Goal: Transaction & Acquisition: Purchase product/service

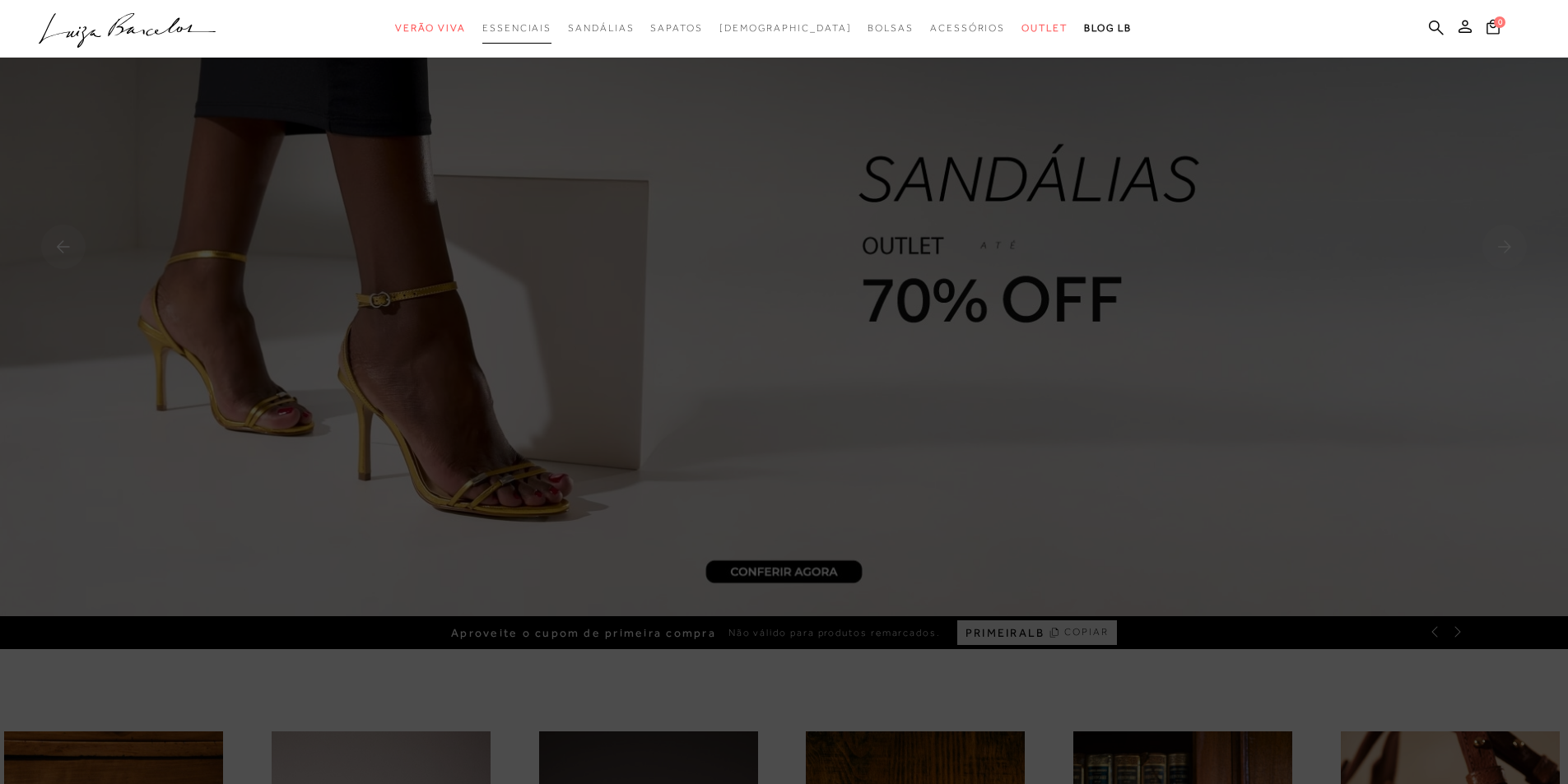
scroll to position [247, 0]
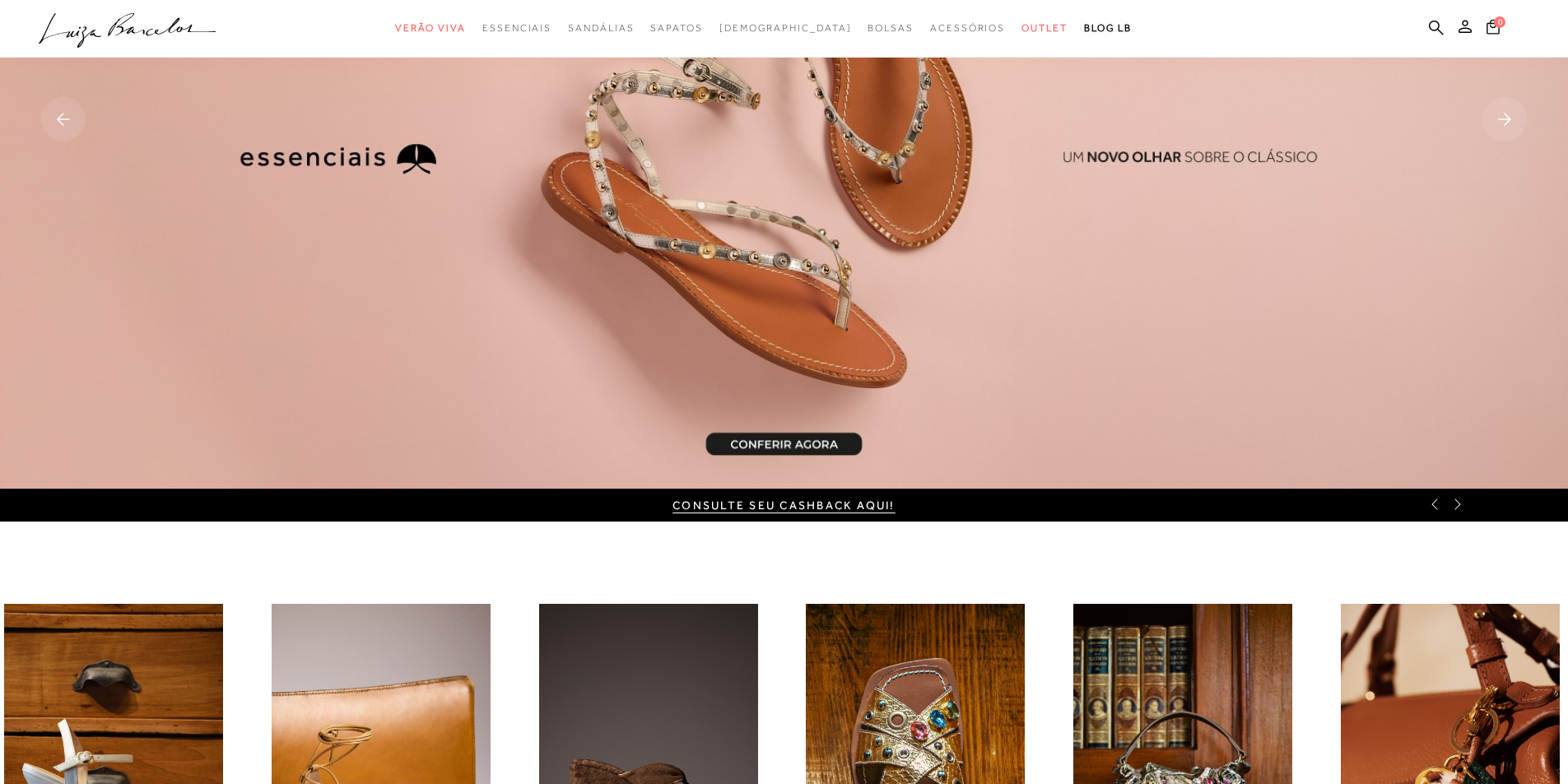
click at [609, 288] on img at bounding box center [784, 121] width 1568 height 736
click at [671, 232] on img at bounding box center [784, 121] width 1568 height 736
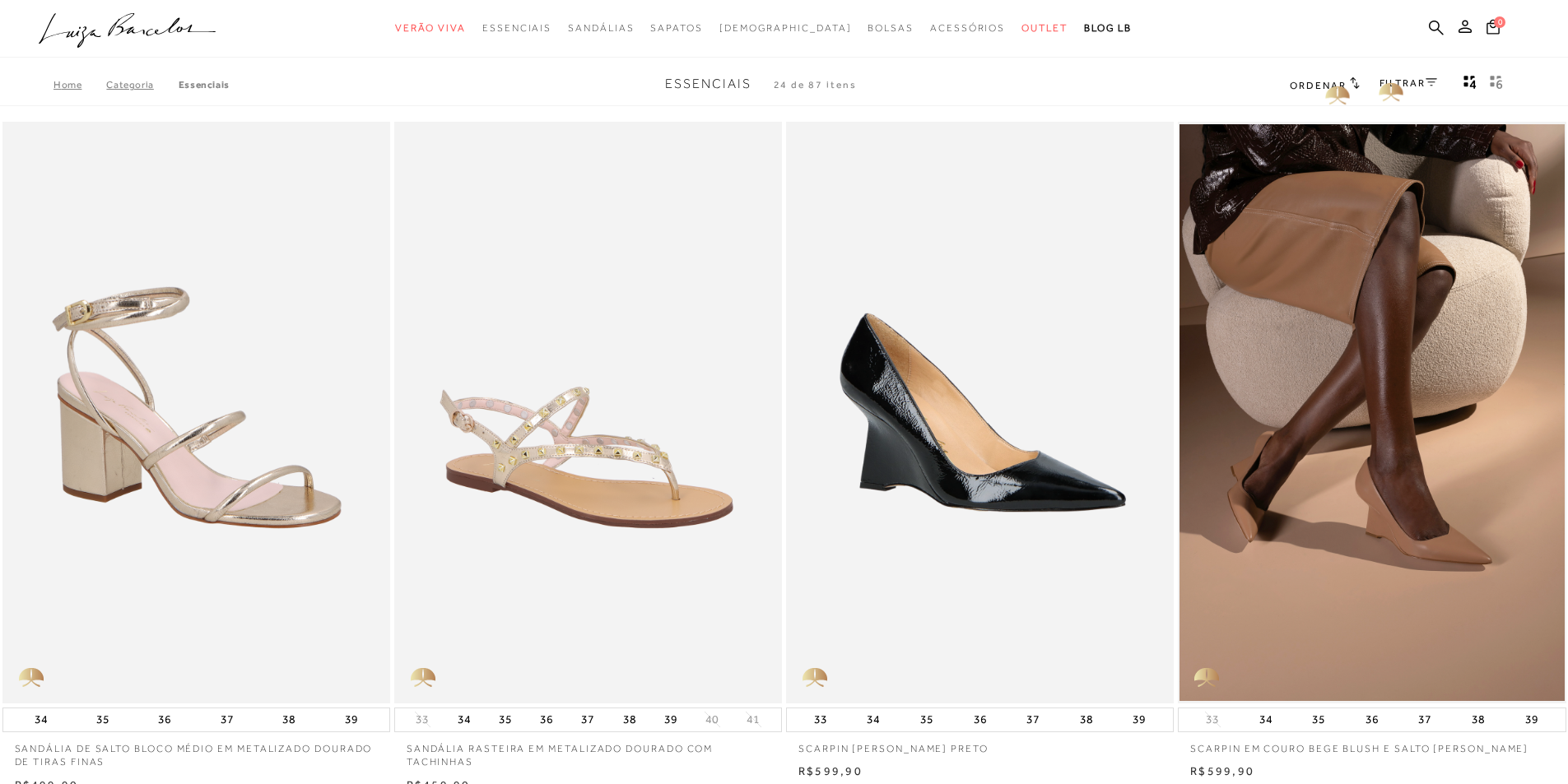
click at [1387, 81] on link "FILTRAR" at bounding box center [1408, 82] width 58 height 11
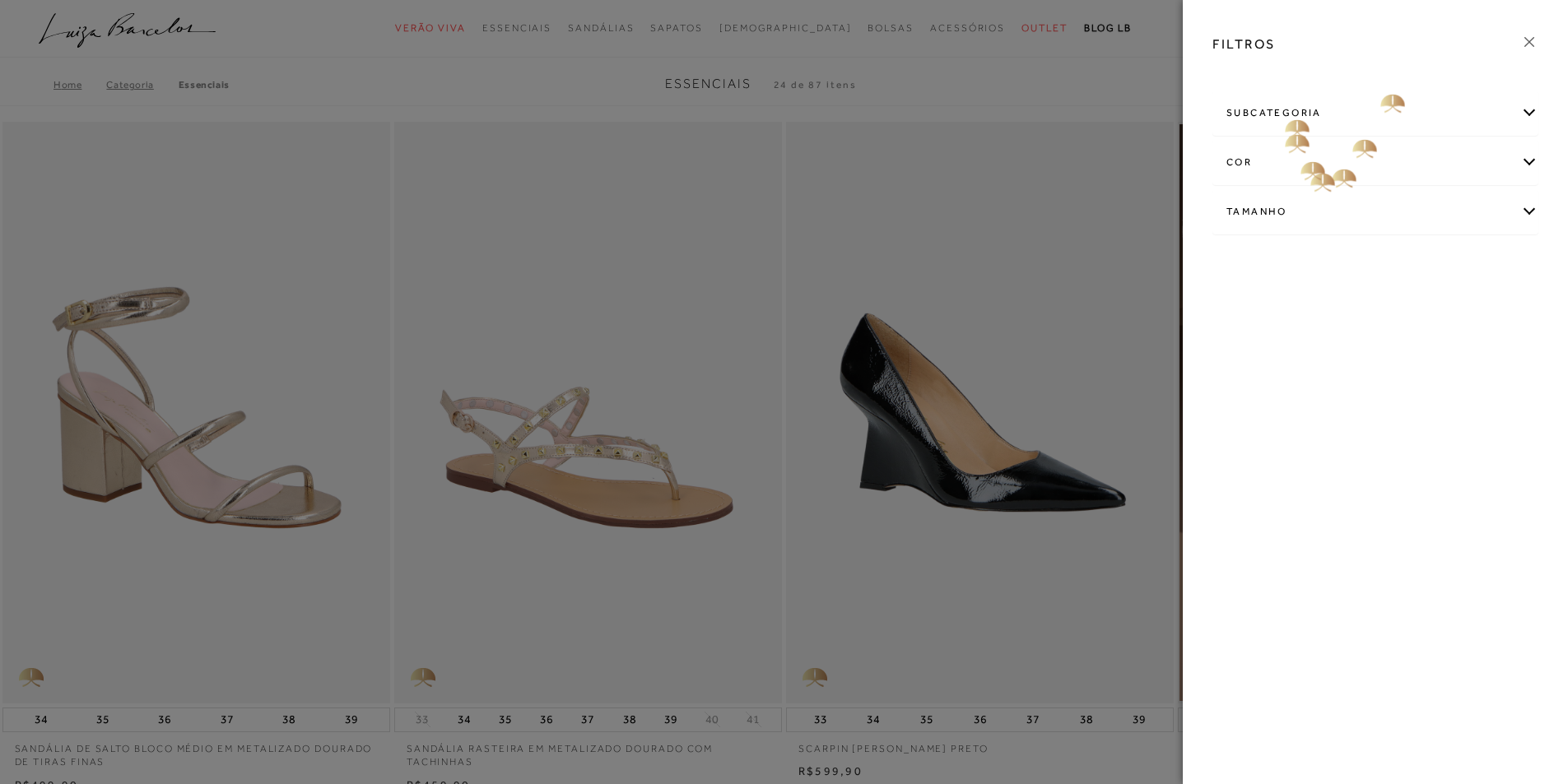
click at [1279, 113] on div "subcategoria" at bounding box center [1375, 113] width 324 height 43
click at [1334, 157] on span "Sandálias" at bounding box center [1320, 157] width 42 height 12
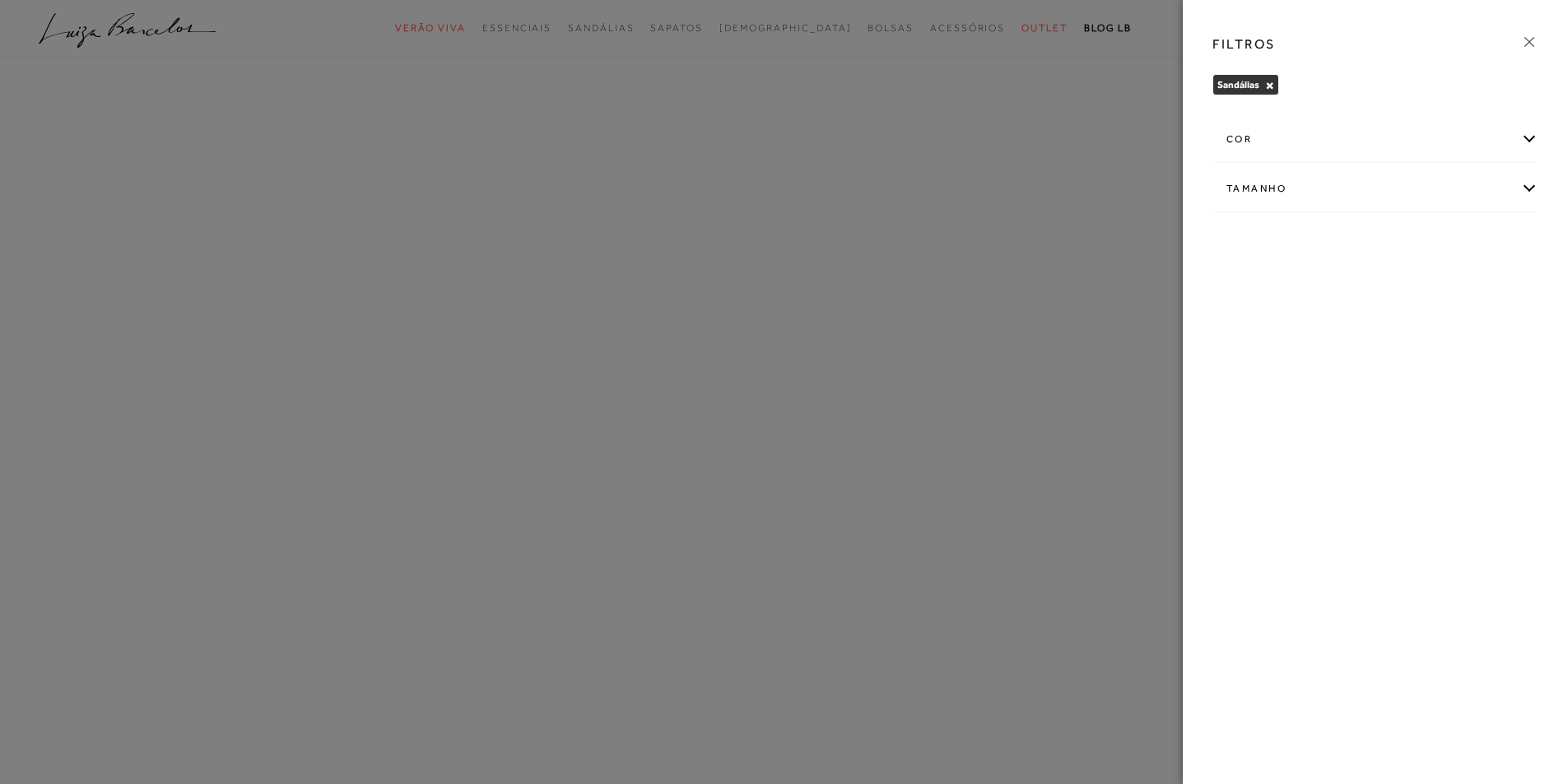
click at [1248, 193] on div "Tamanho" at bounding box center [1375, 189] width 324 height 43
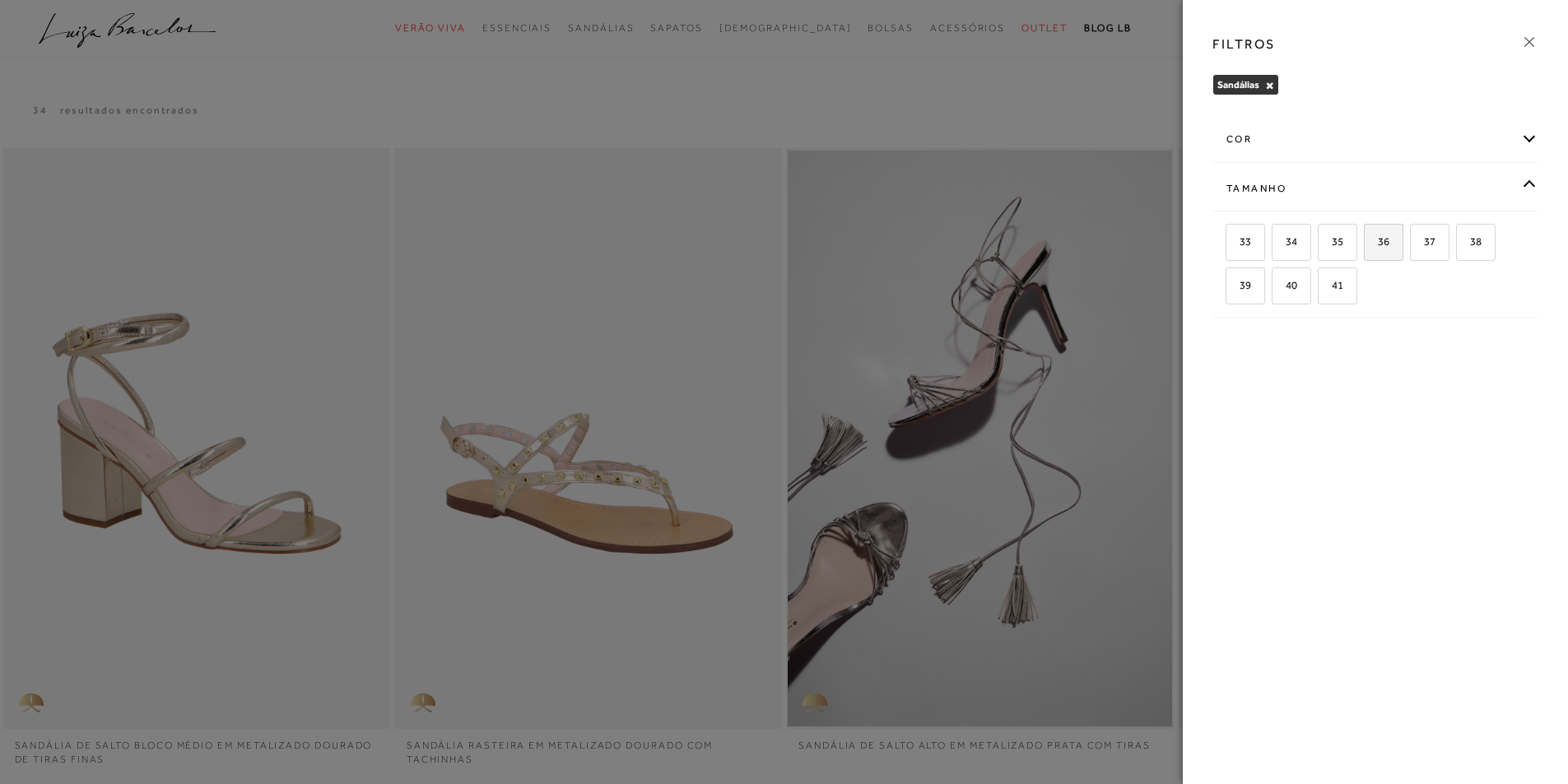
click at [1380, 247] on span "36" at bounding box center [1378, 241] width 24 height 12
click at [1378, 247] on input "36" at bounding box center [1369, 244] width 16 height 16
checkbox input "true"
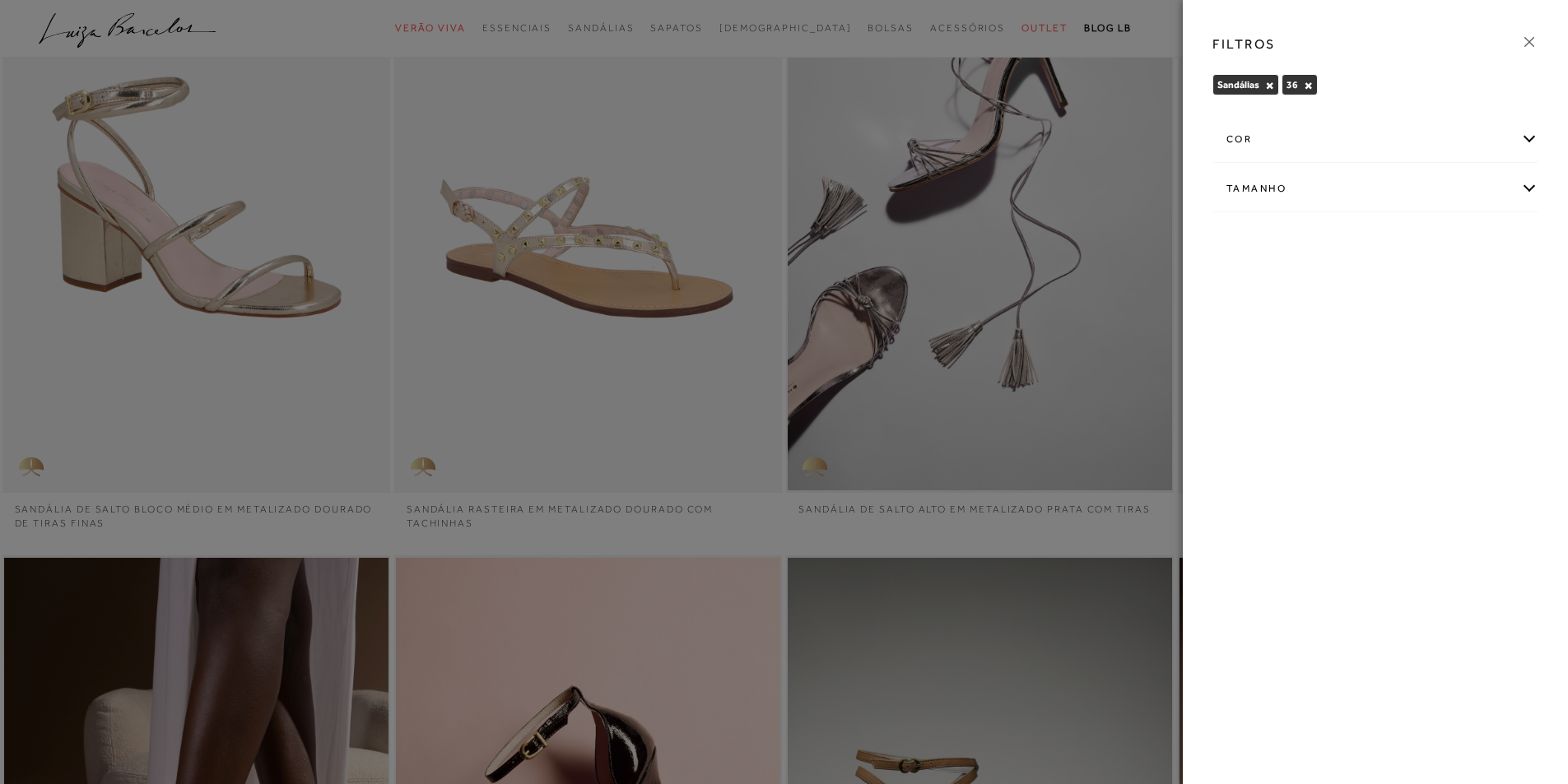
scroll to position [329, 0]
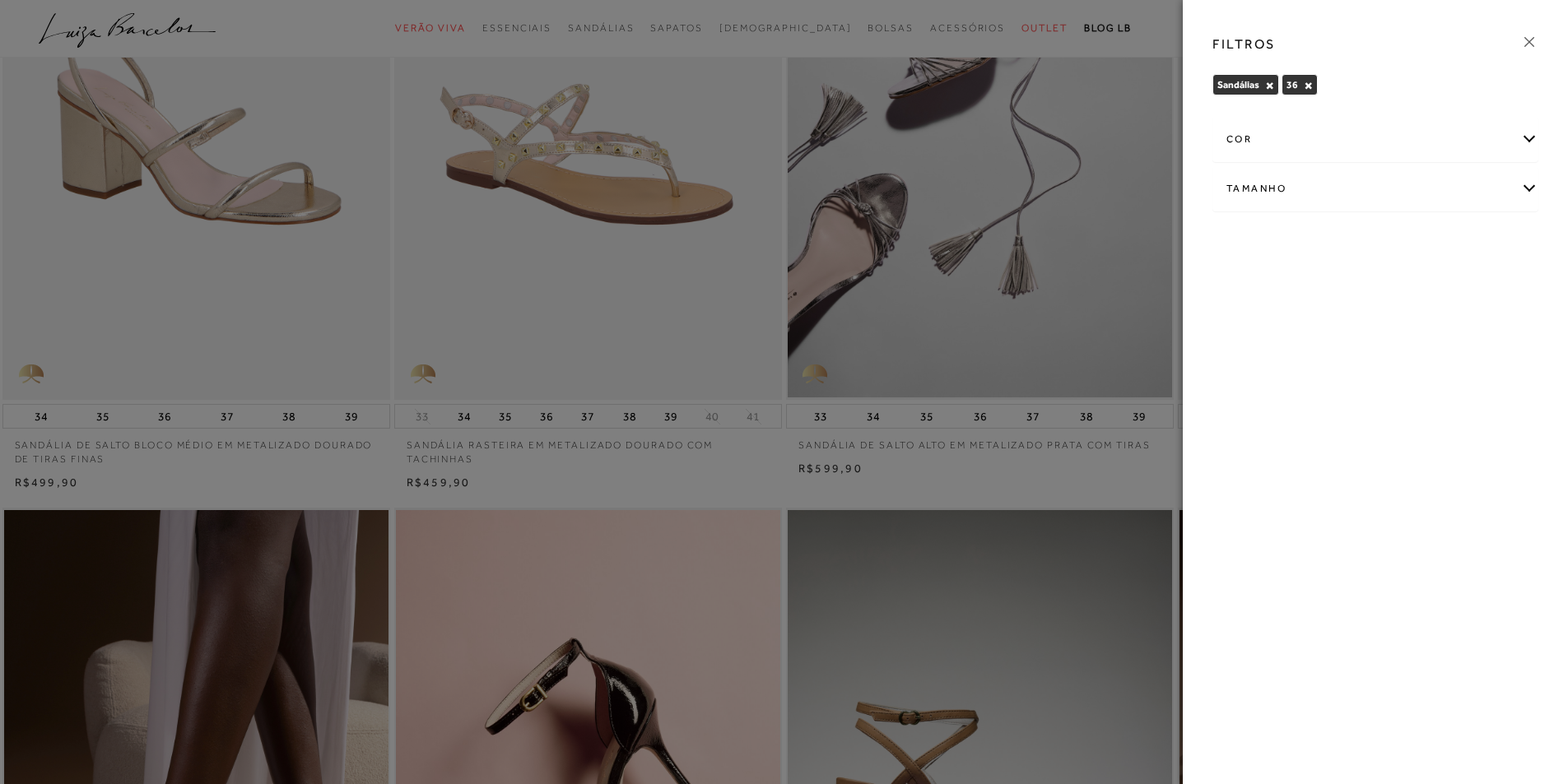
click at [1529, 39] on icon at bounding box center [1529, 42] width 18 height 18
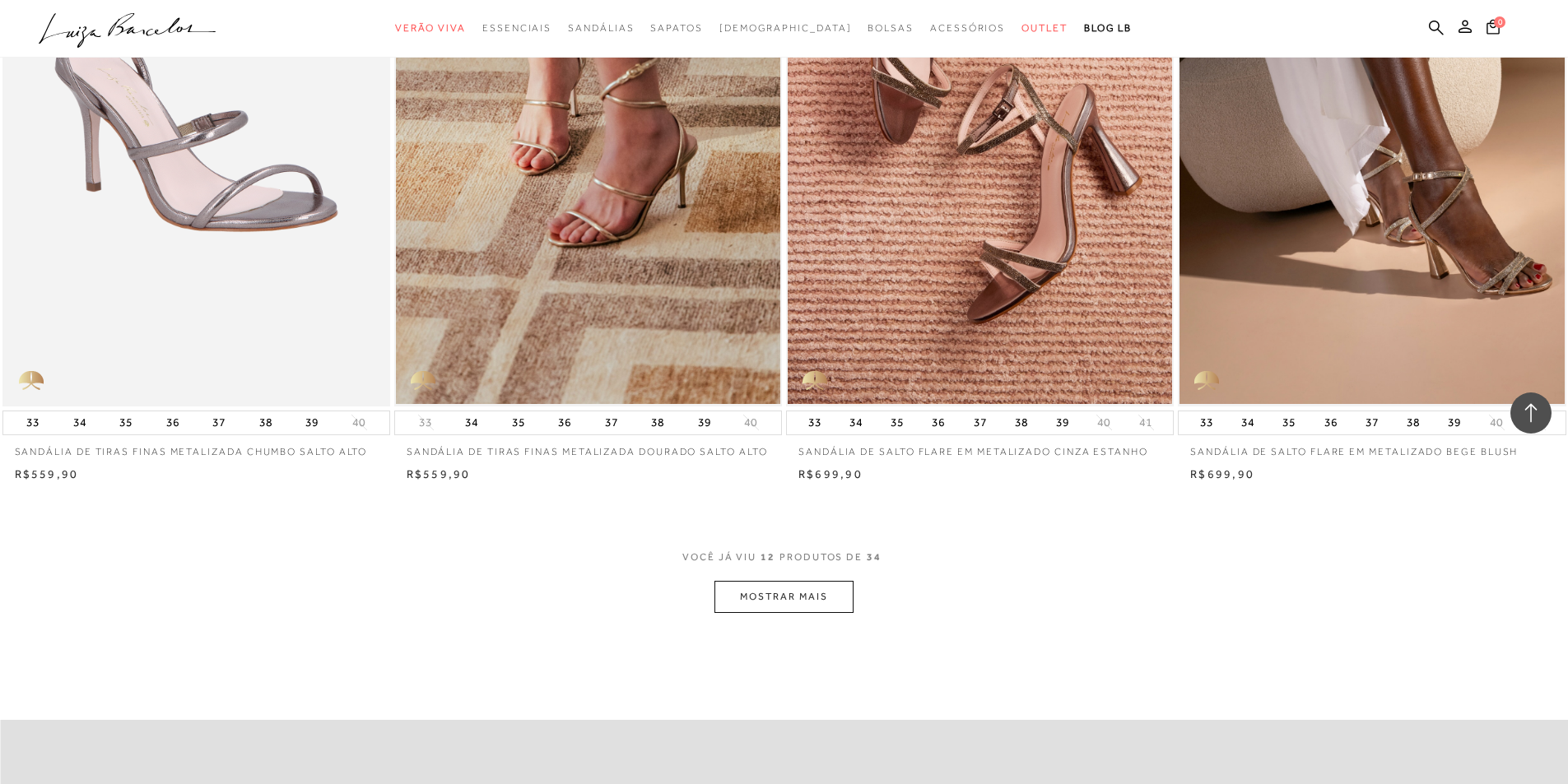
scroll to position [1727, 0]
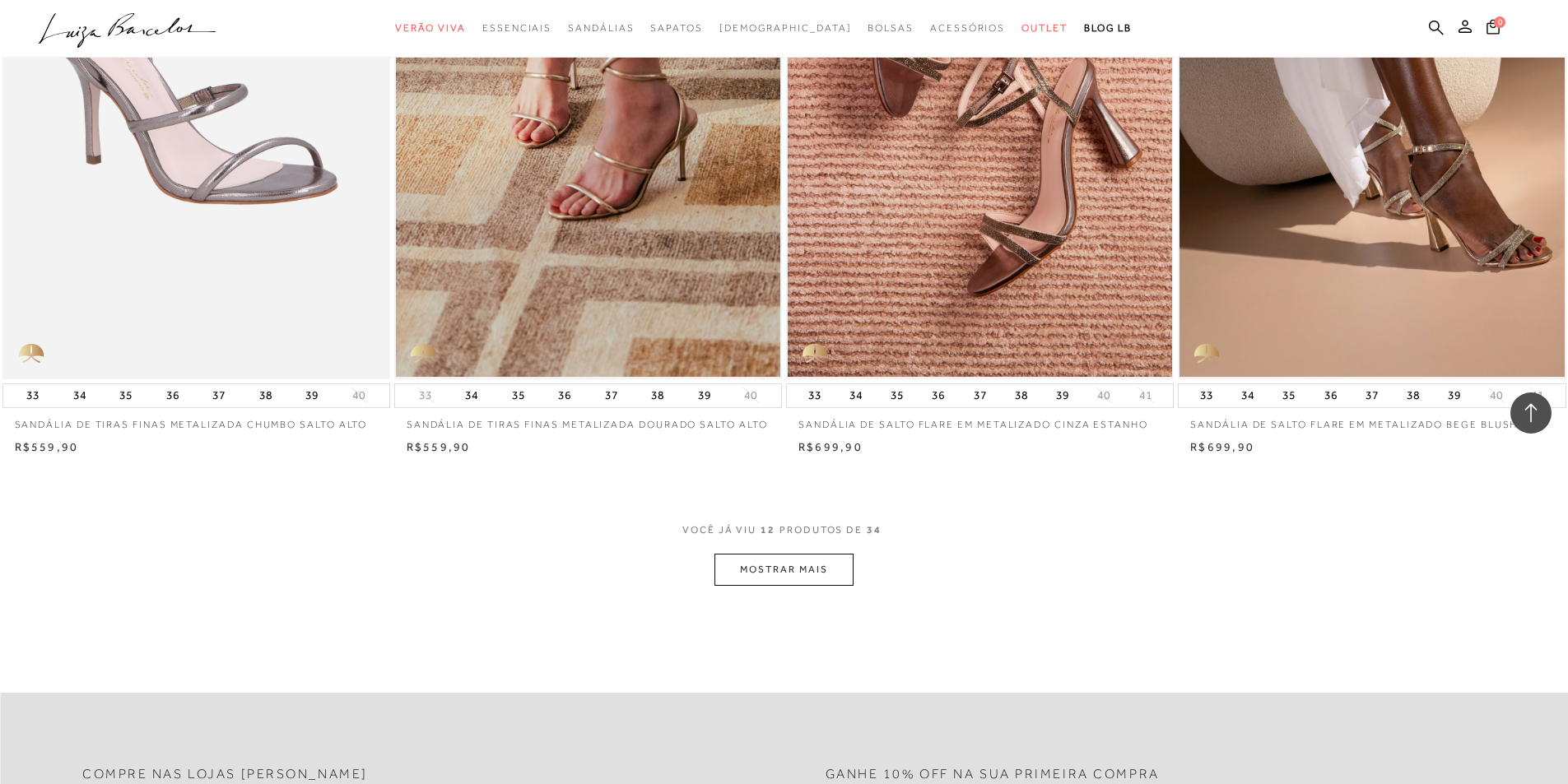
click at [755, 567] on button "MOSTRAR MAIS" at bounding box center [784, 569] width 139 height 32
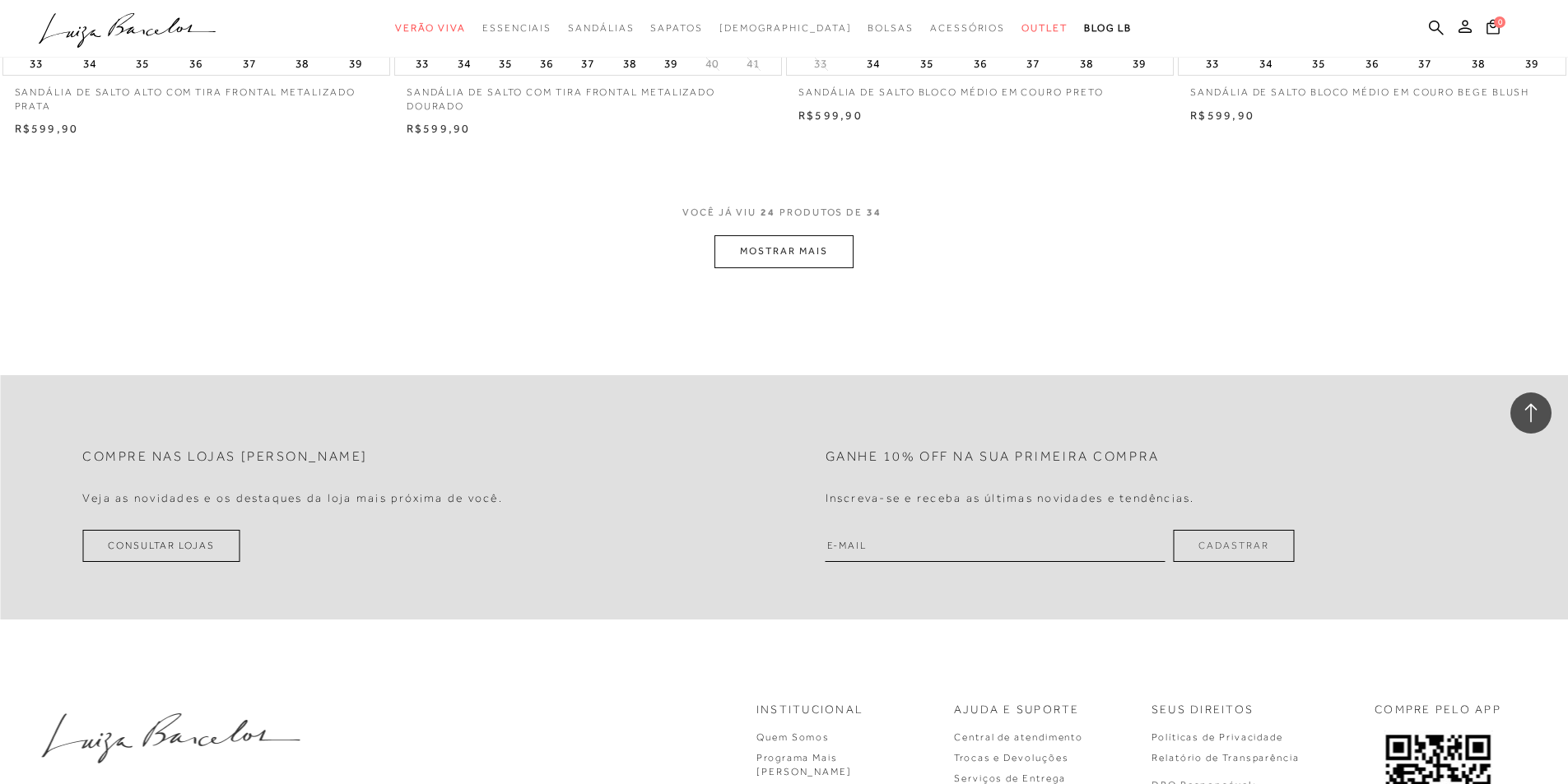
scroll to position [4112, 0]
click at [790, 23] on span "[DEMOGRAPHIC_DATA]" at bounding box center [785, 28] width 132 height 11
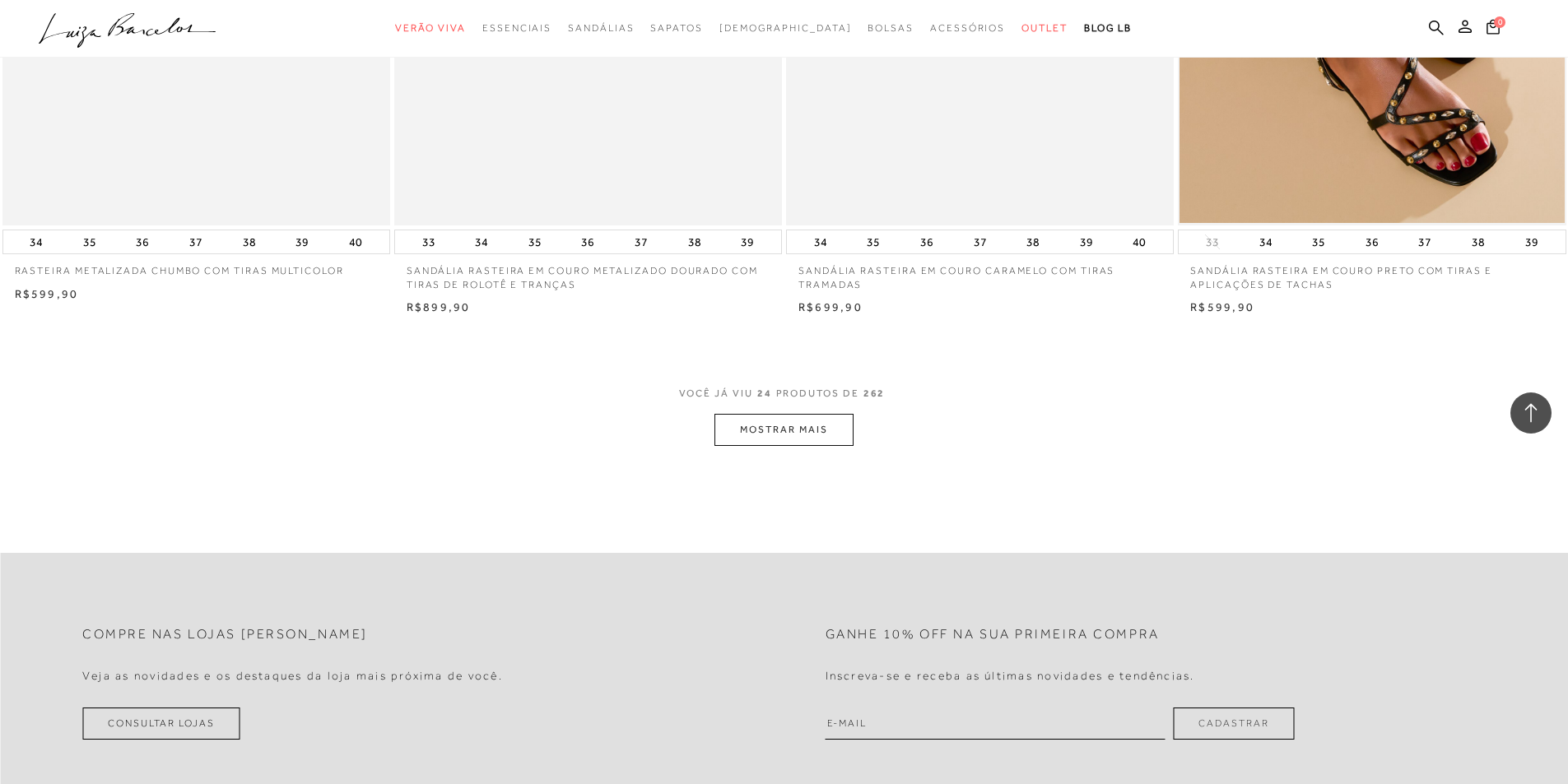
scroll to position [3948, 0]
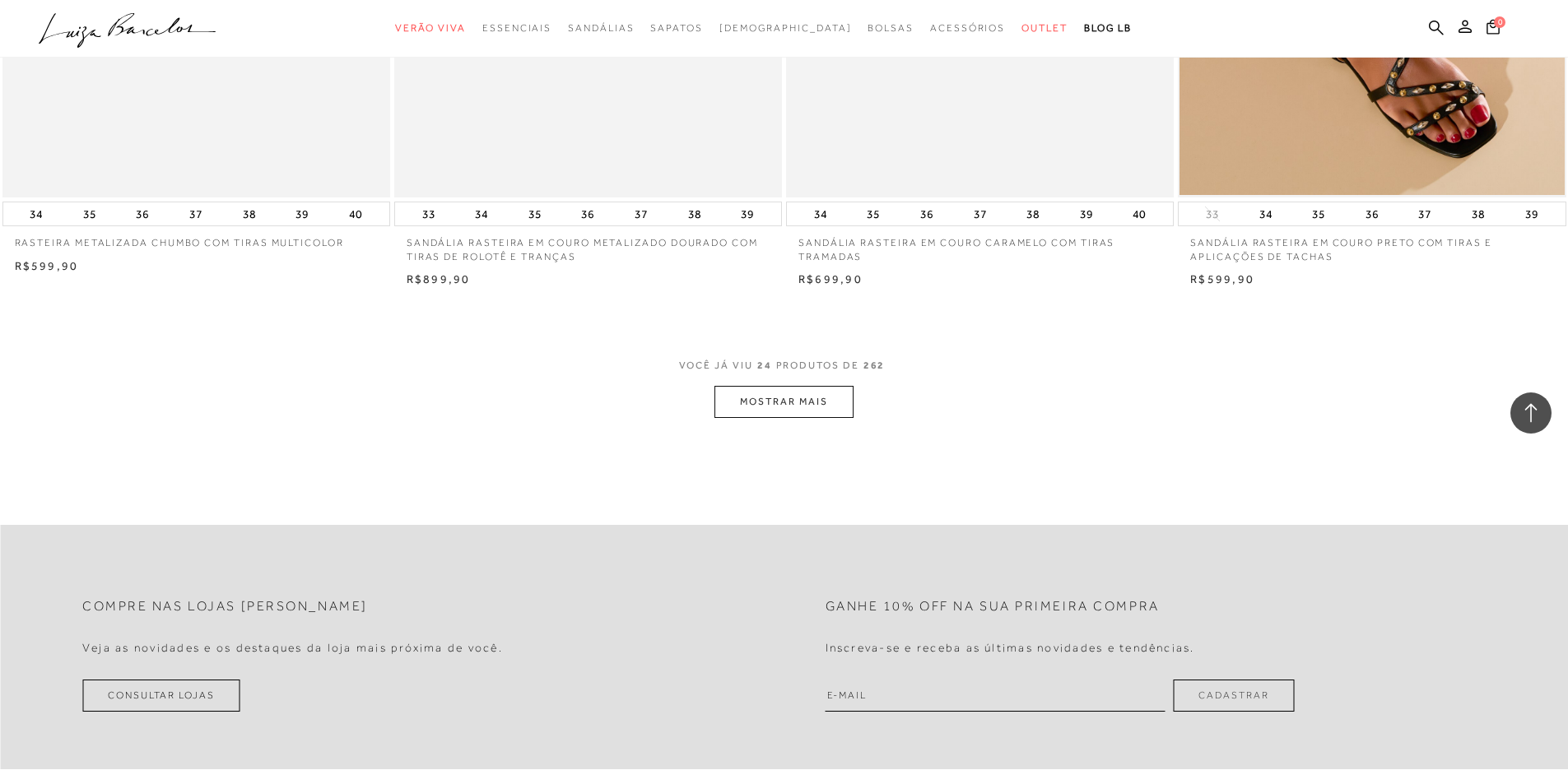
click at [790, 392] on button "MOSTRAR MAIS" at bounding box center [784, 402] width 139 height 32
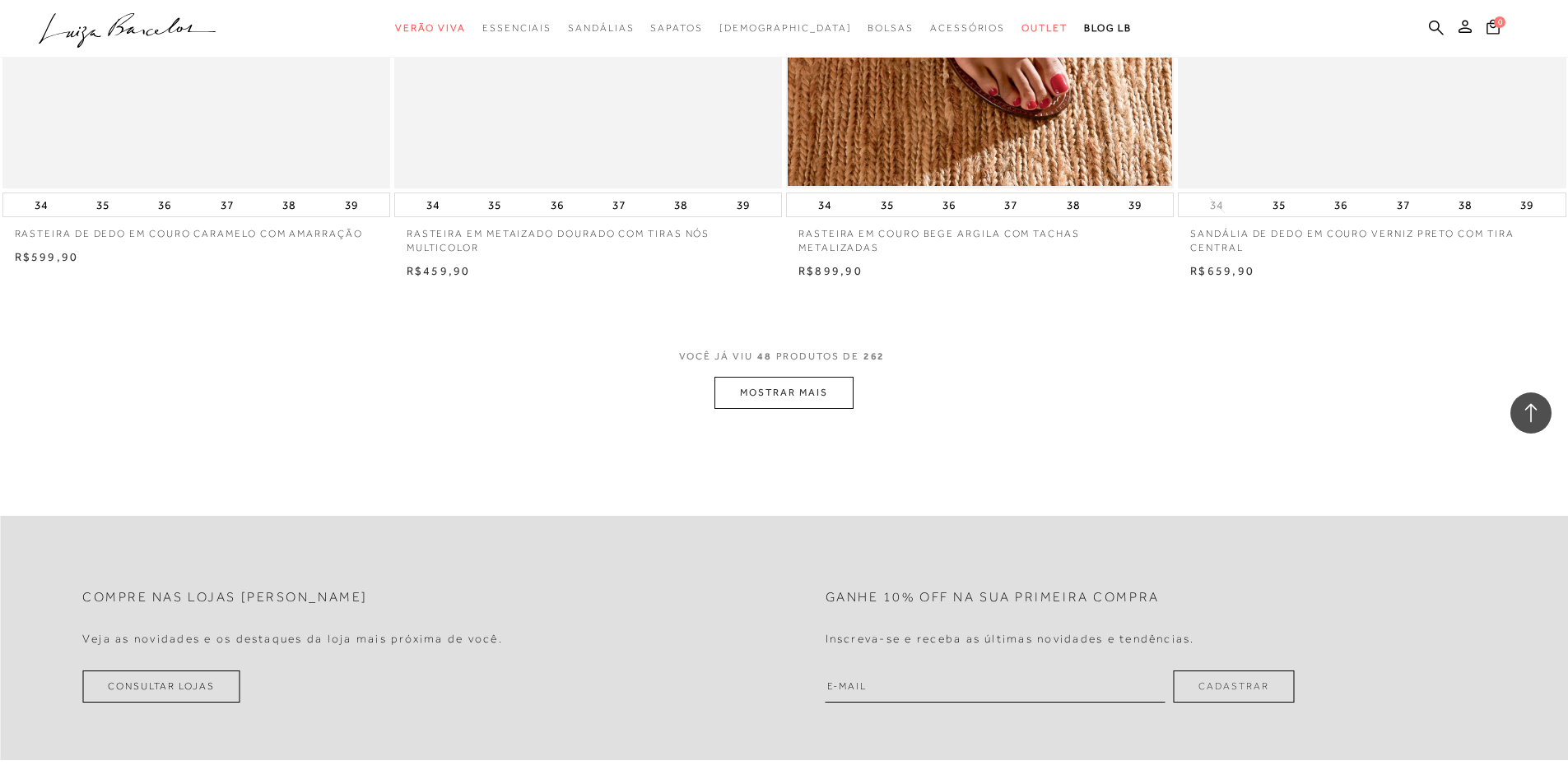
scroll to position [8225, 0]
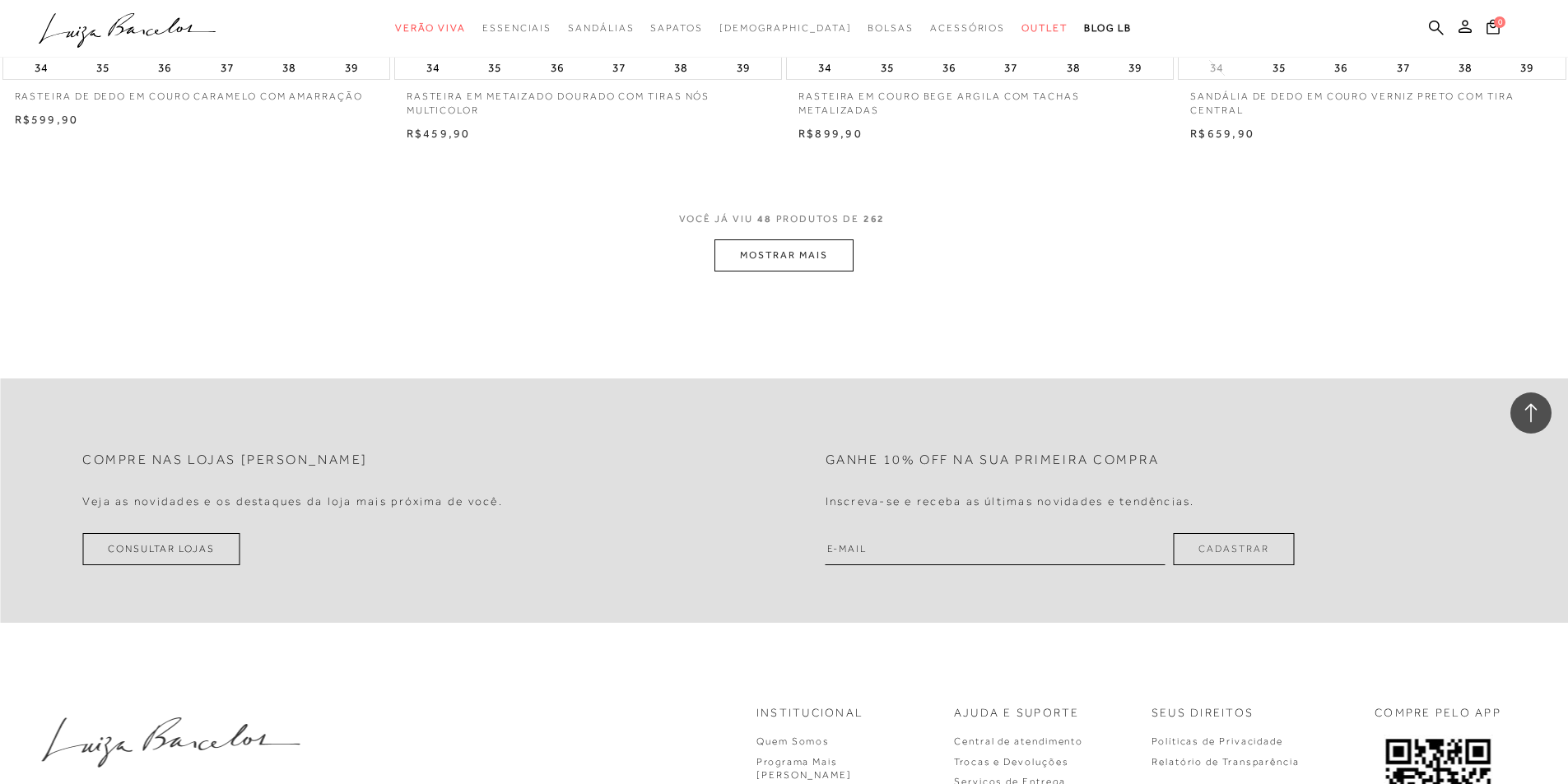
click at [785, 254] on button "MOSTRAR MAIS" at bounding box center [784, 255] width 139 height 32
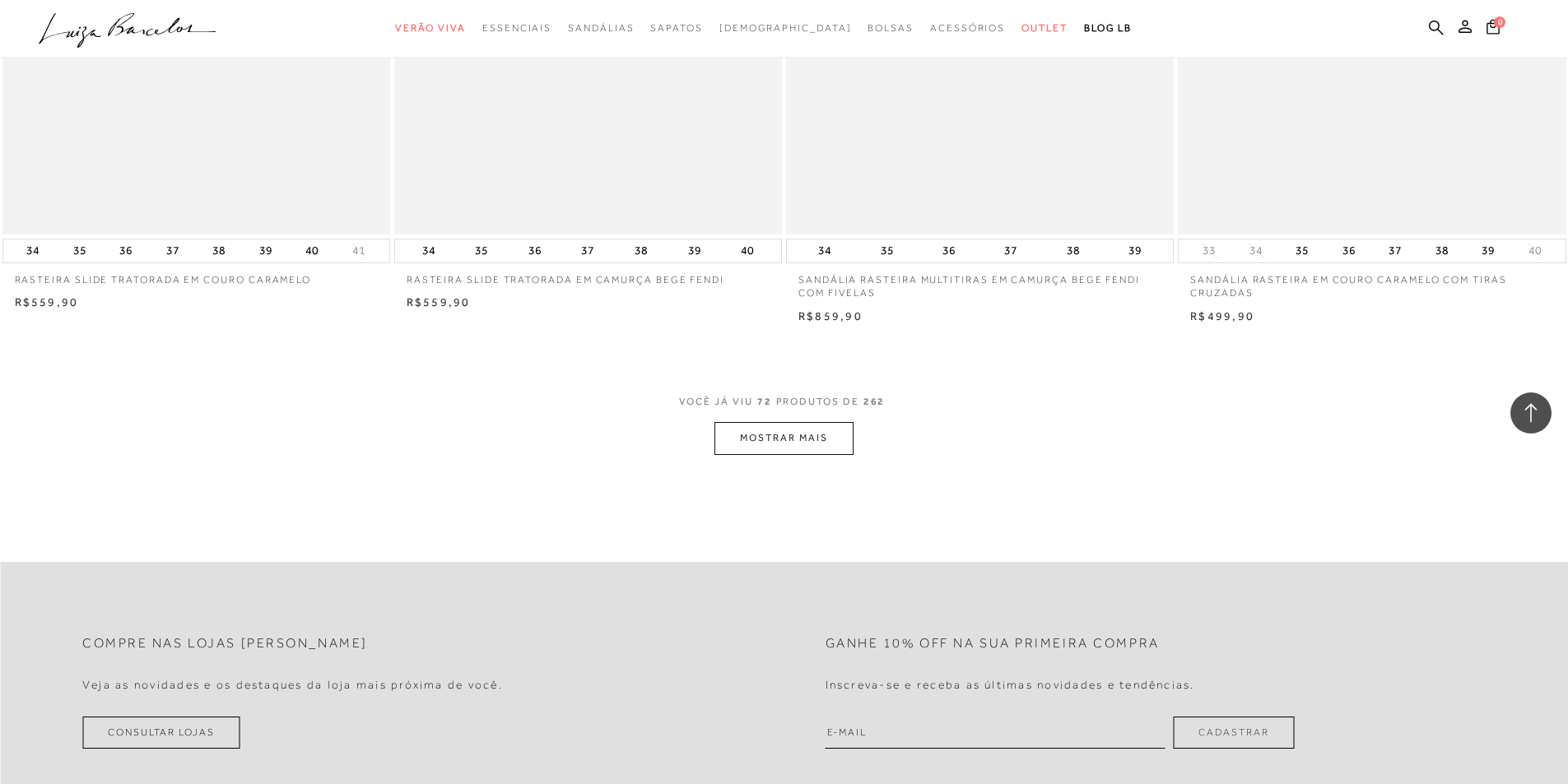
scroll to position [12419, 0]
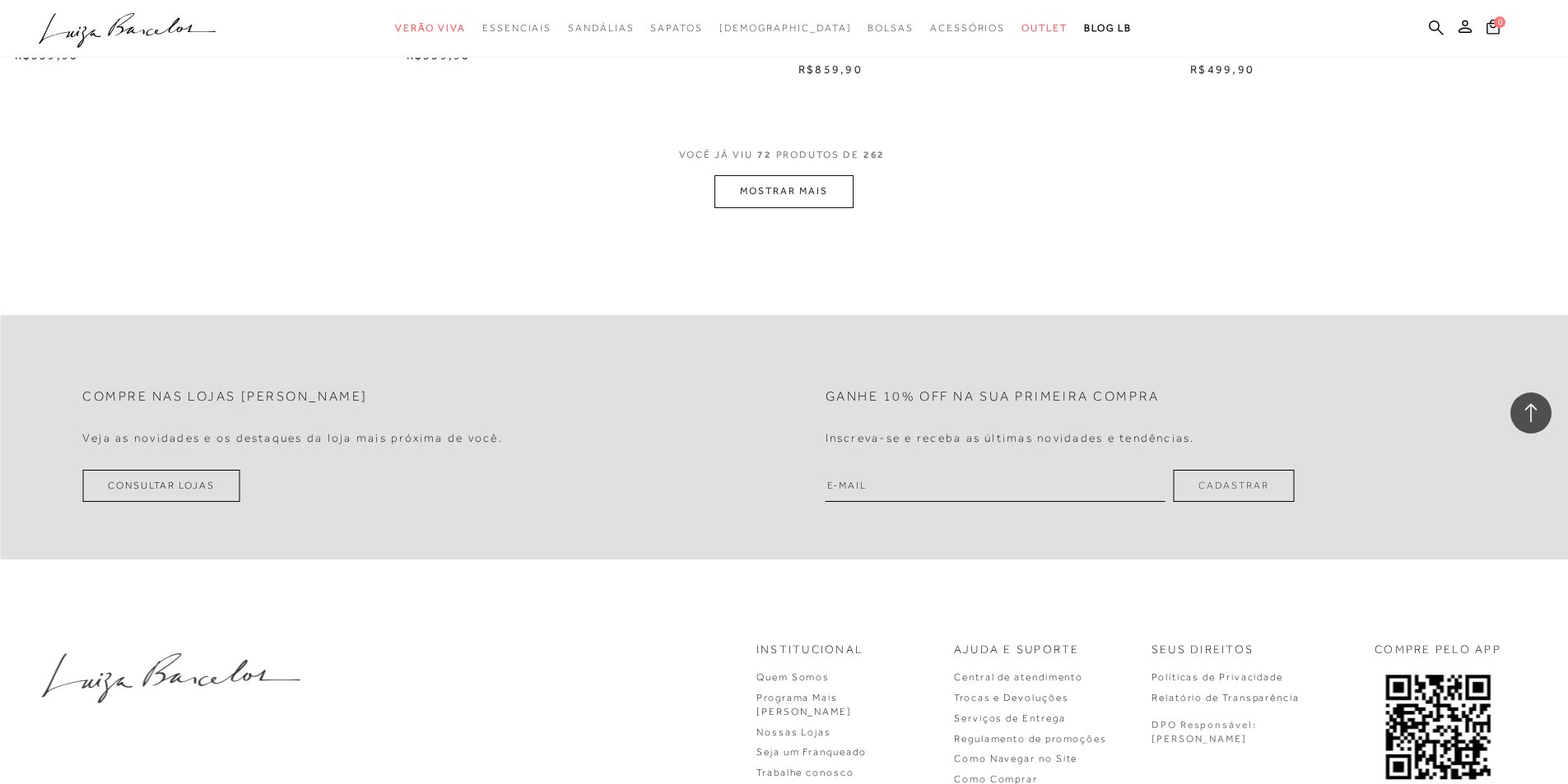
click at [776, 187] on button "MOSTRAR MAIS" at bounding box center [784, 190] width 139 height 32
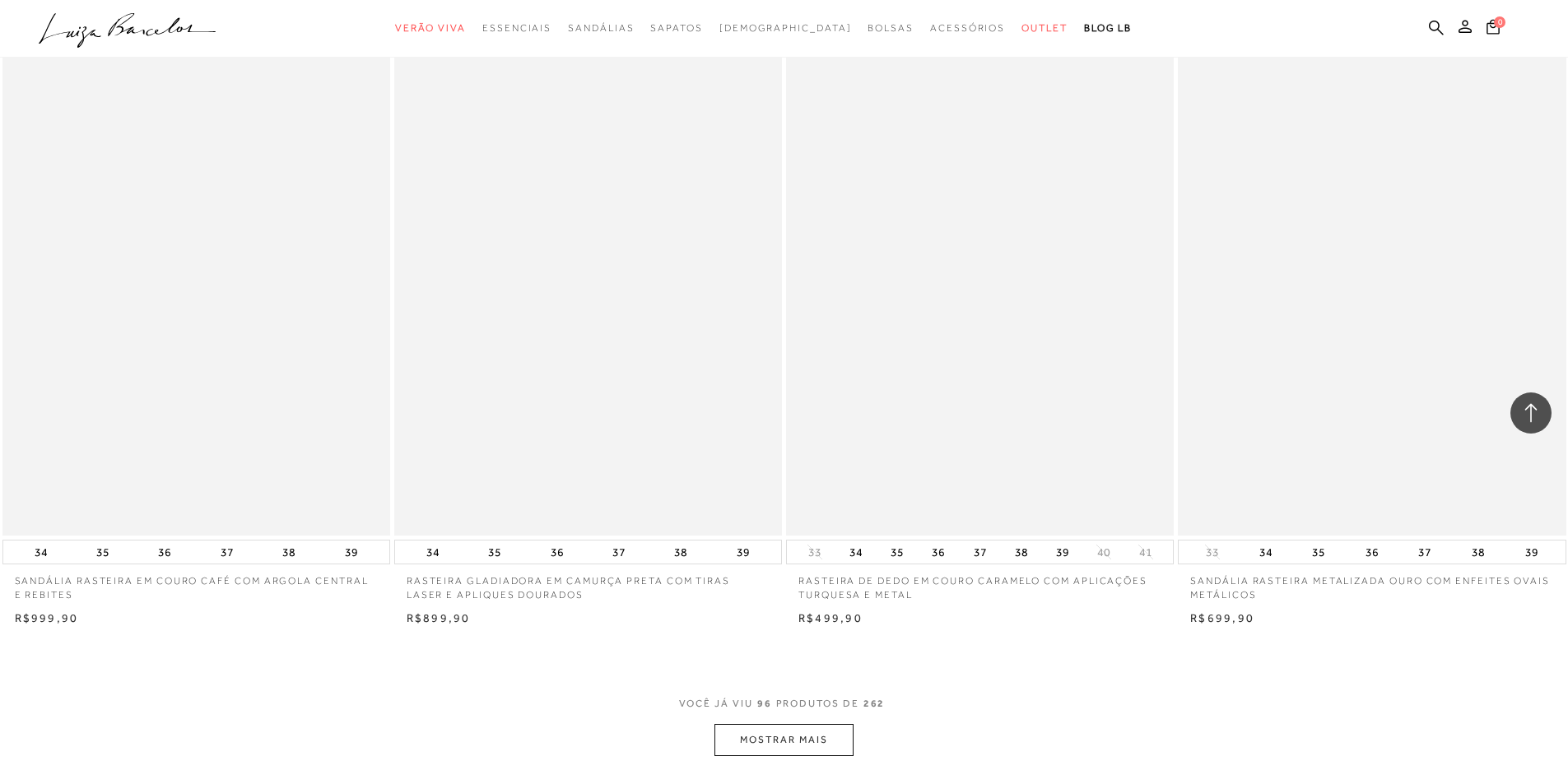
scroll to position [16121, 0]
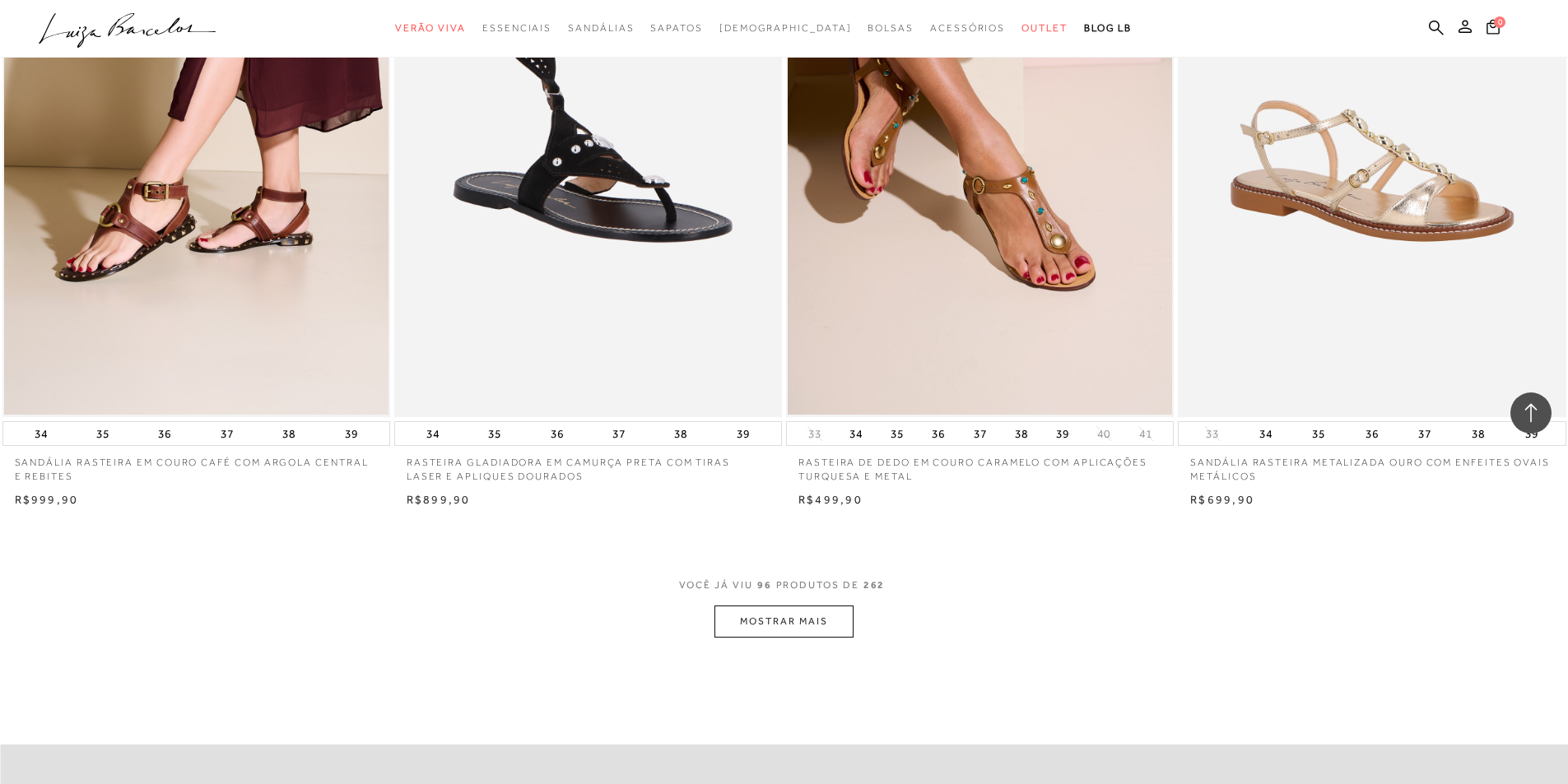
click at [779, 594] on span "VOCÊ JÁ VIU 96 PRODUTOS DE 262" at bounding box center [784, 590] width 210 height 29
click at [792, 623] on button "MOSTRAR MAIS" at bounding box center [784, 621] width 139 height 32
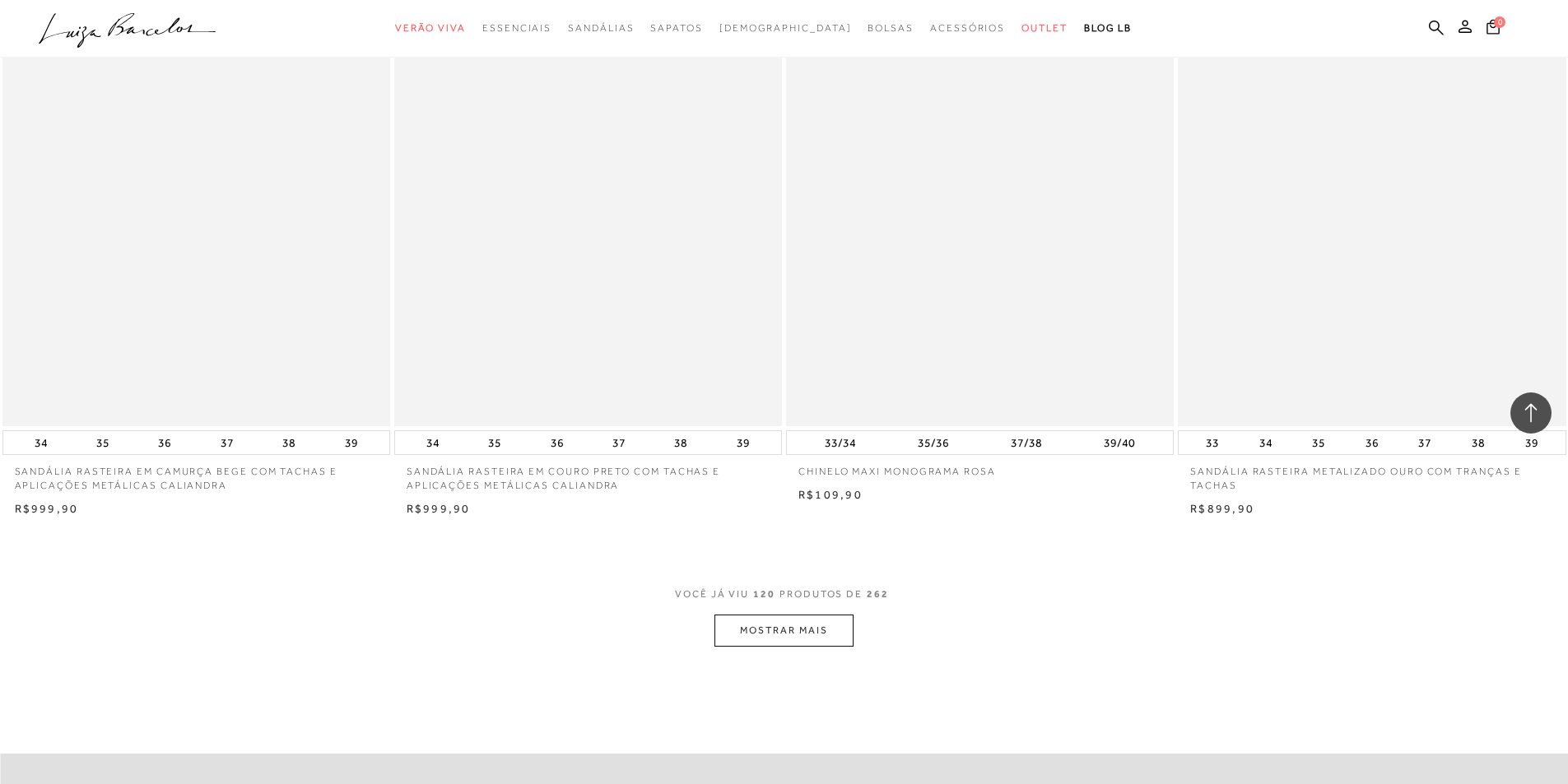
scroll to position [20316, 0]
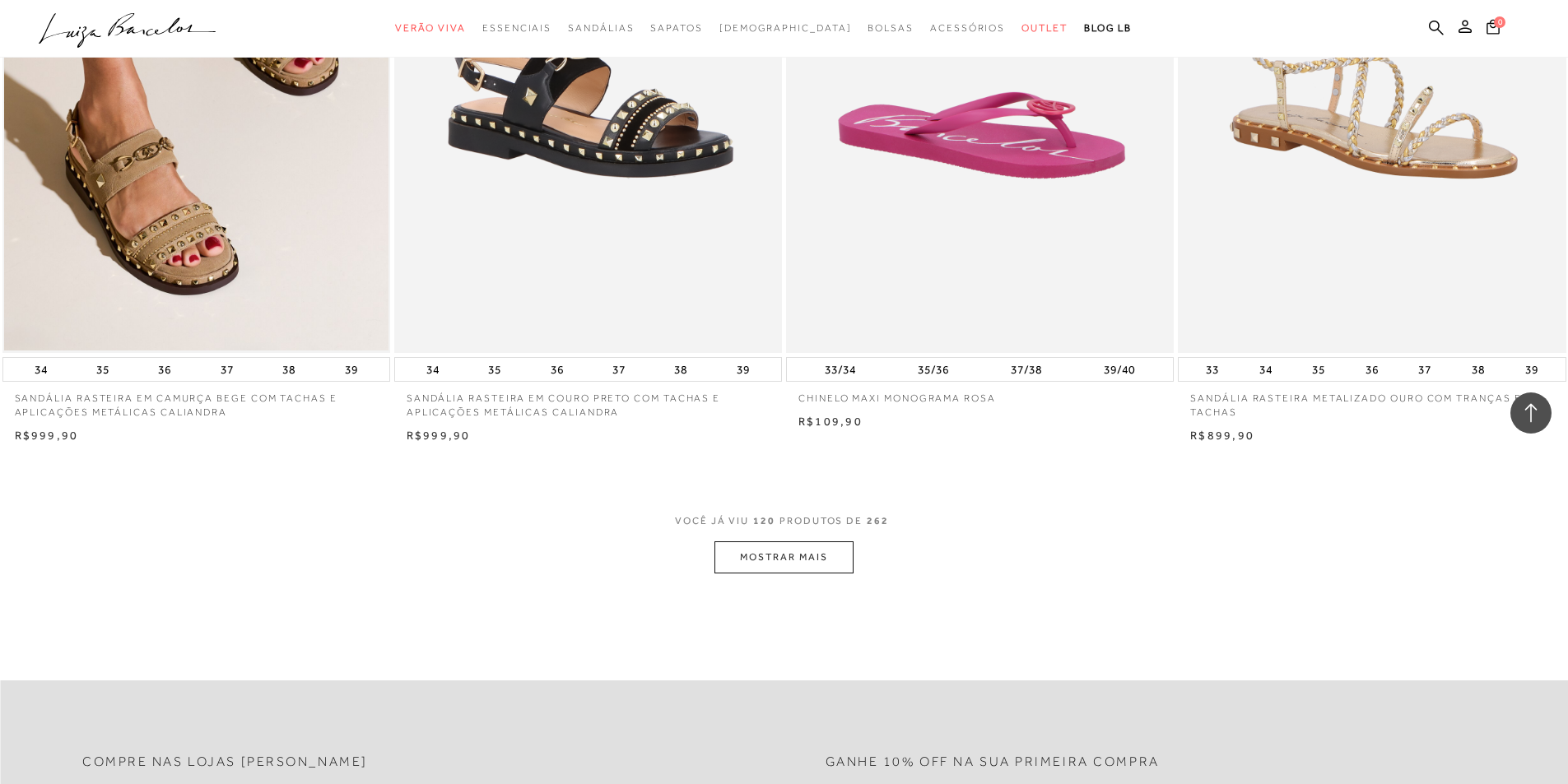
click at [780, 563] on button "MOSTRAR MAIS" at bounding box center [784, 556] width 139 height 32
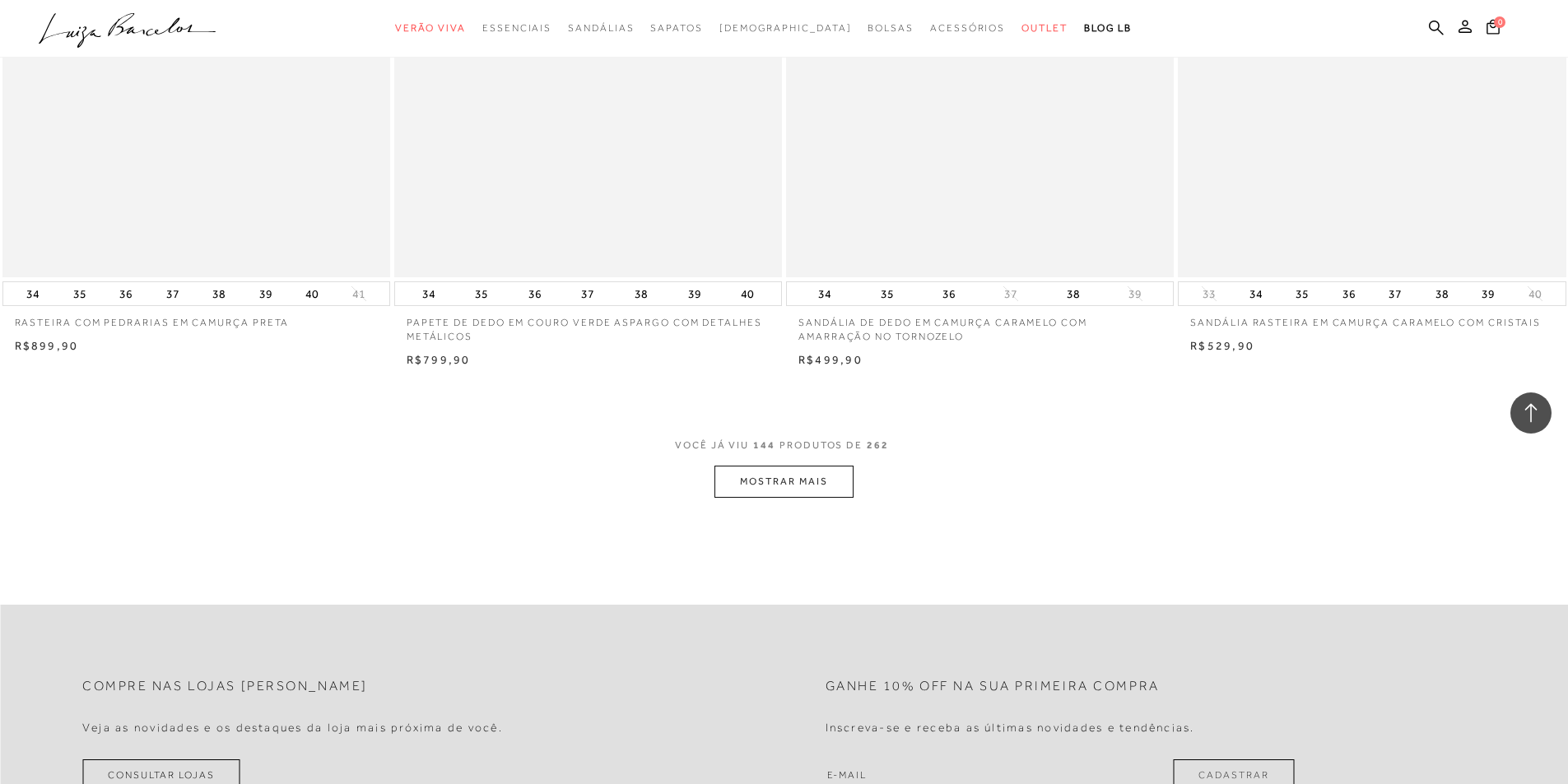
scroll to position [24511, 0]
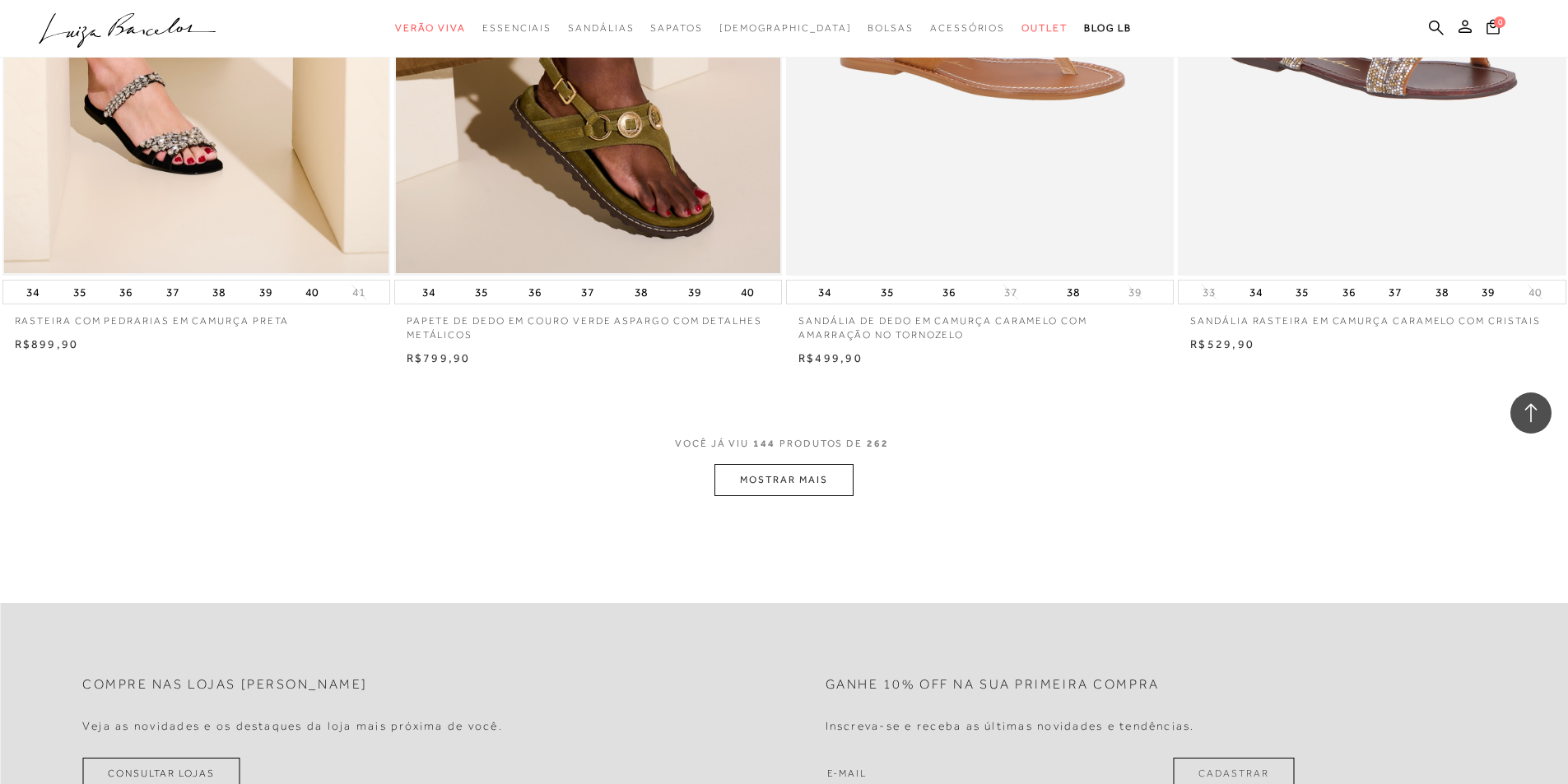
click at [814, 476] on button "MOSTRAR MAIS" at bounding box center [784, 479] width 139 height 32
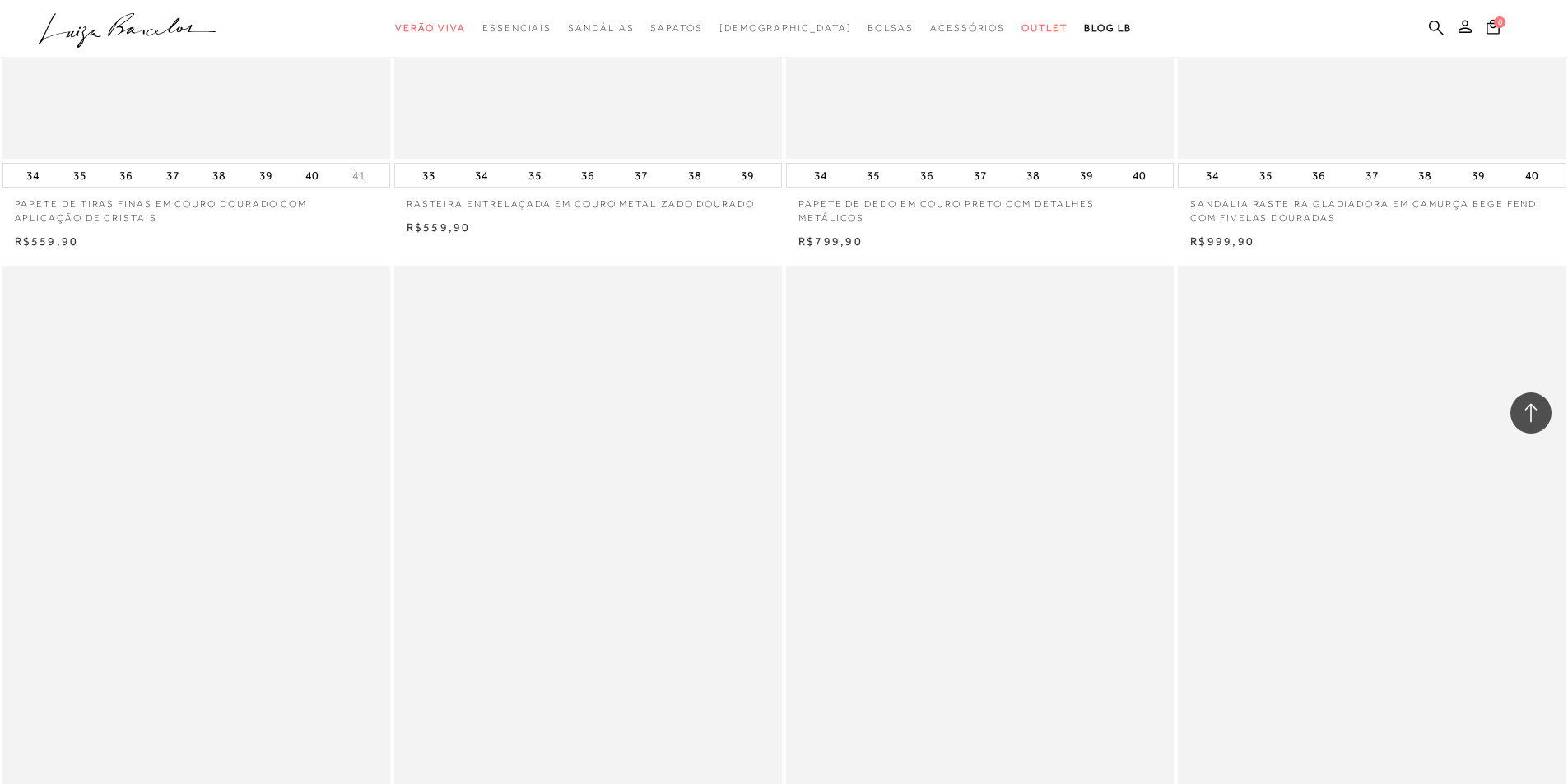
scroll to position [25333, 0]
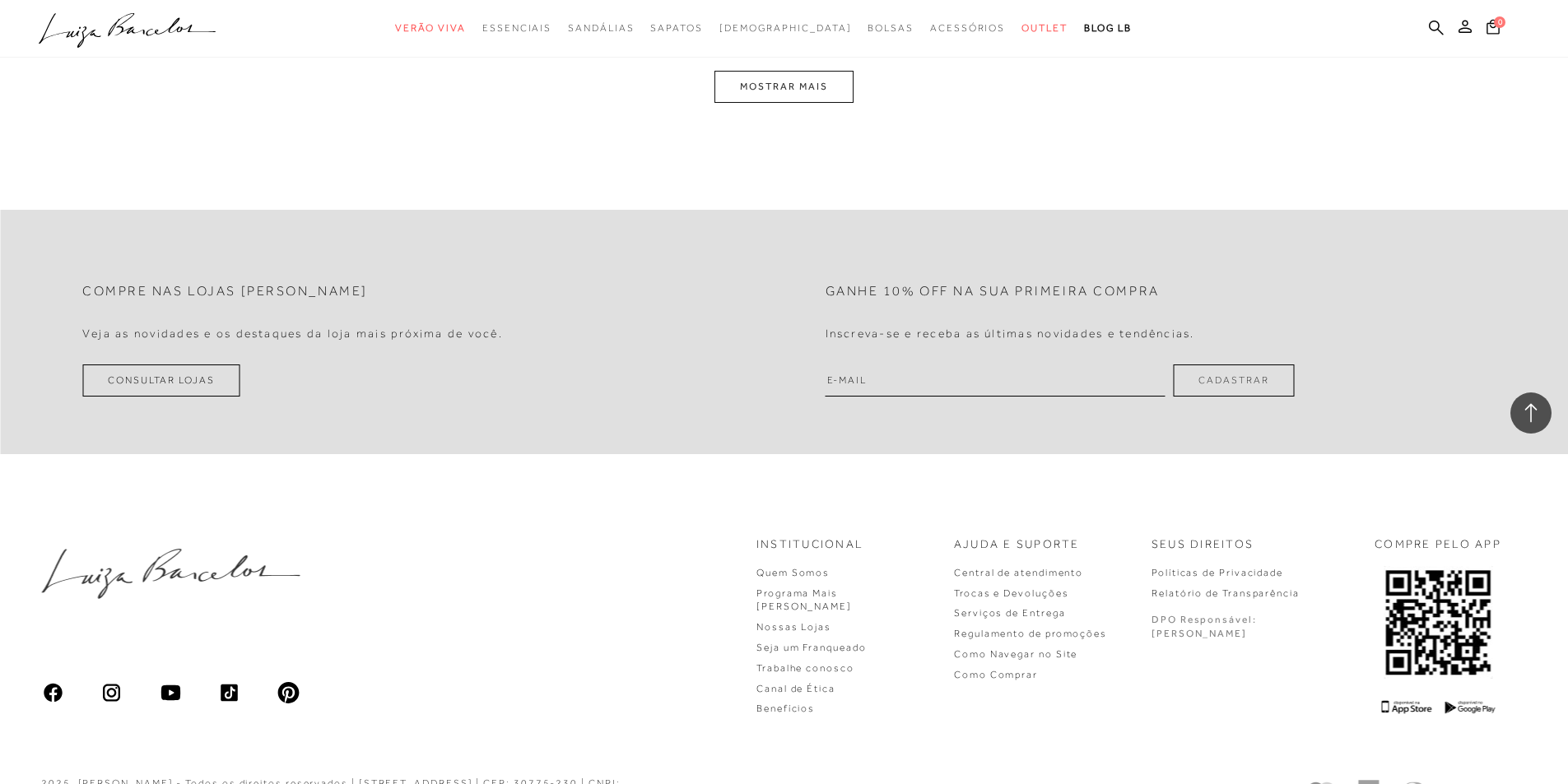
click at [784, 92] on button "MOSTRAR MAIS" at bounding box center [784, 87] width 139 height 32
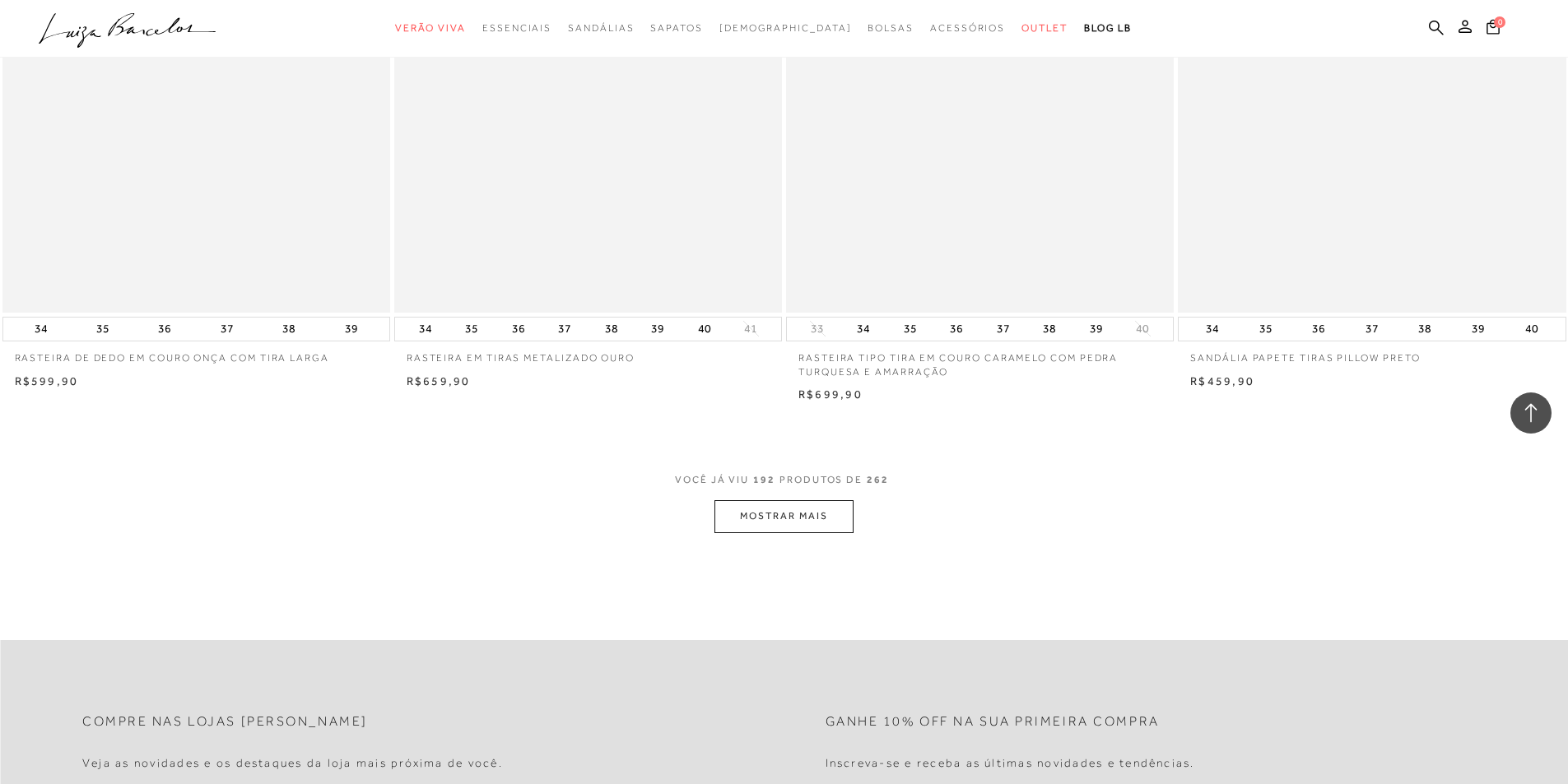
scroll to position [33065, 0]
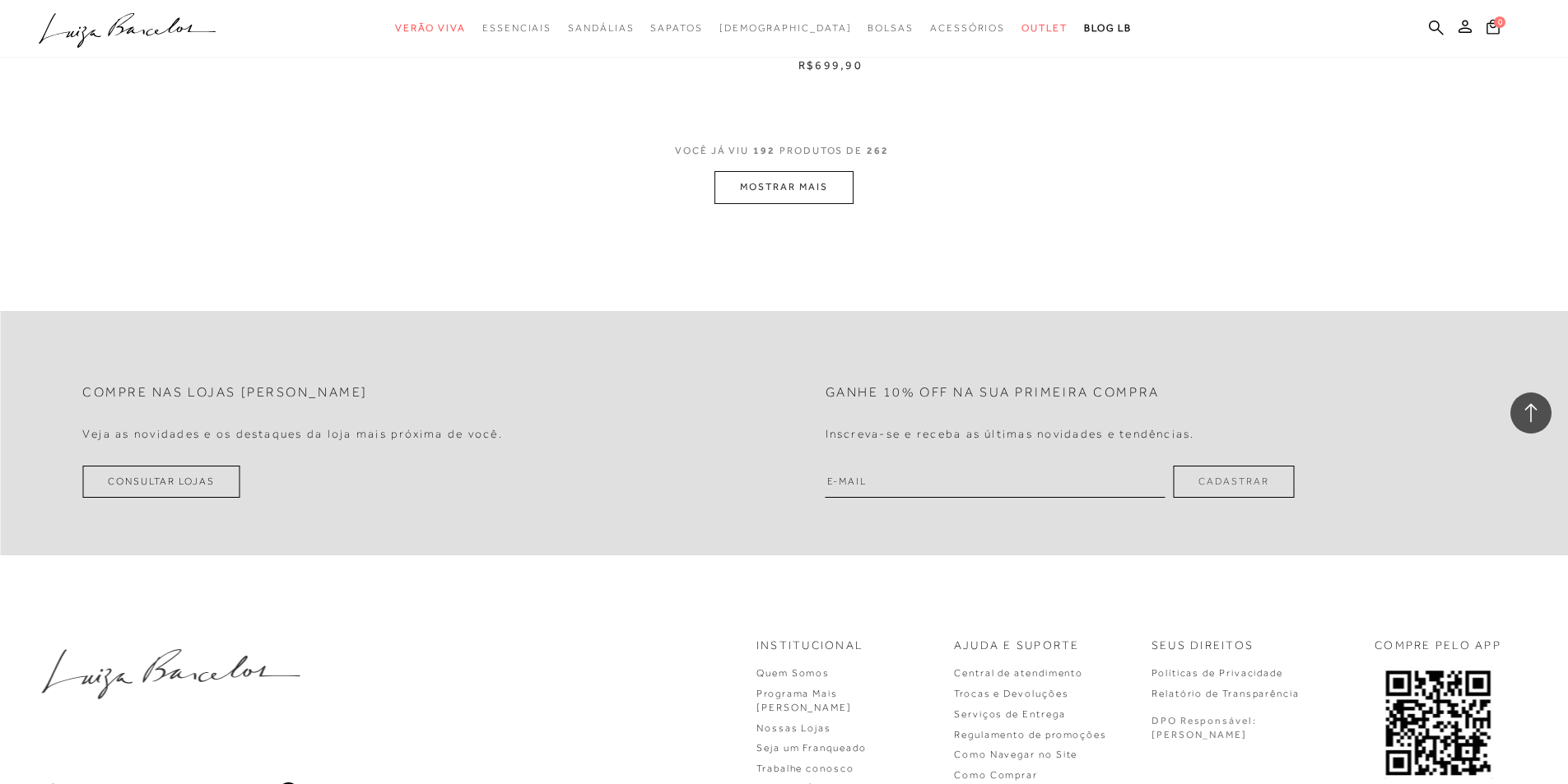
click at [810, 185] on button "MOSTRAR MAIS" at bounding box center [784, 187] width 139 height 32
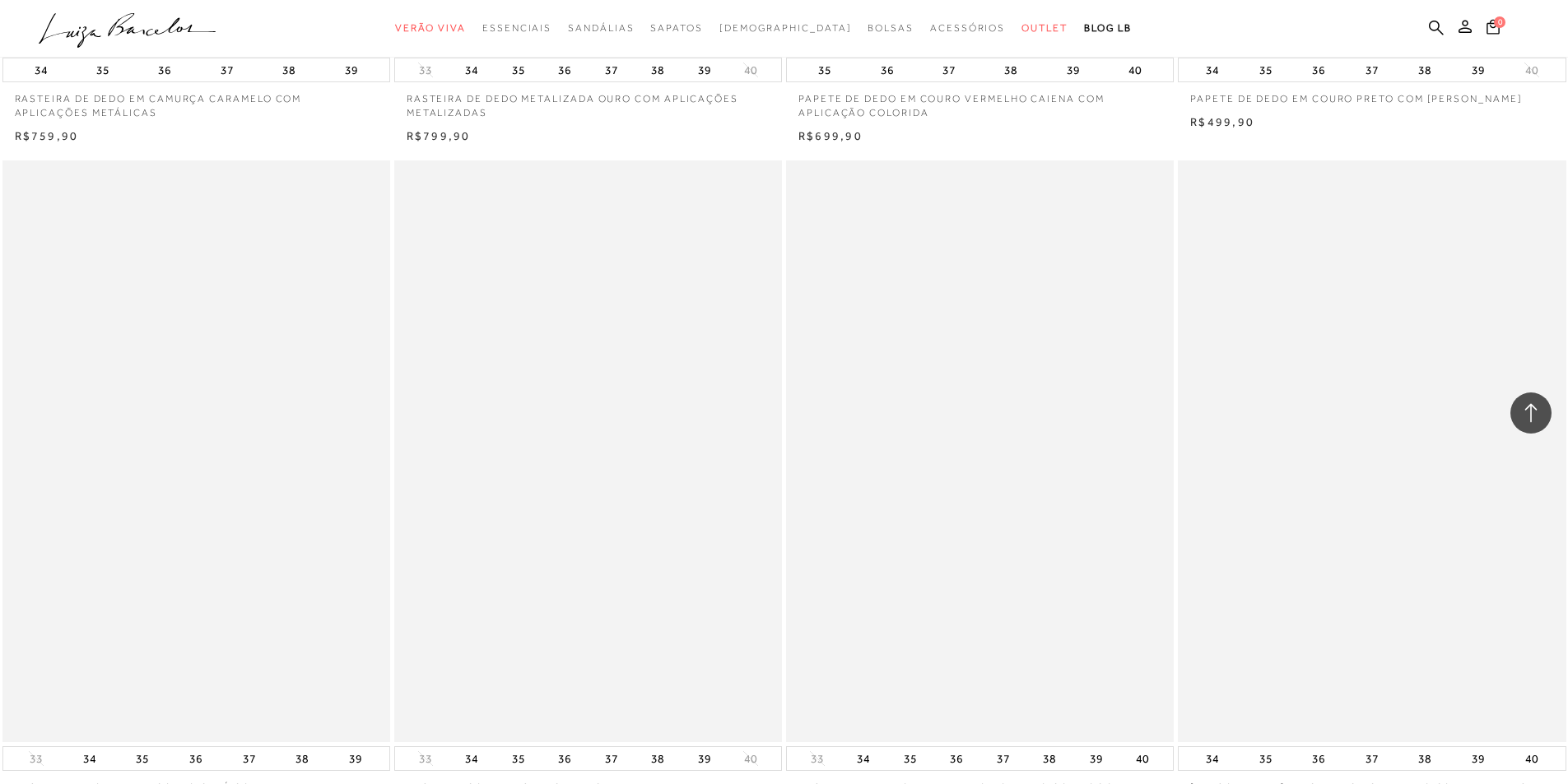
scroll to position [36684, 0]
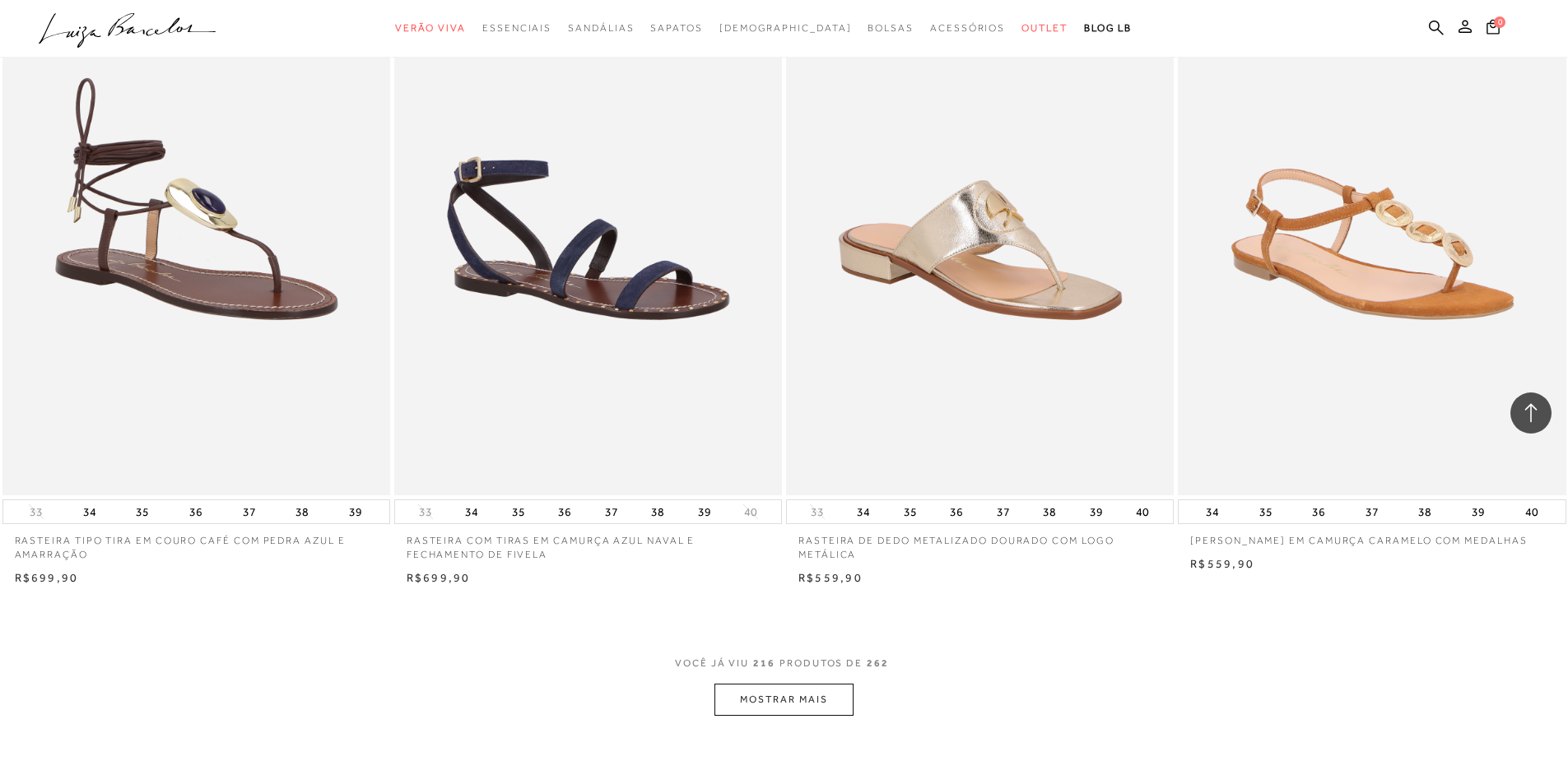
click at [783, 694] on button "MOSTRAR MAIS" at bounding box center [784, 699] width 139 height 32
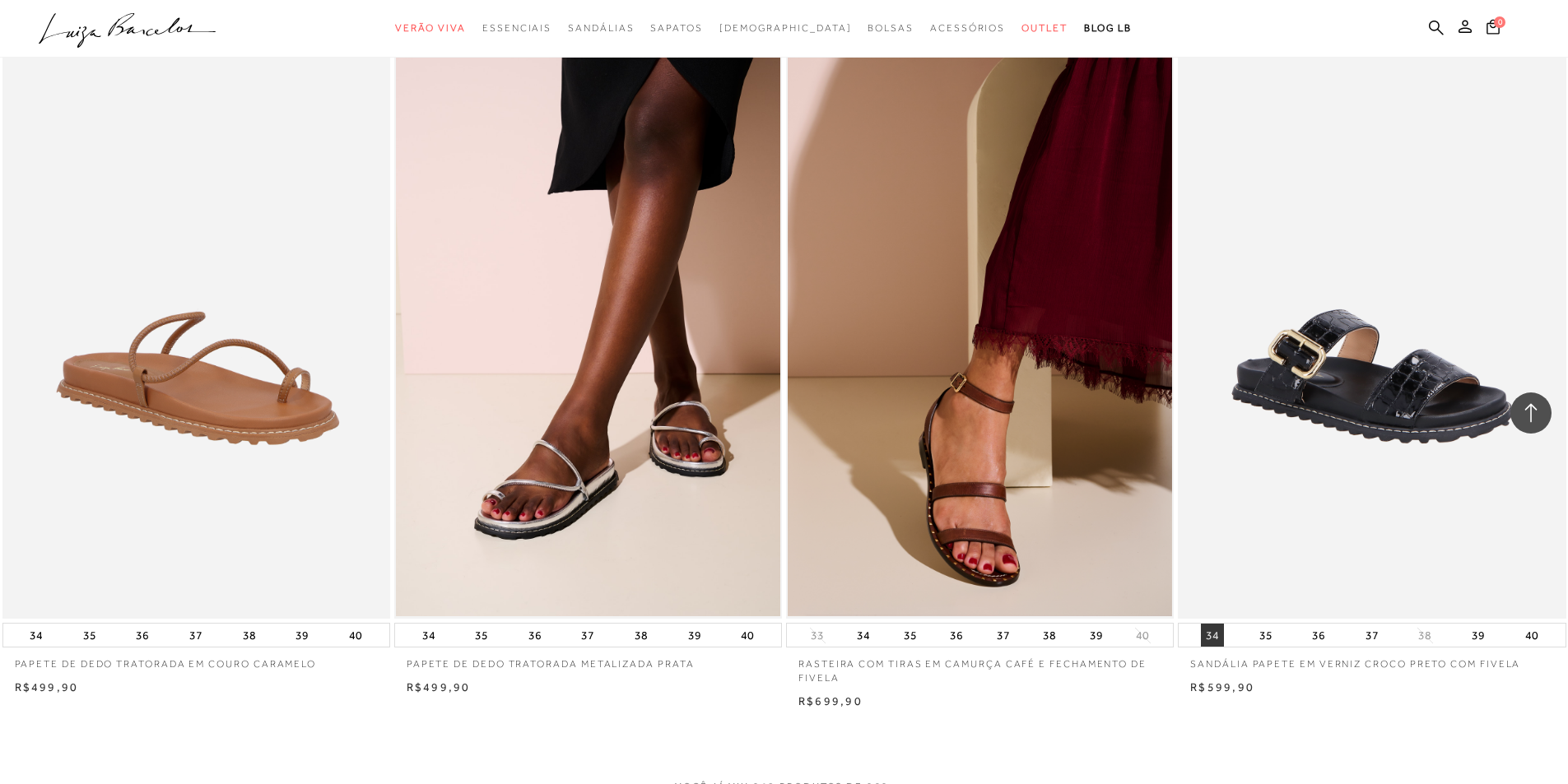
scroll to position [41290, 0]
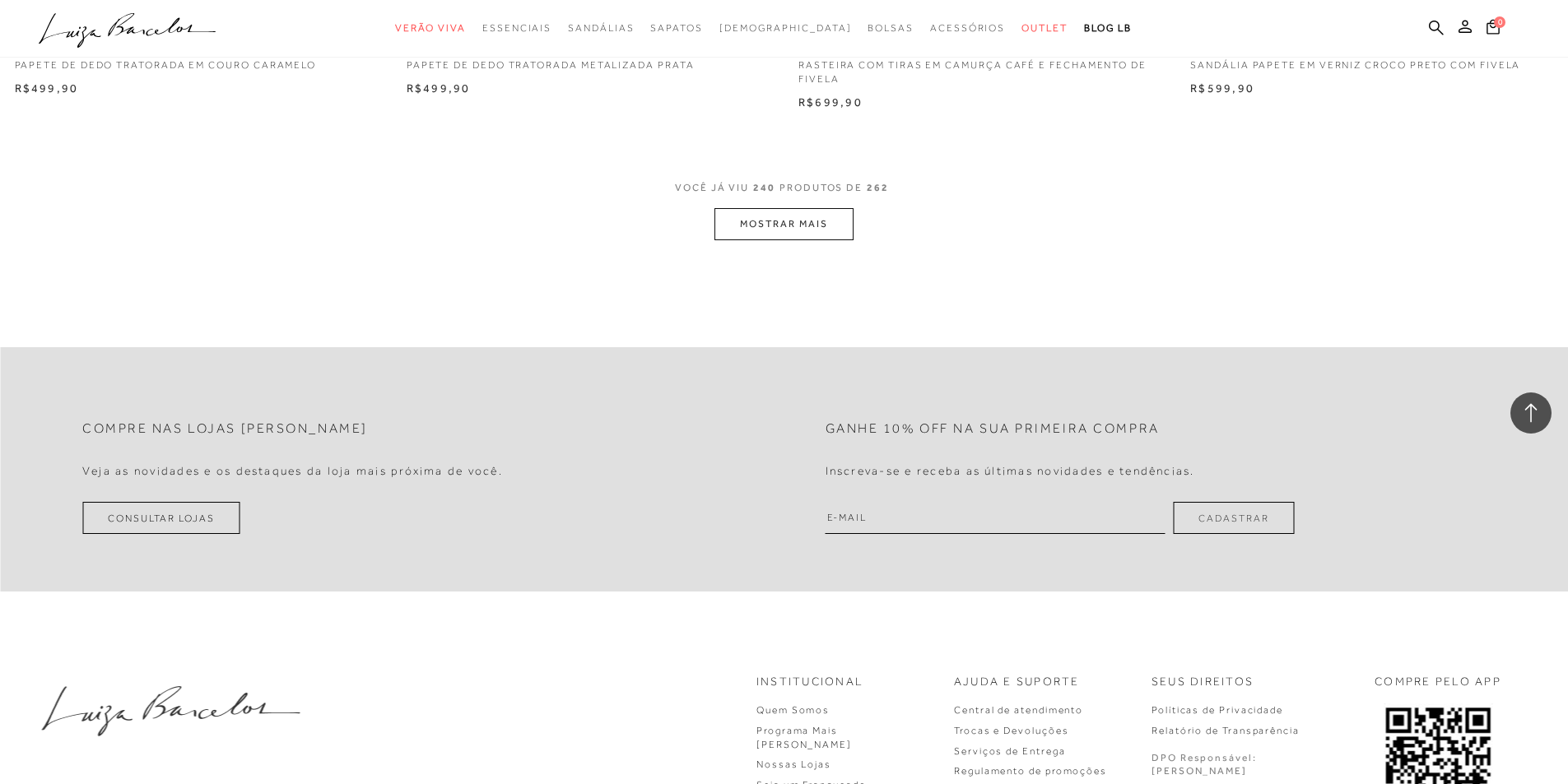
click at [767, 224] on button "MOSTRAR MAIS" at bounding box center [784, 223] width 139 height 32
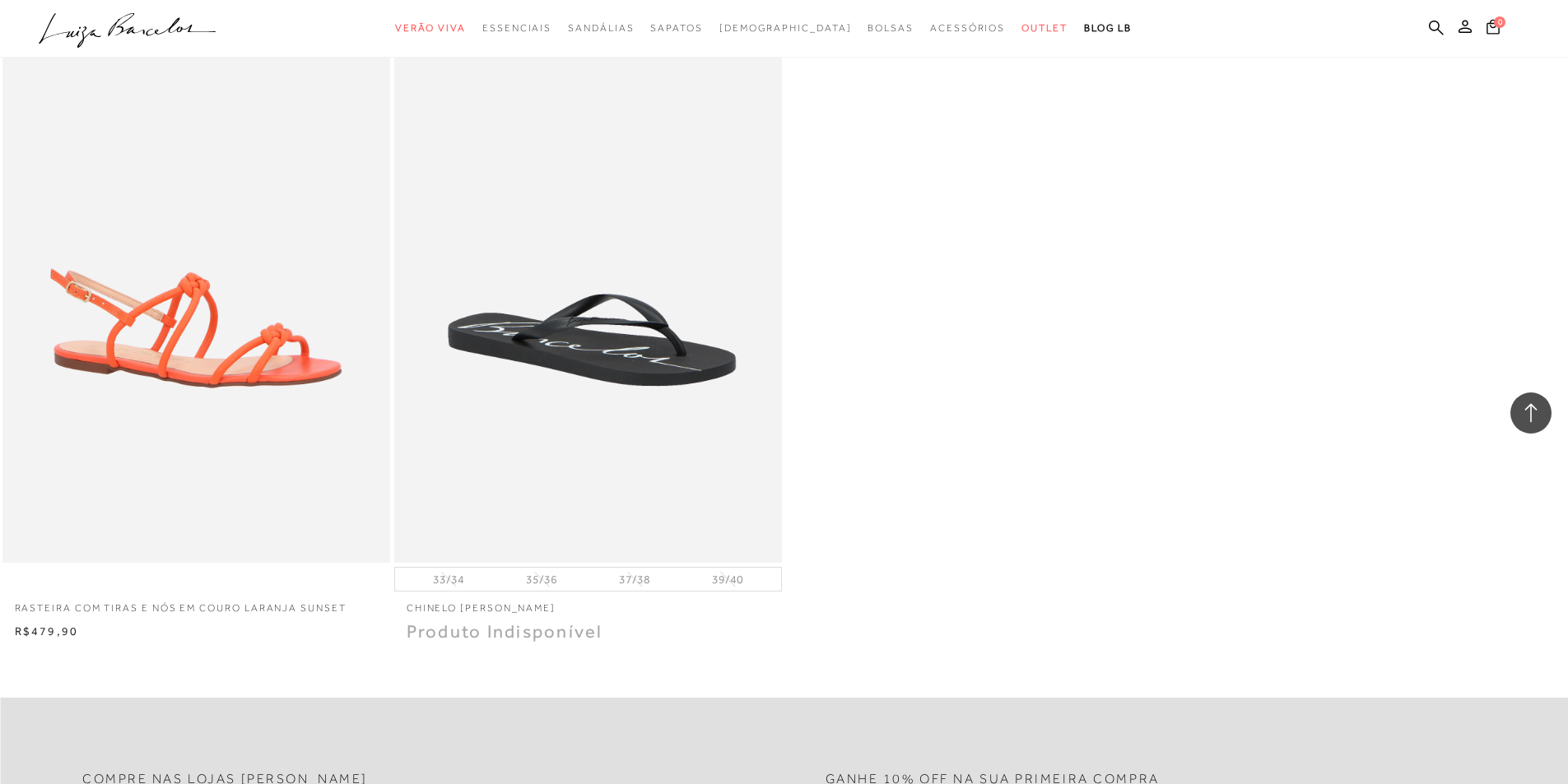
scroll to position [45155, 0]
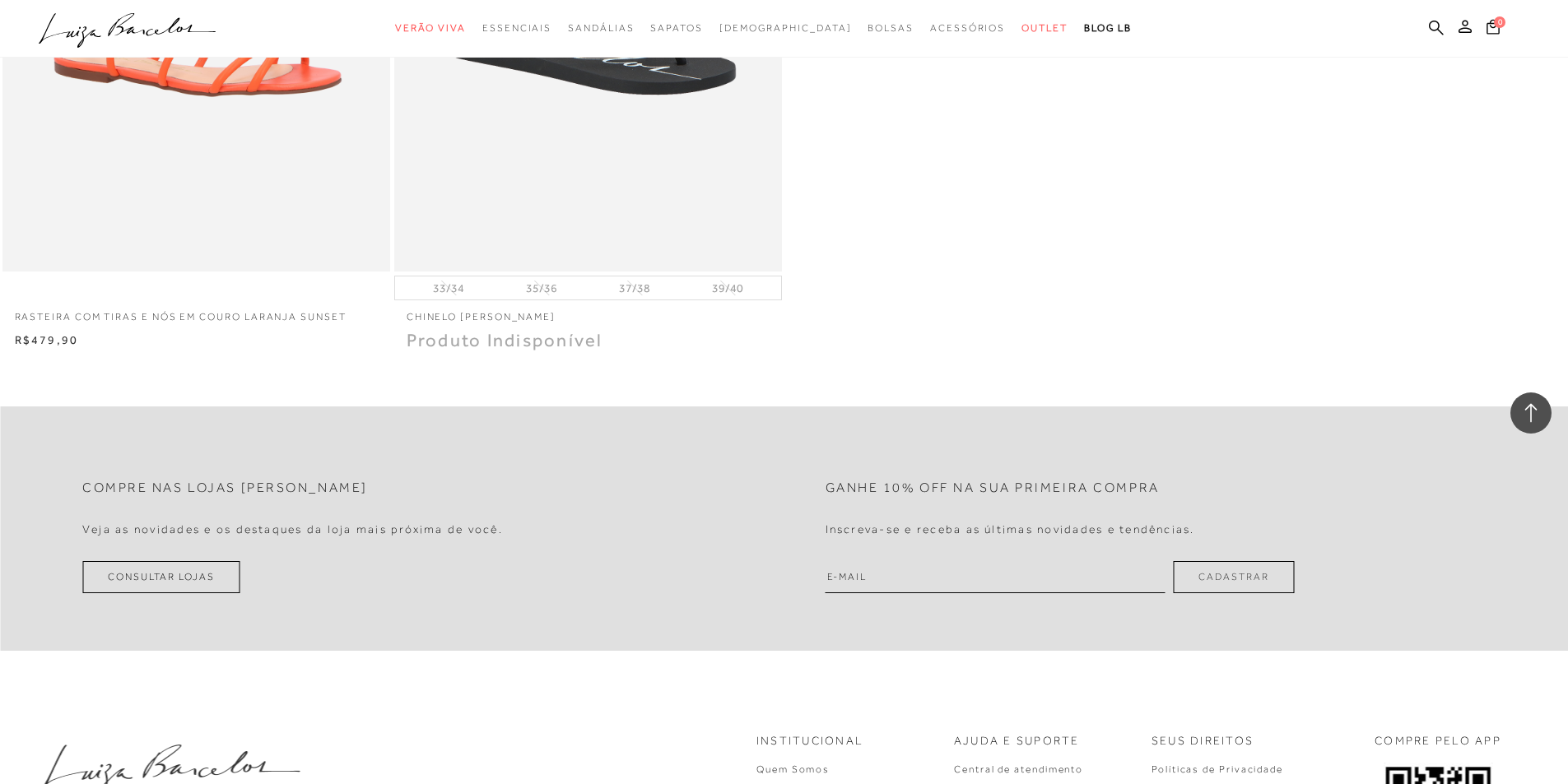
click at [78, 30] on icon ".a{fill-rule:evenodd;}" at bounding box center [127, 30] width 177 height 35
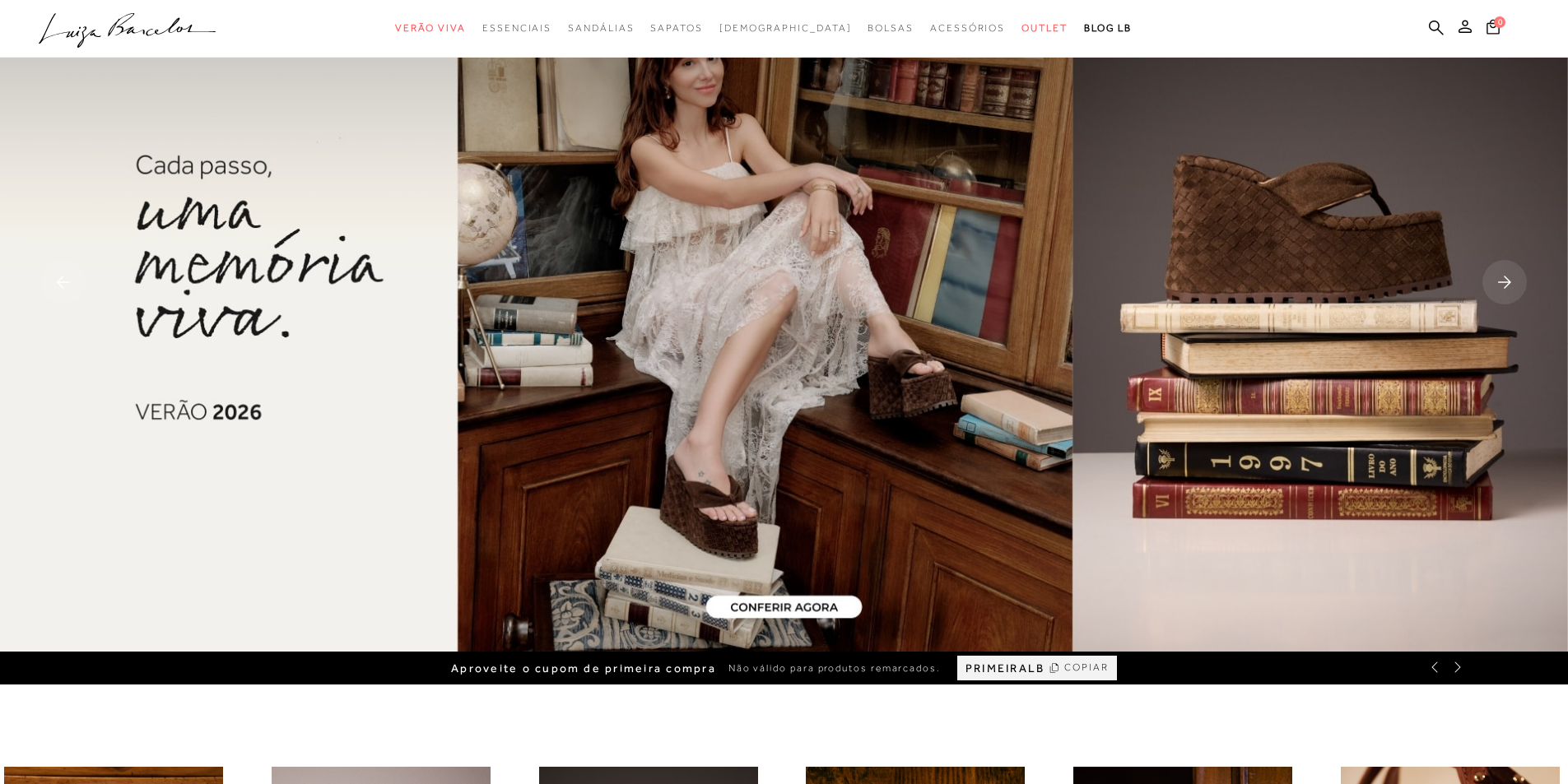
scroll to position [164, 0]
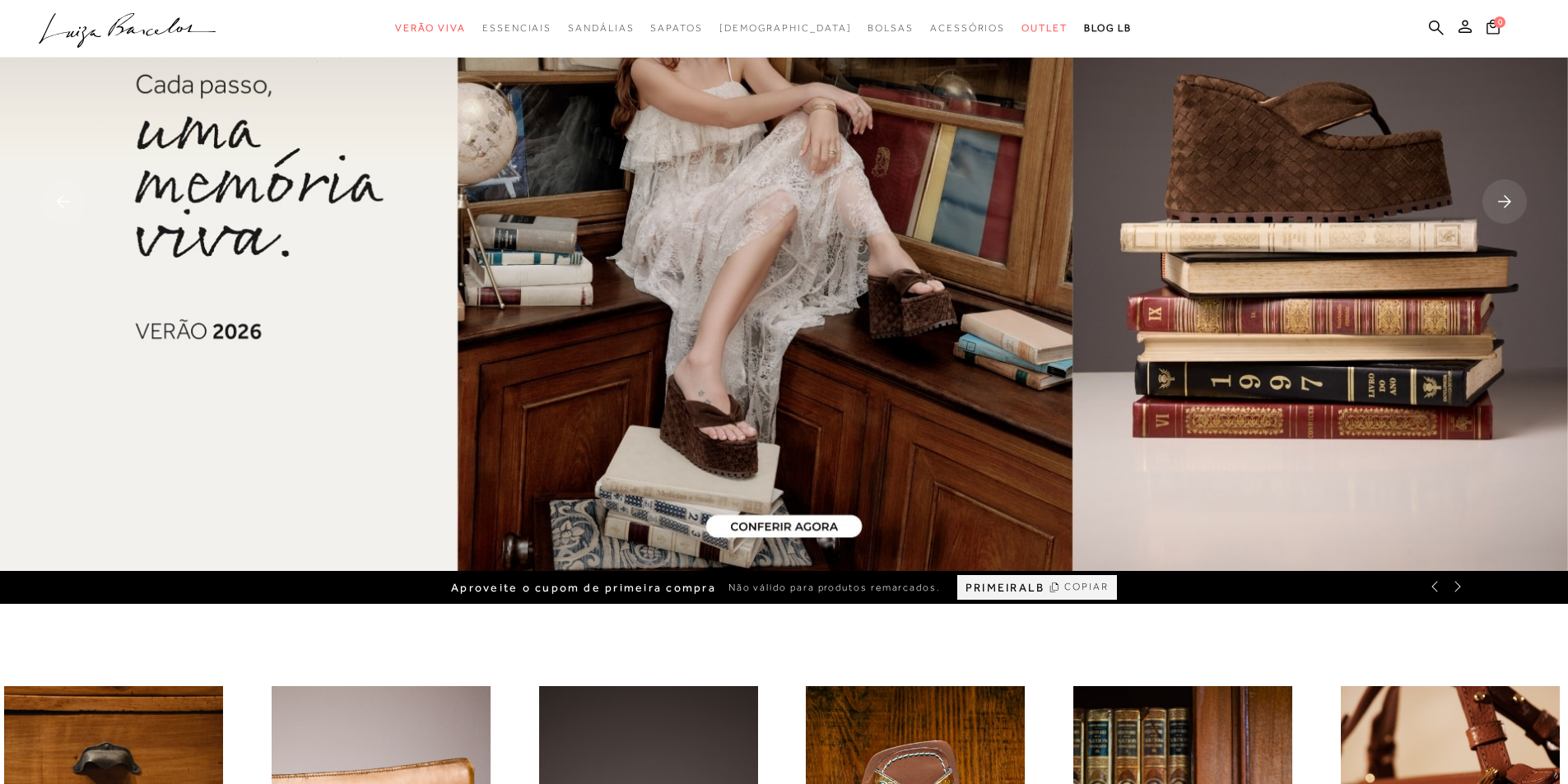
click at [1512, 216] on rect at bounding box center [1504, 201] width 44 height 44
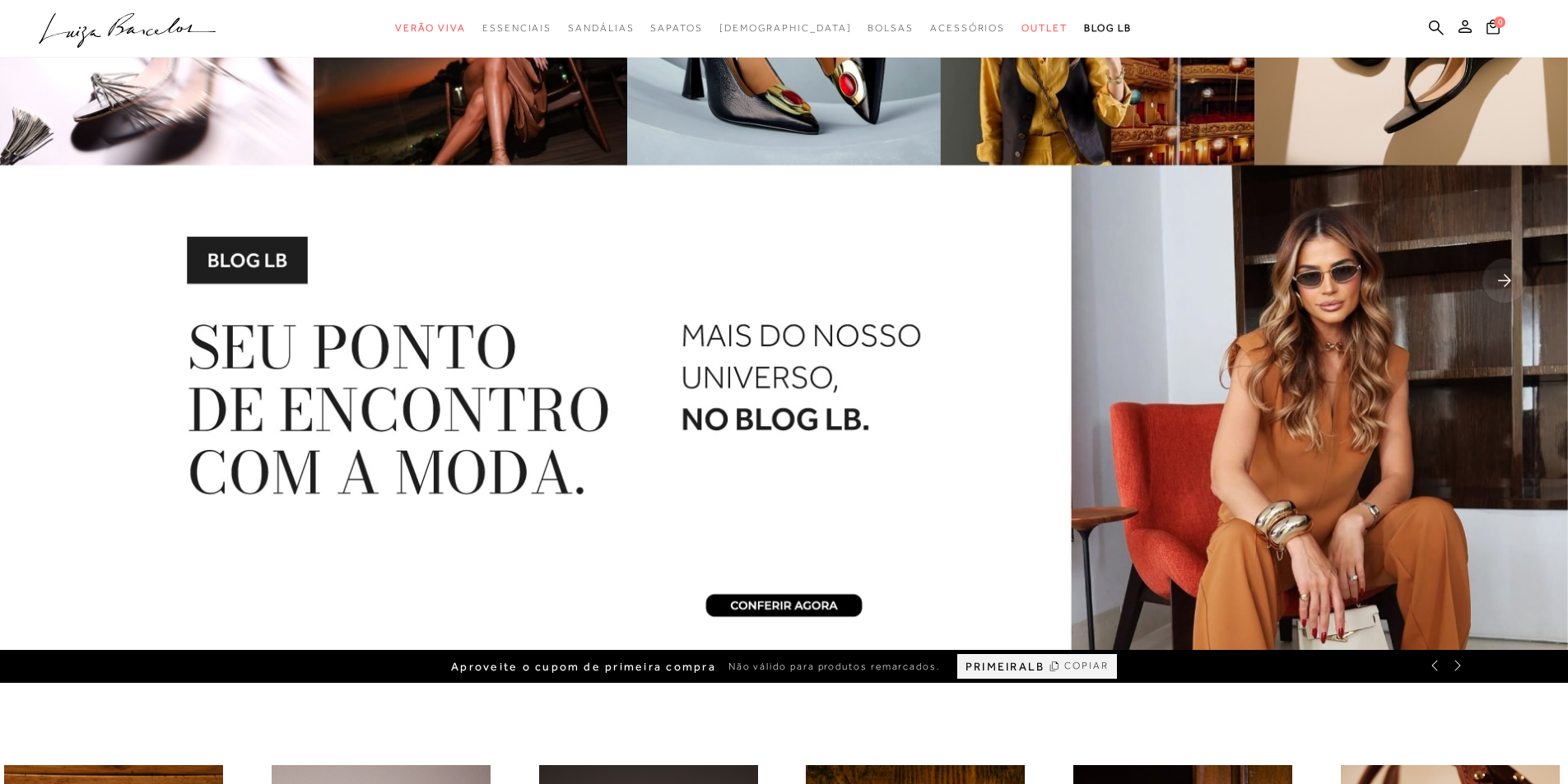
scroll to position [0, 0]
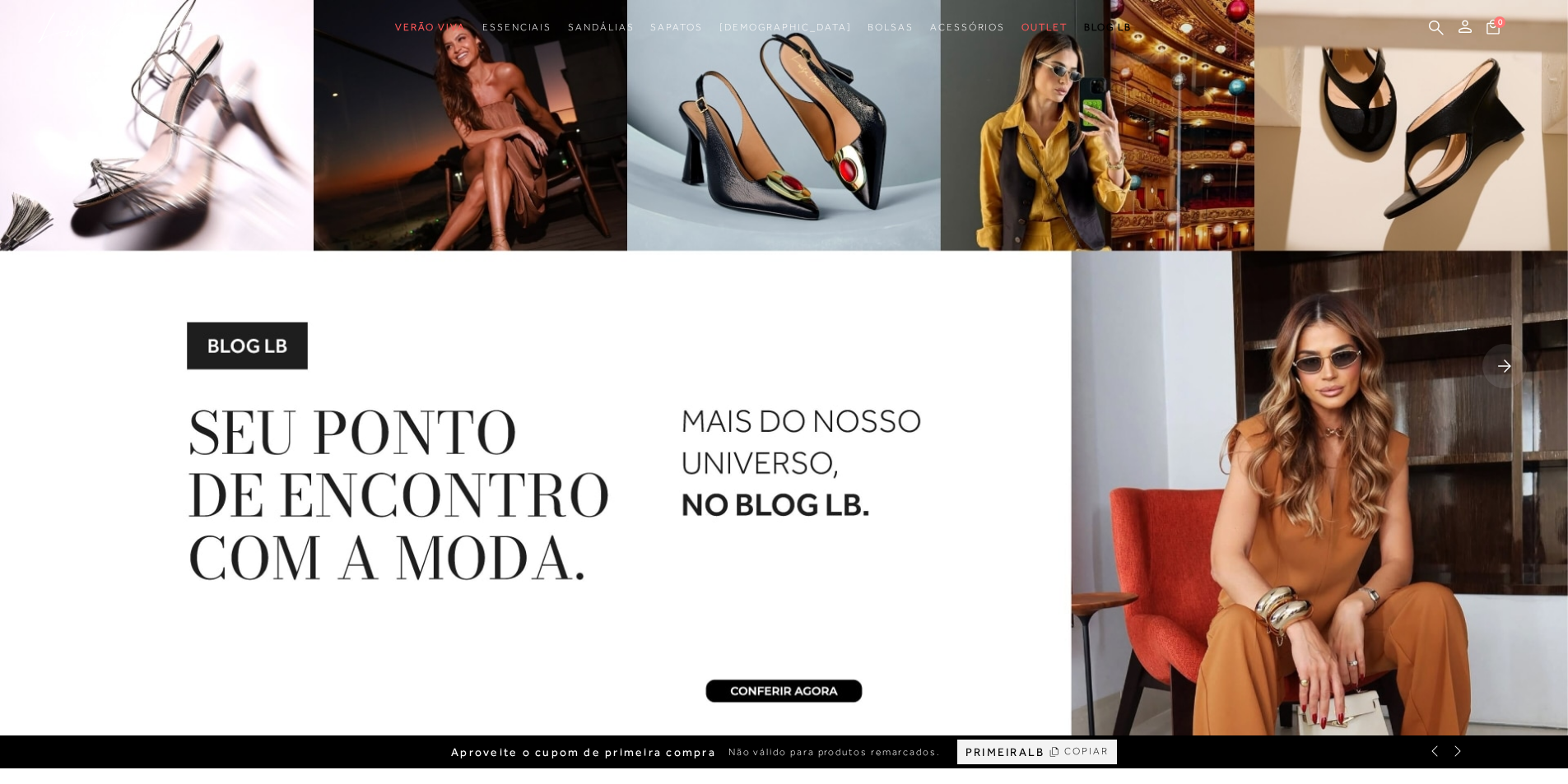
click at [1505, 373] on rect at bounding box center [1504, 365] width 44 height 44
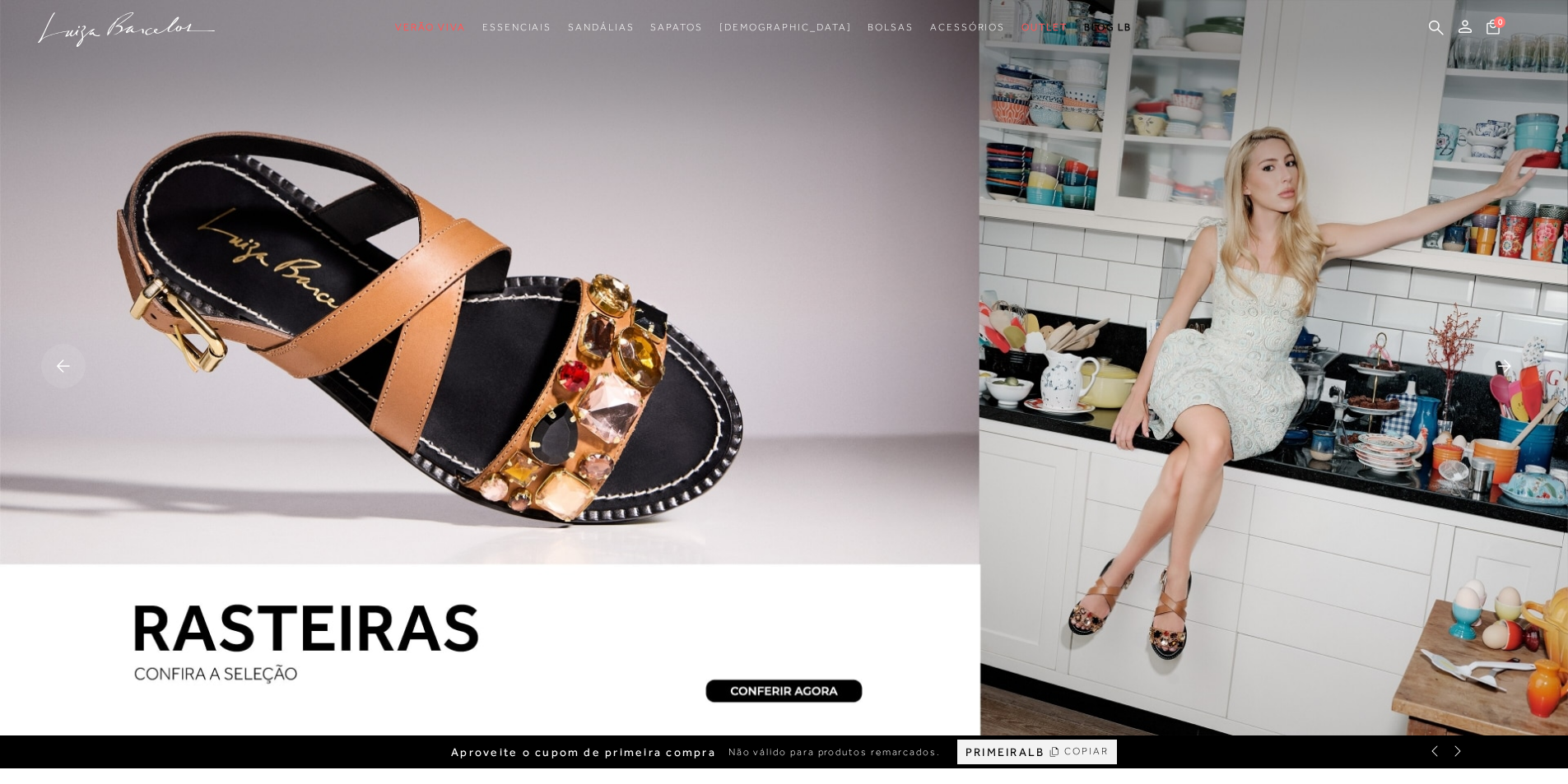
click at [1505, 373] on rect at bounding box center [1504, 365] width 44 height 44
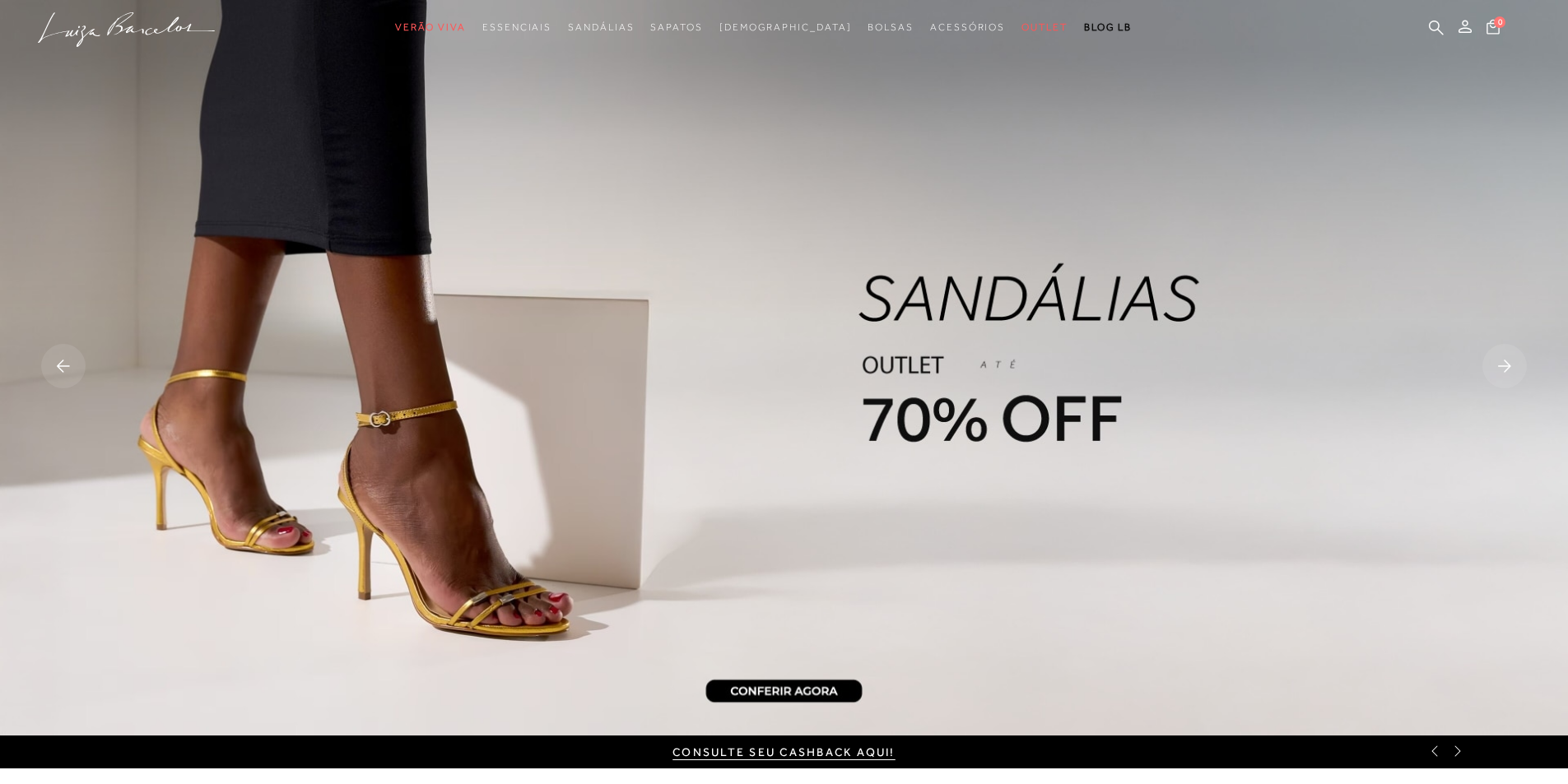
click at [1505, 373] on rect at bounding box center [1504, 365] width 44 height 44
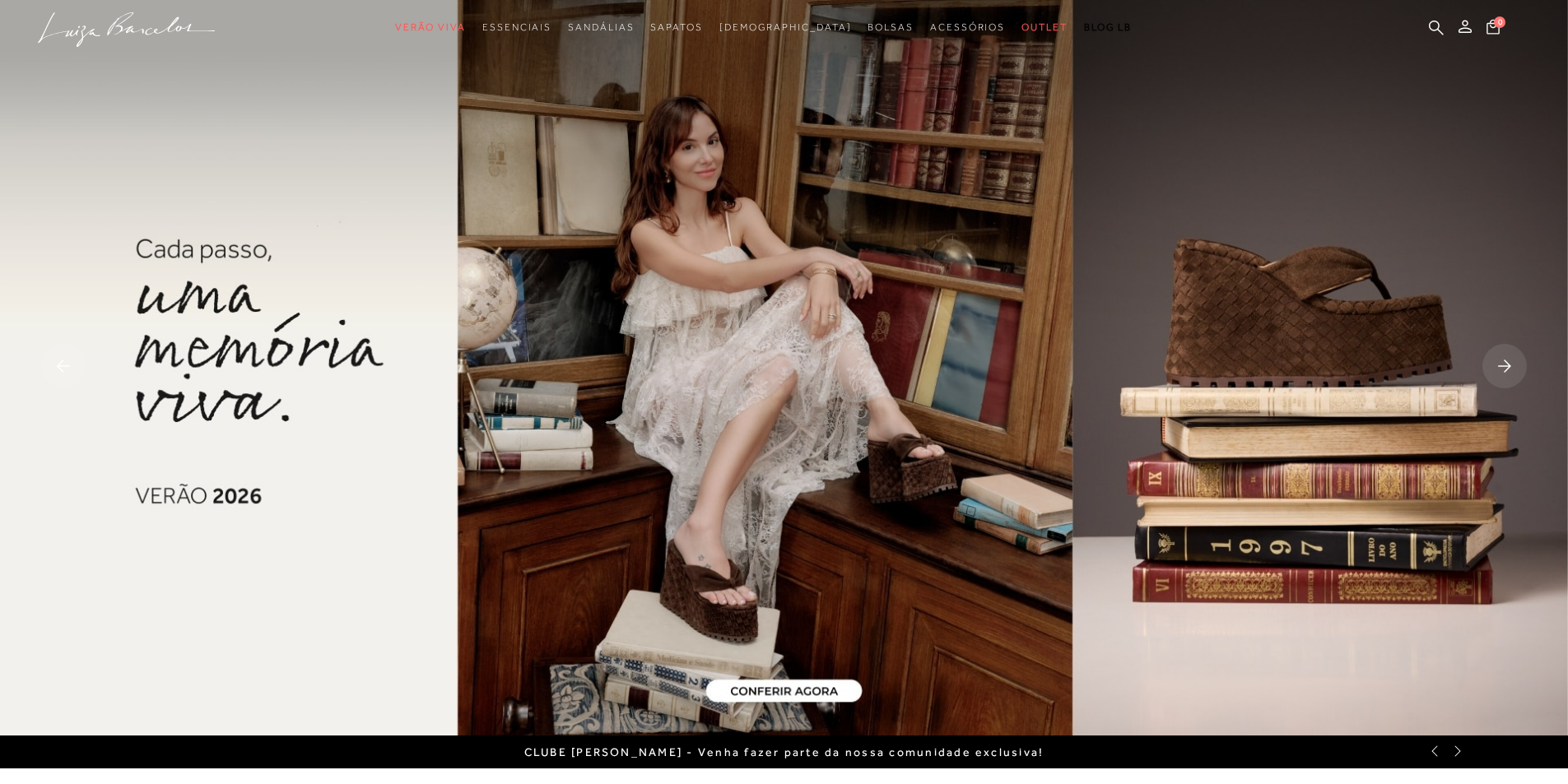
click at [68, 370] on rect at bounding box center [63, 365] width 44 height 44
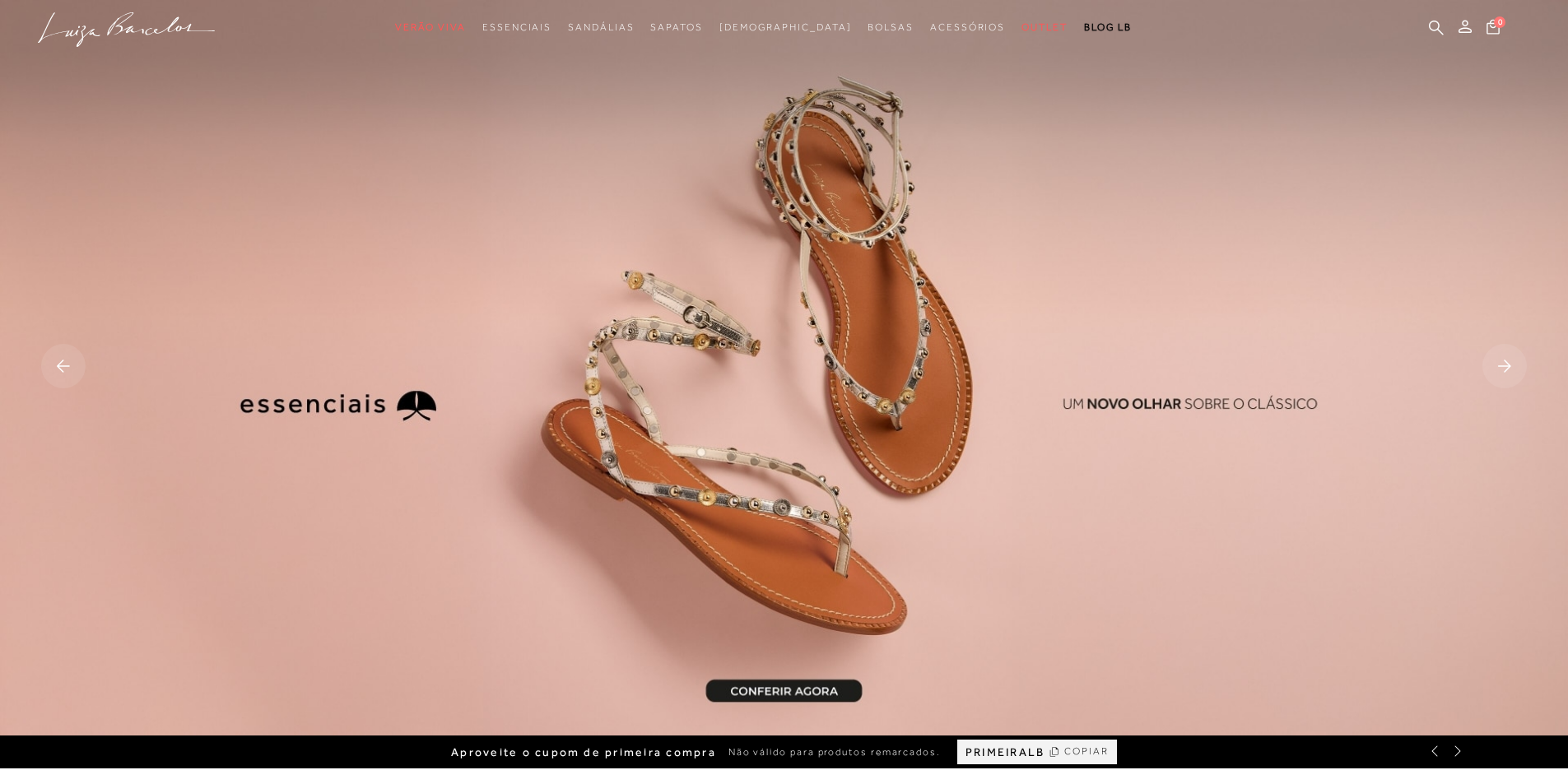
click at [674, 345] on img at bounding box center [784, 368] width 1568 height 736
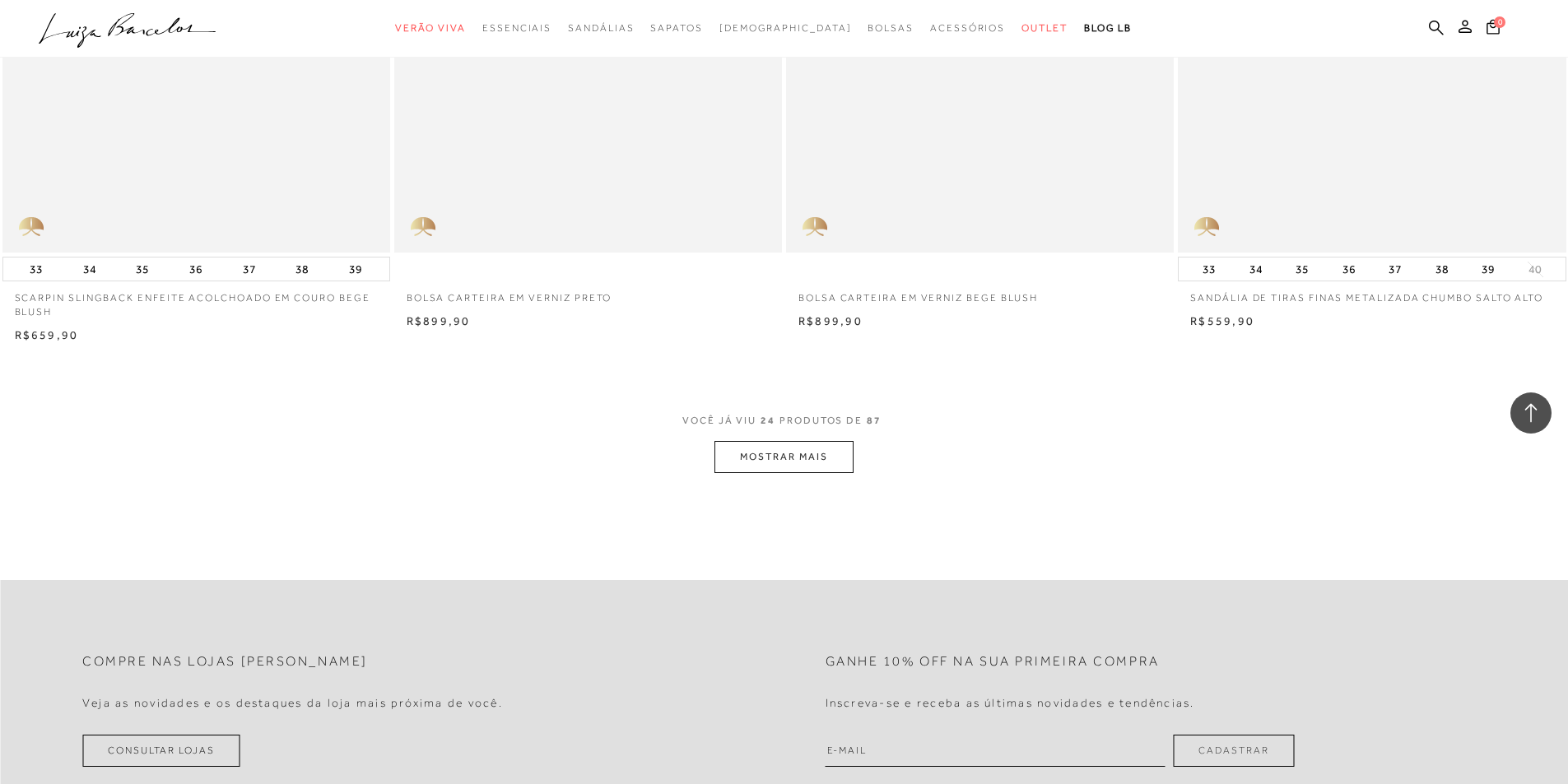
scroll to position [3865, 0]
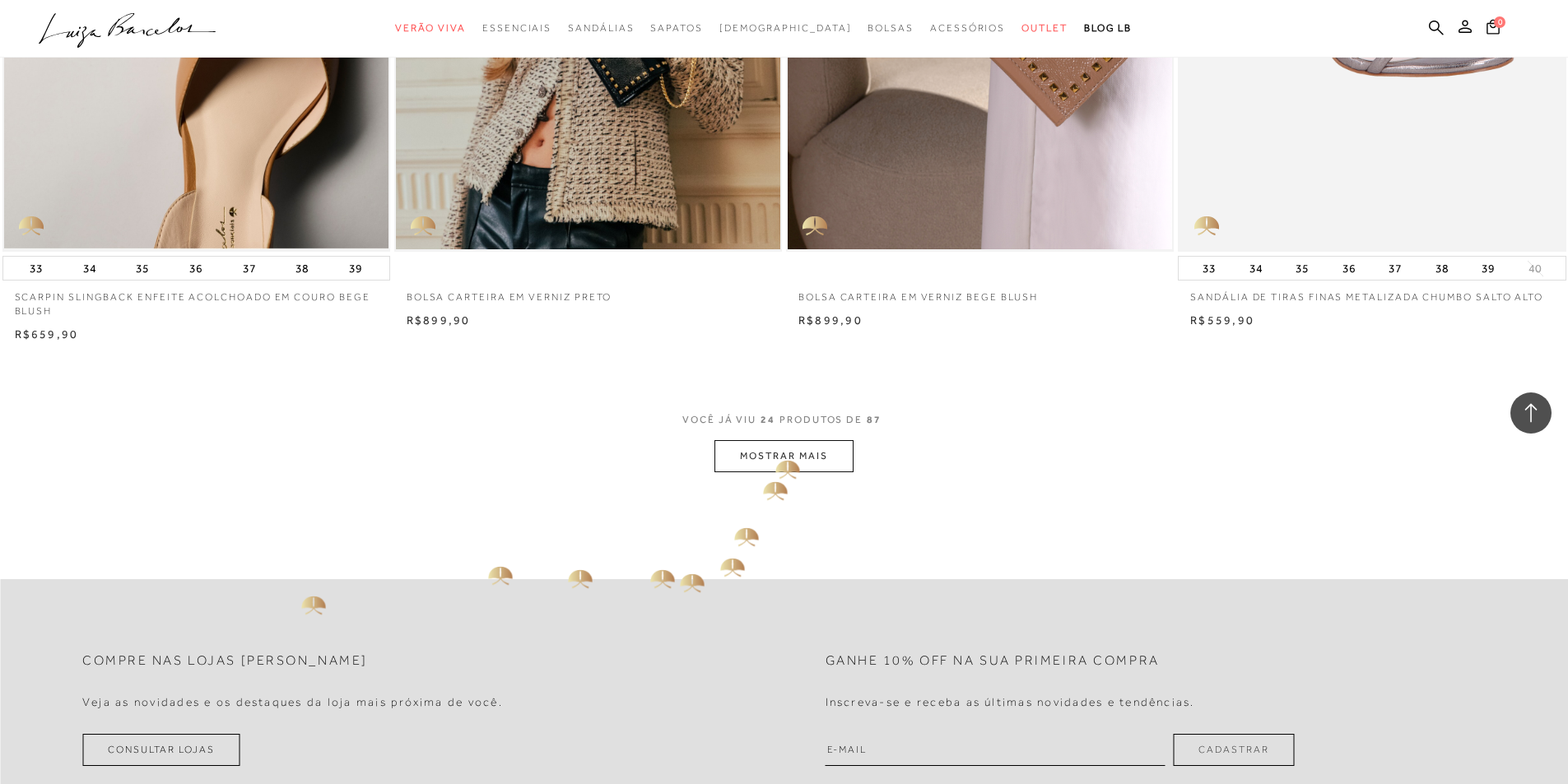
click at [771, 461] on button "MOSTRAR MAIS" at bounding box center [784, 456] width 139 height 32
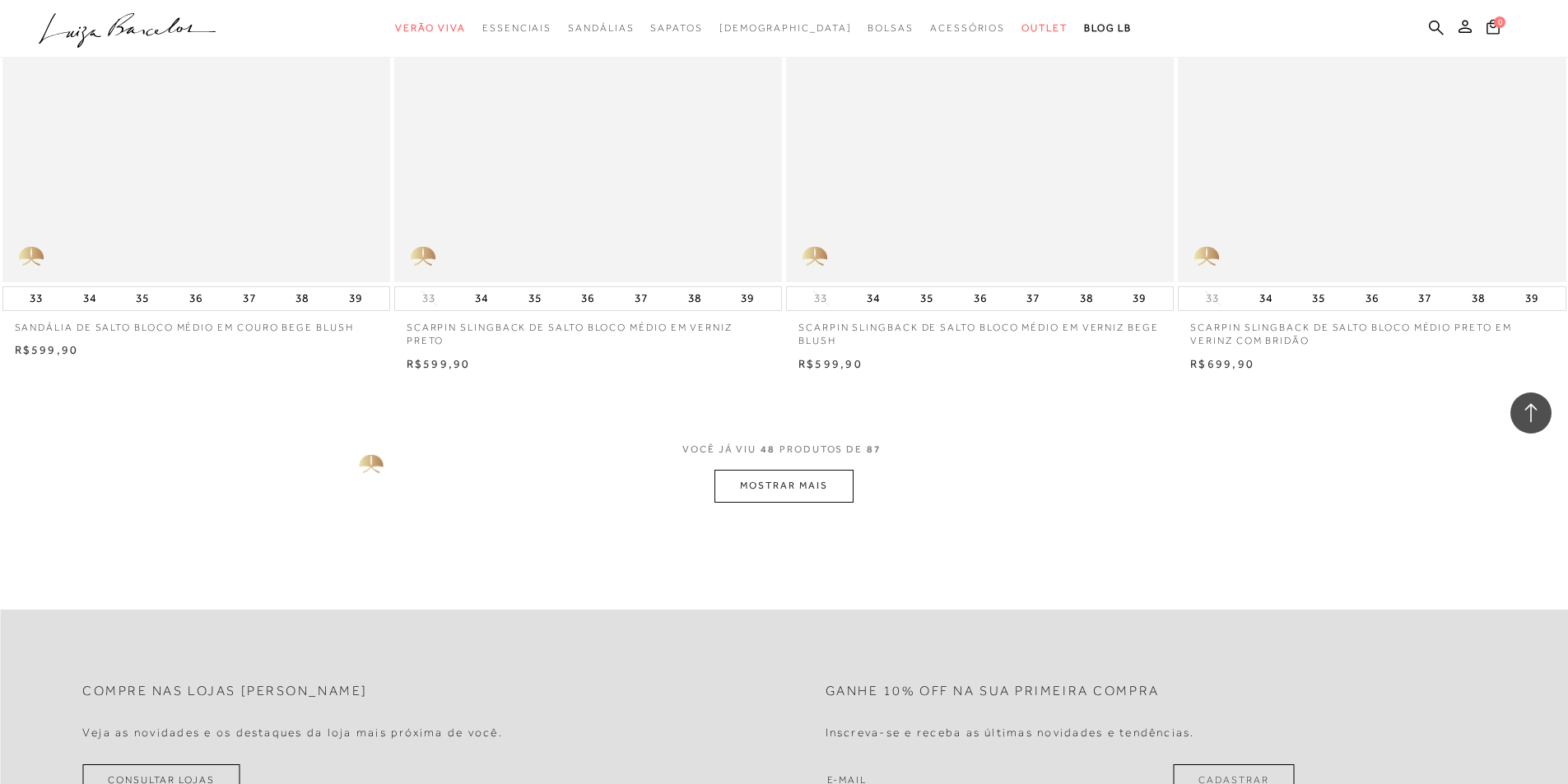
scroll to position [8143, 0]
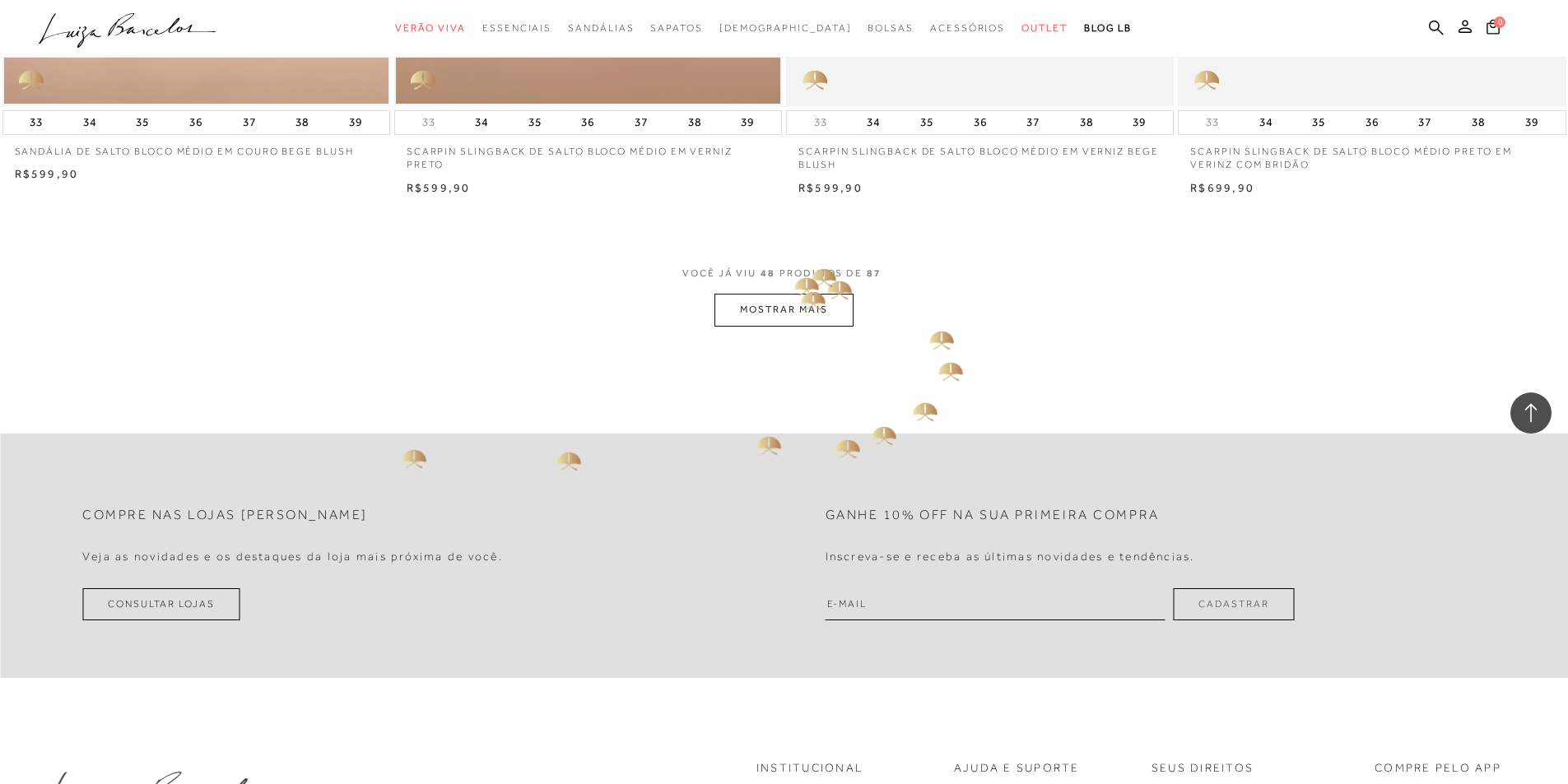
click at [801, 307] on button "MOSTRAR MAIS" at bounding box center [784, 309] width 139 height 32
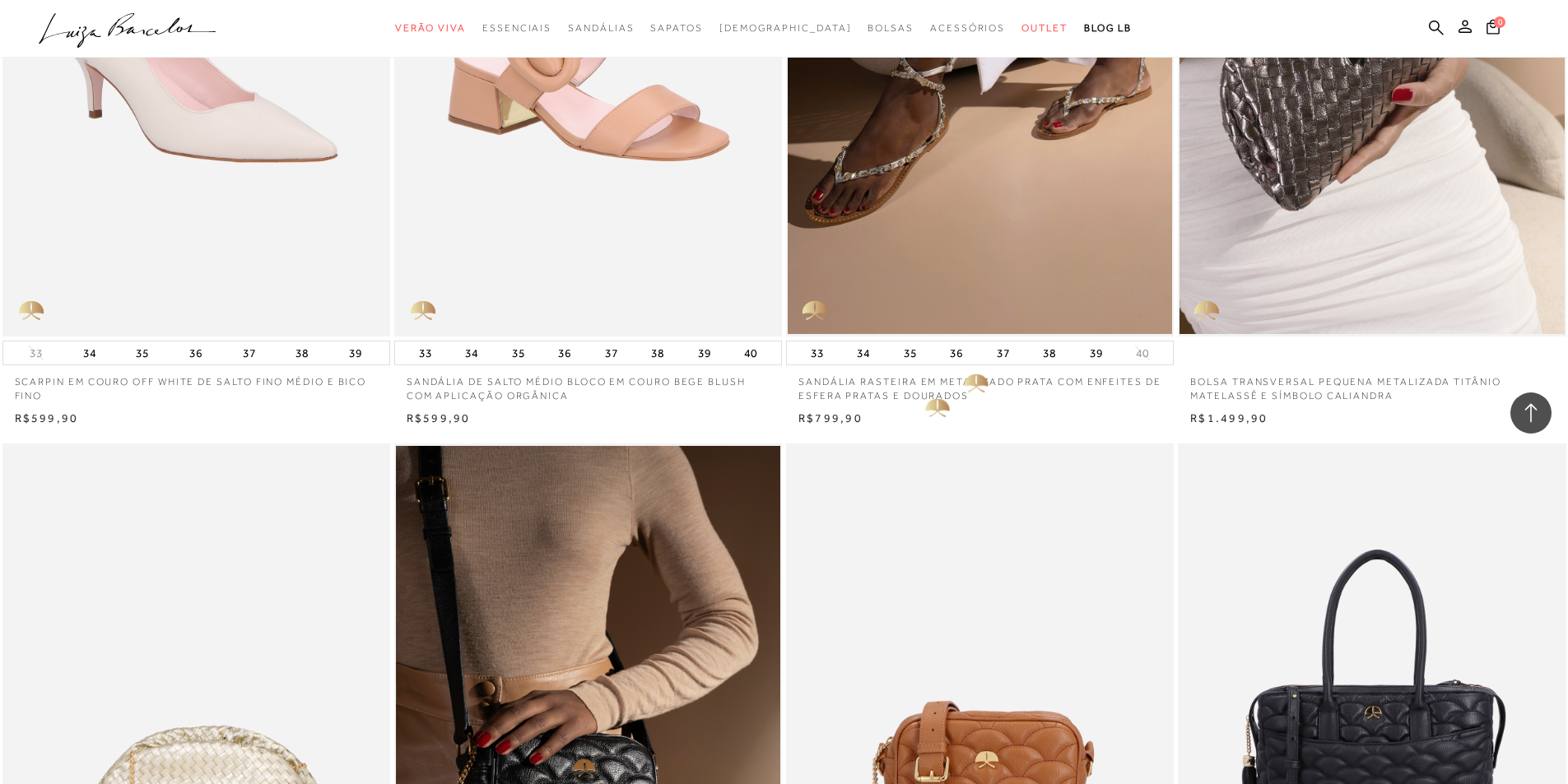
scroll to position [10117, 0]
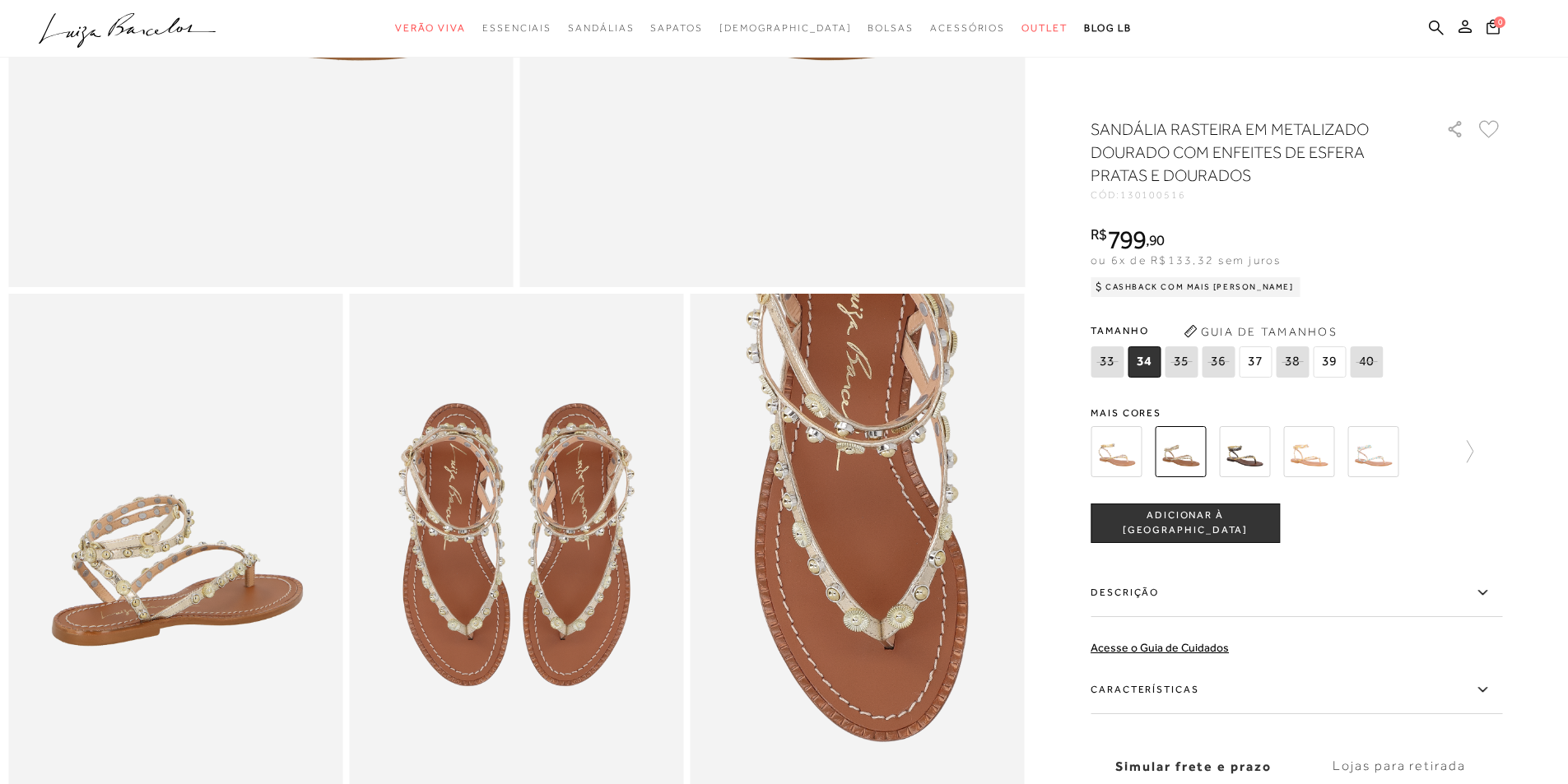
scroll to position [658, 0]
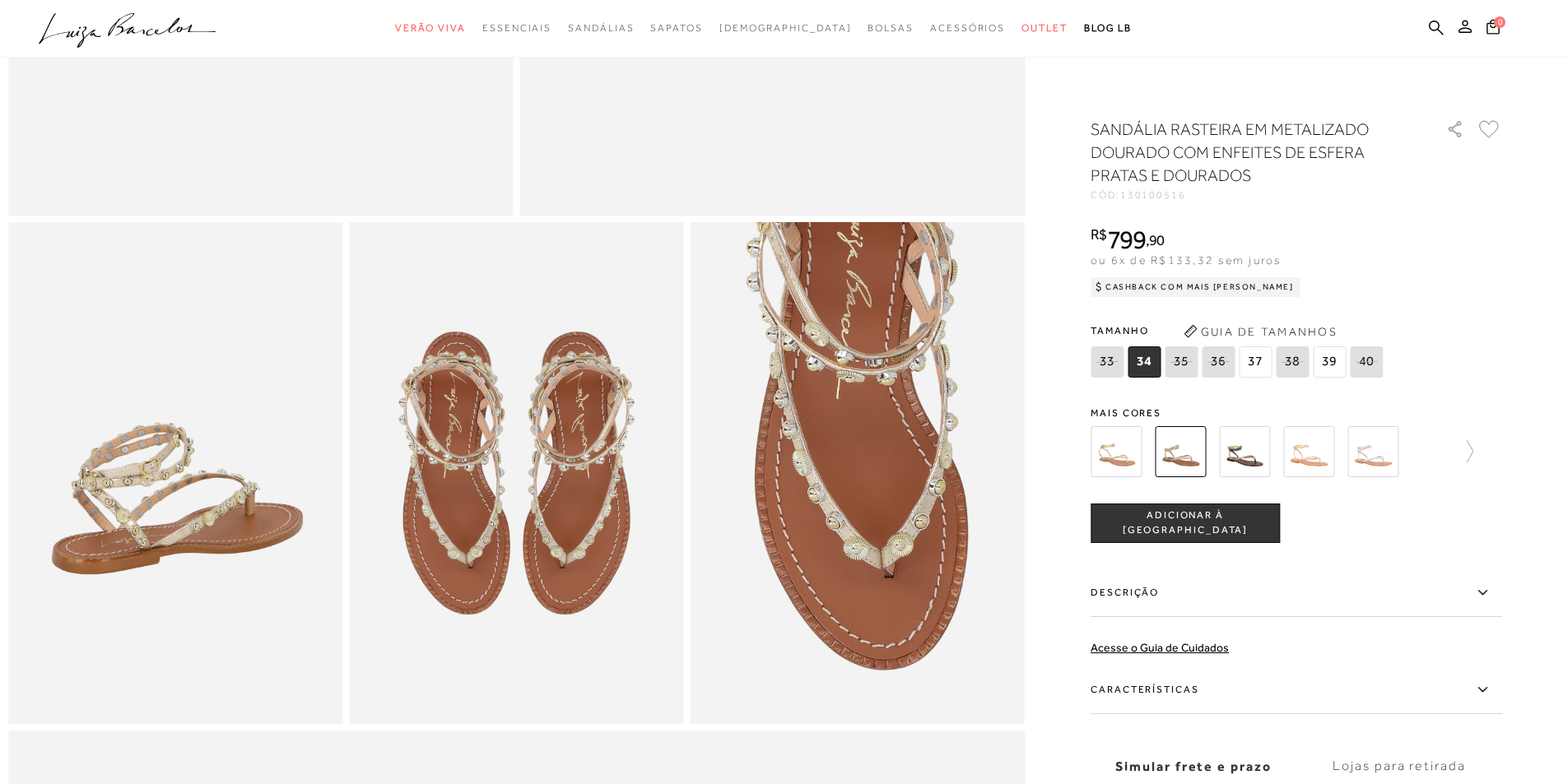
click at [1329, 453] on img at bounding box center [1308, 451] width 51 height 51
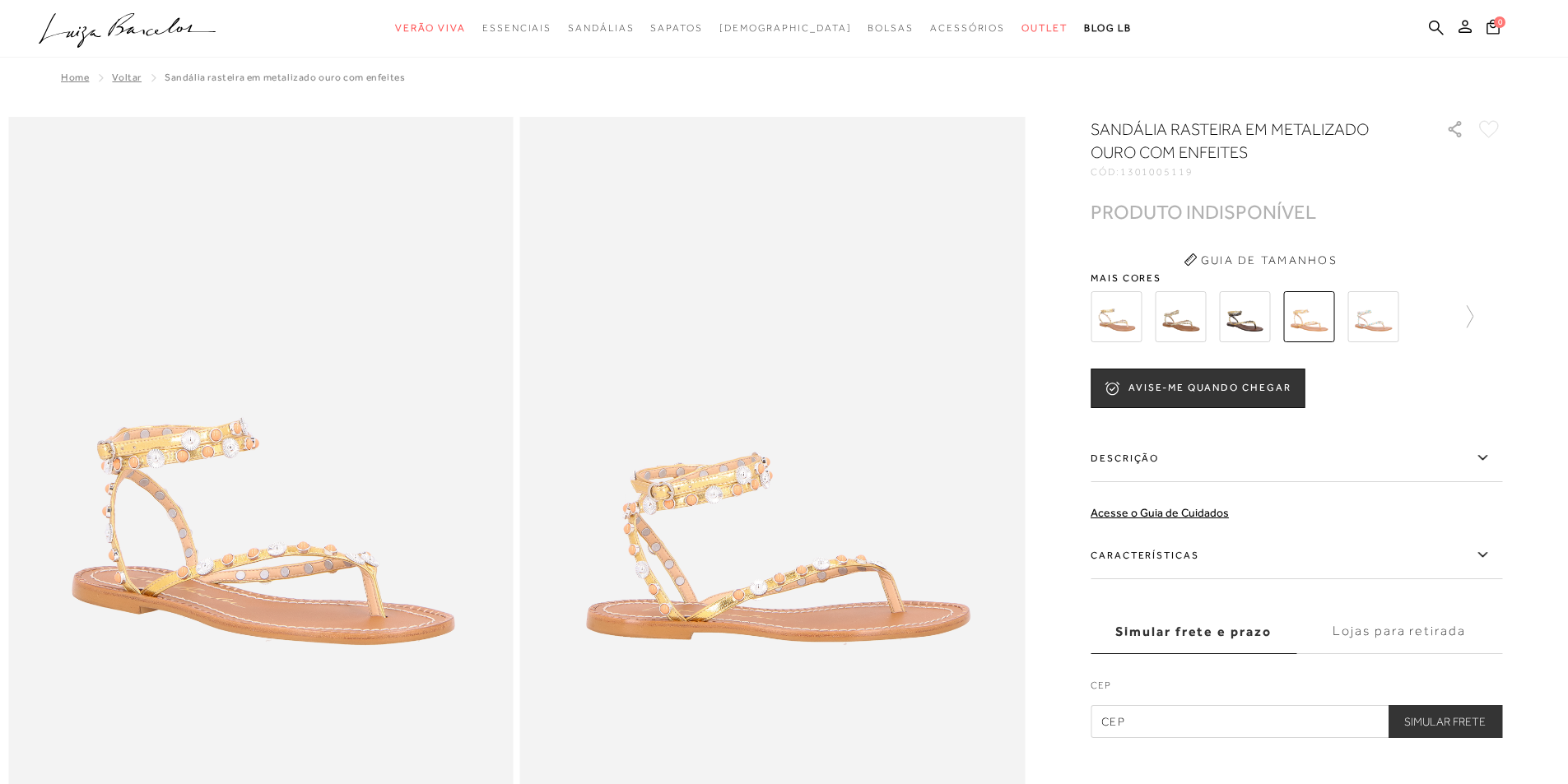
click at [1371, 316] on img at bounding box center [1372, 316] width 51 height 51
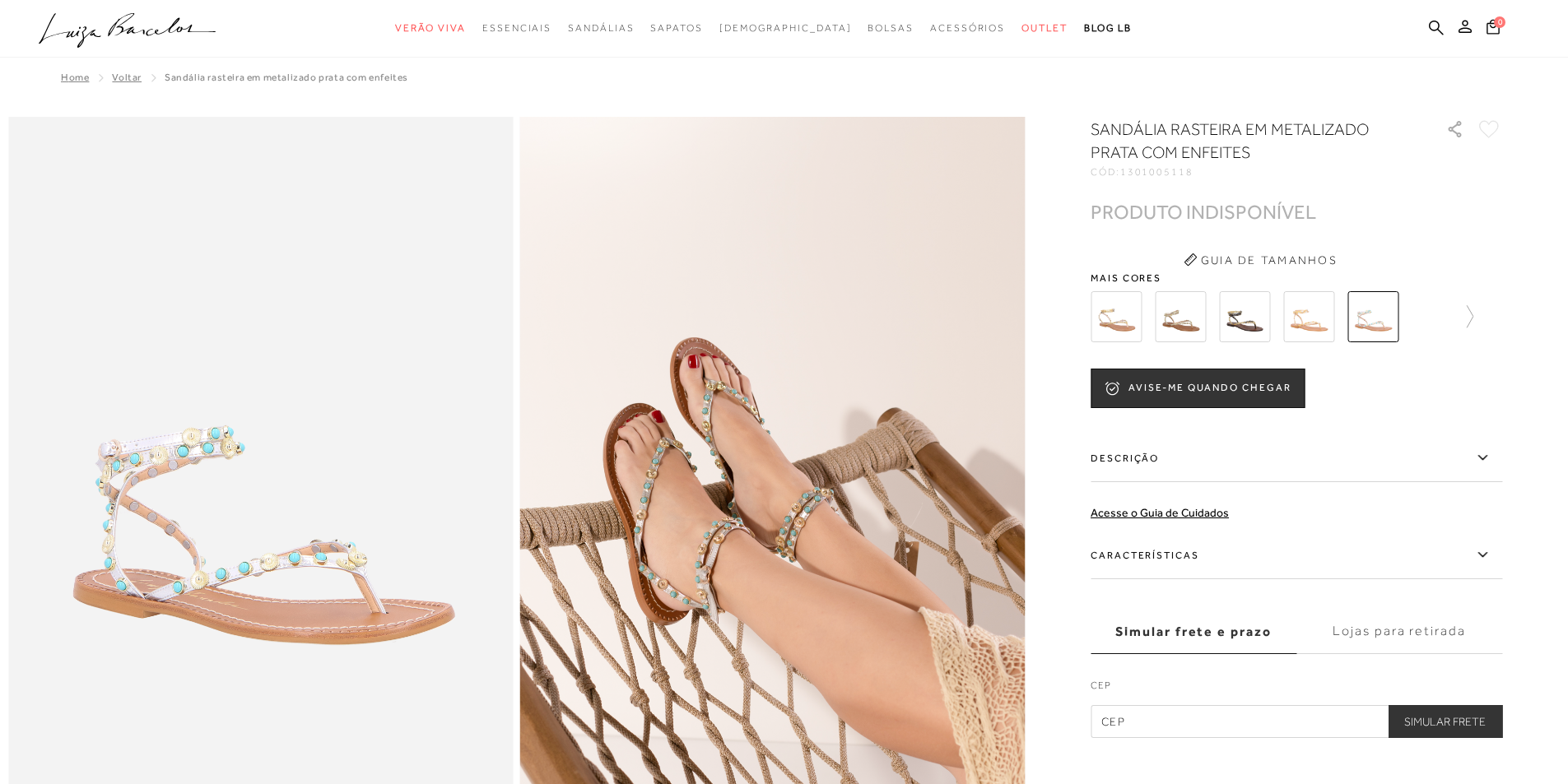
click at [1120, 319] on img at bounding box center [1115, 316] width 51 height 51
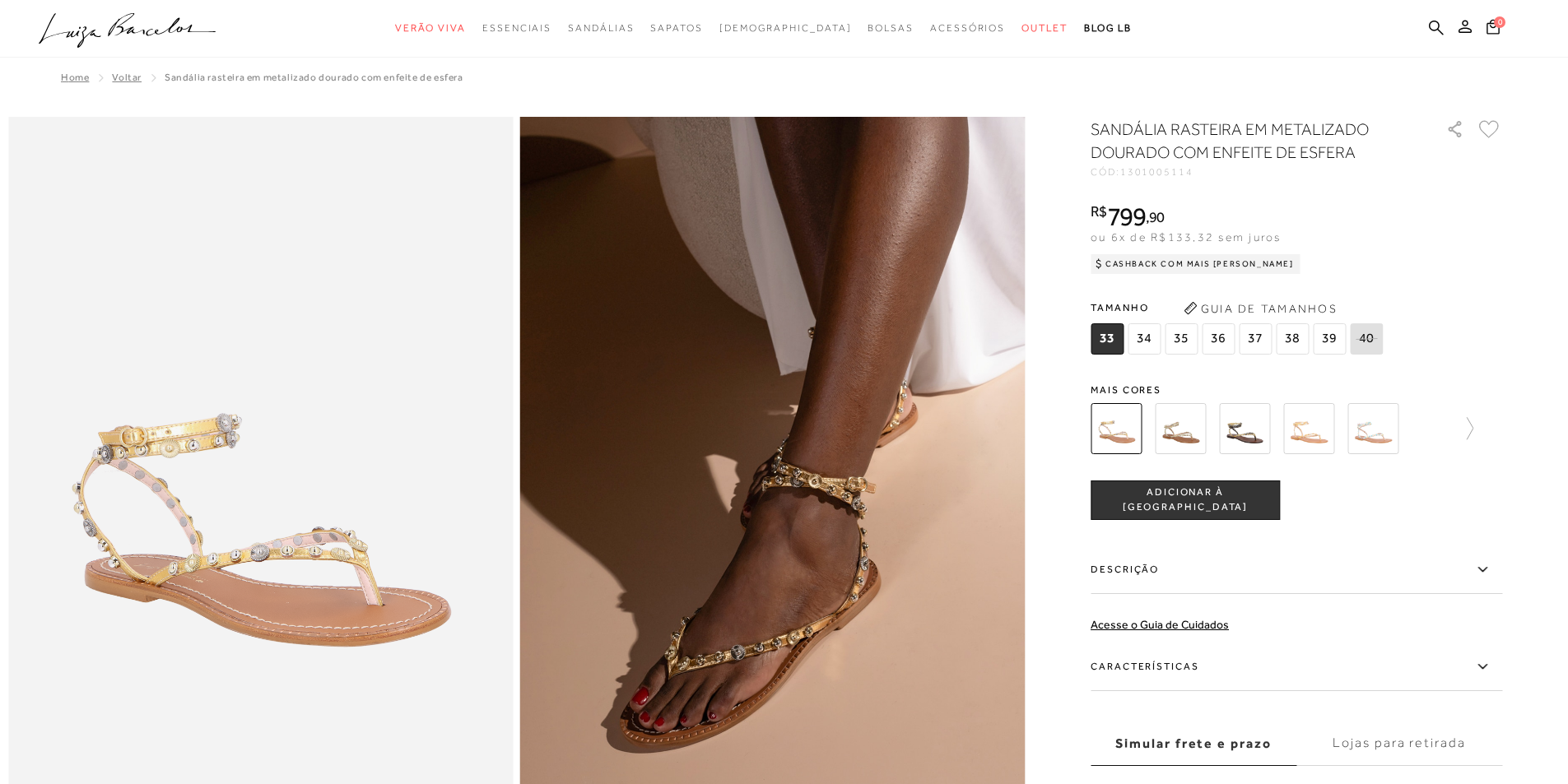
click at [1238, 312] on button "Guia de Tamanhos" at bounding box center [1260, 308] width 165 height 26
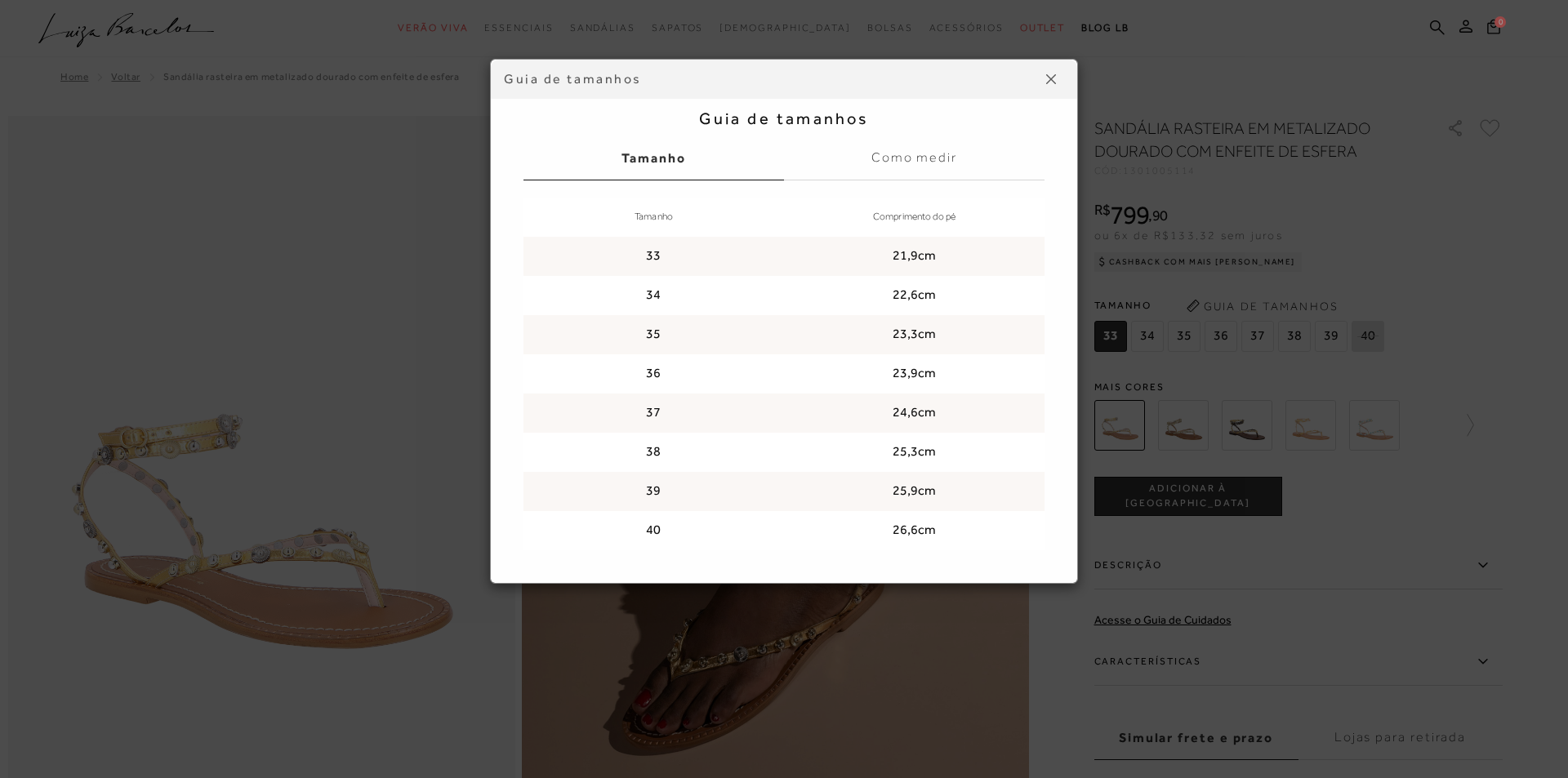
click at [1180, 652] on div "Guia de tamanhos Guia de tamanhos Tamanho Como medir Tamanho Comprimento do pé …" at bounding box center [784, 389] width 1568 height 778
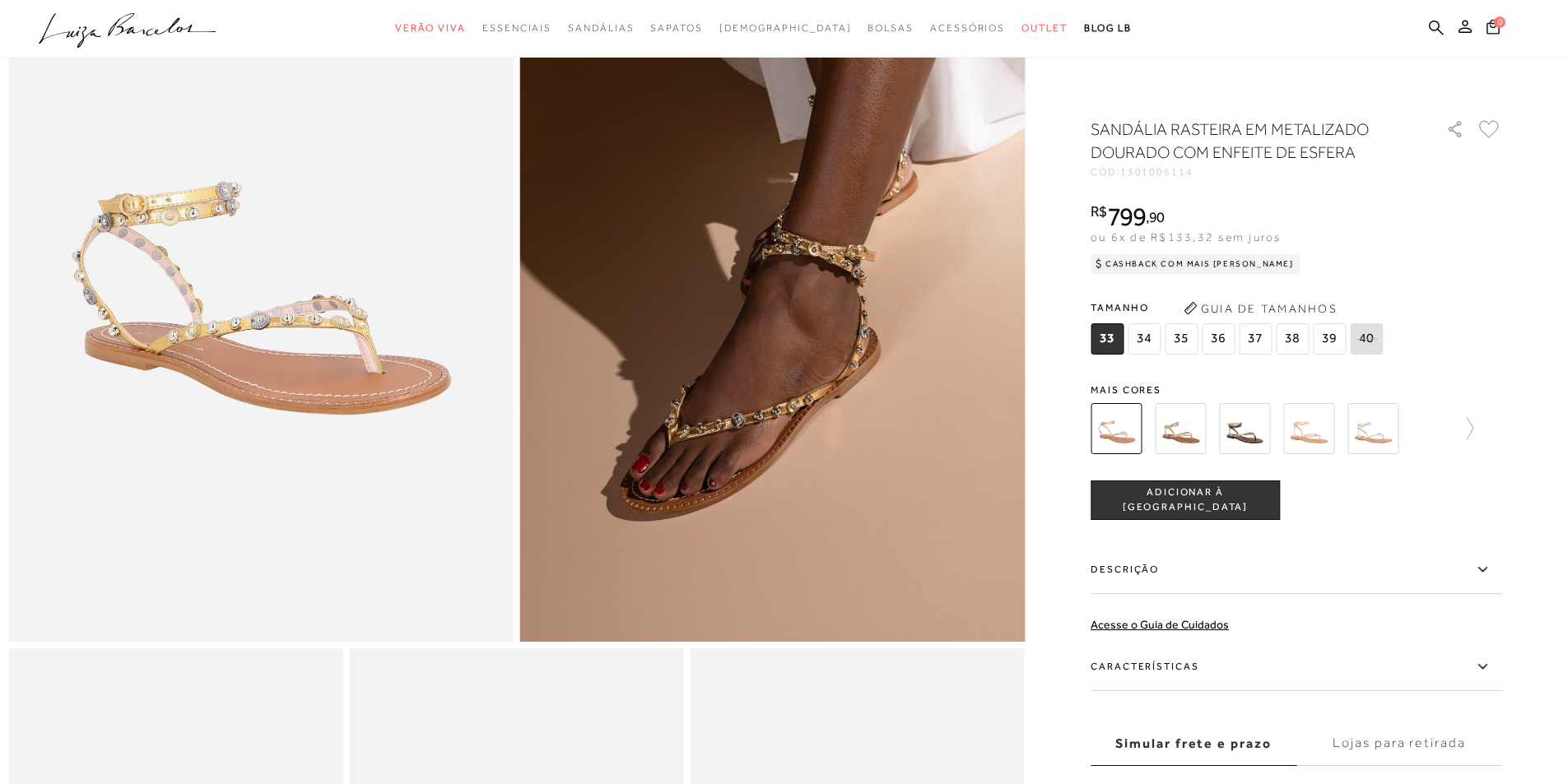
scroll to position [493, 0]
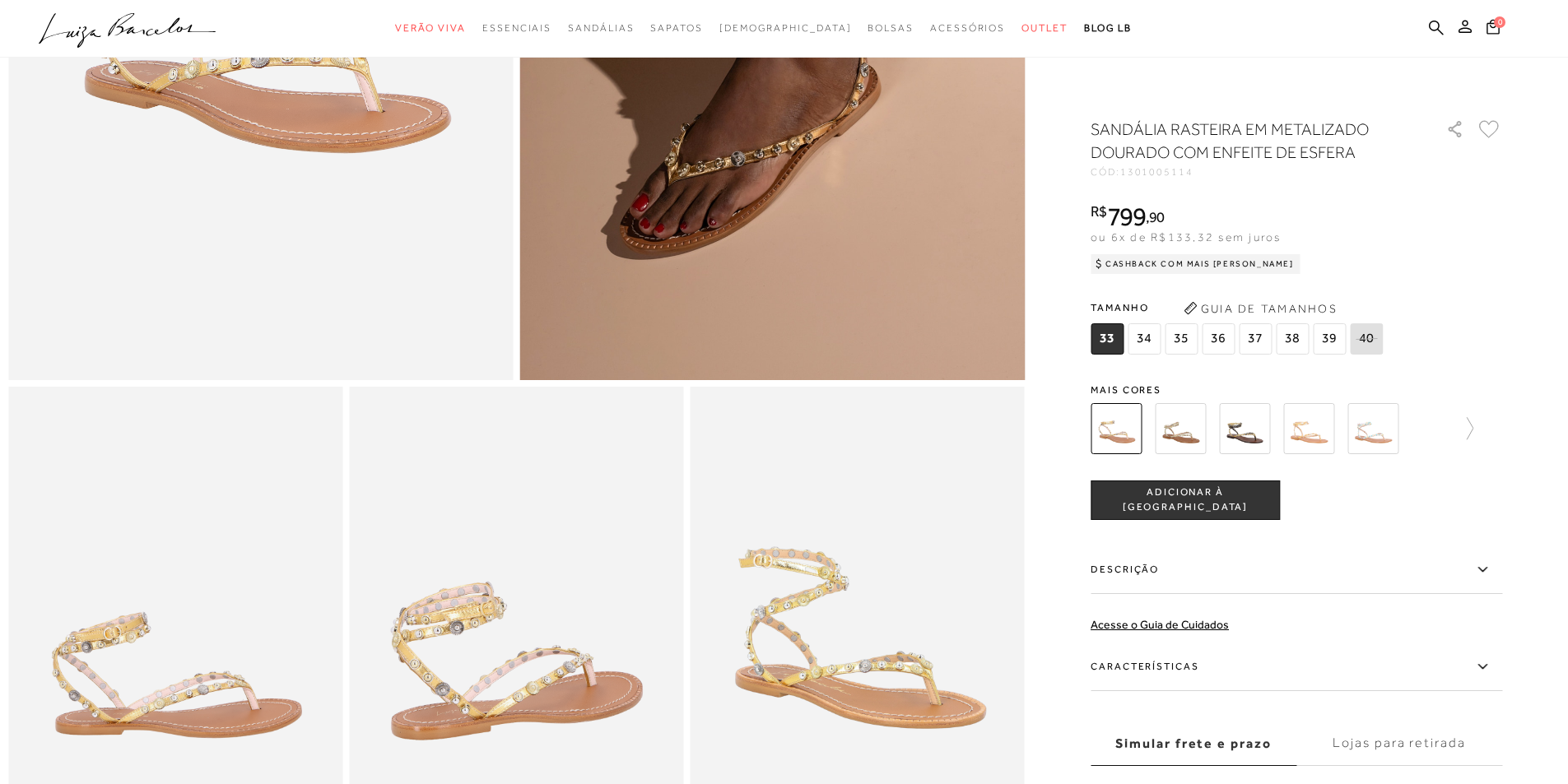
click at [1201, 431] on img at bounding box center [1180, 428] width 51 height 51
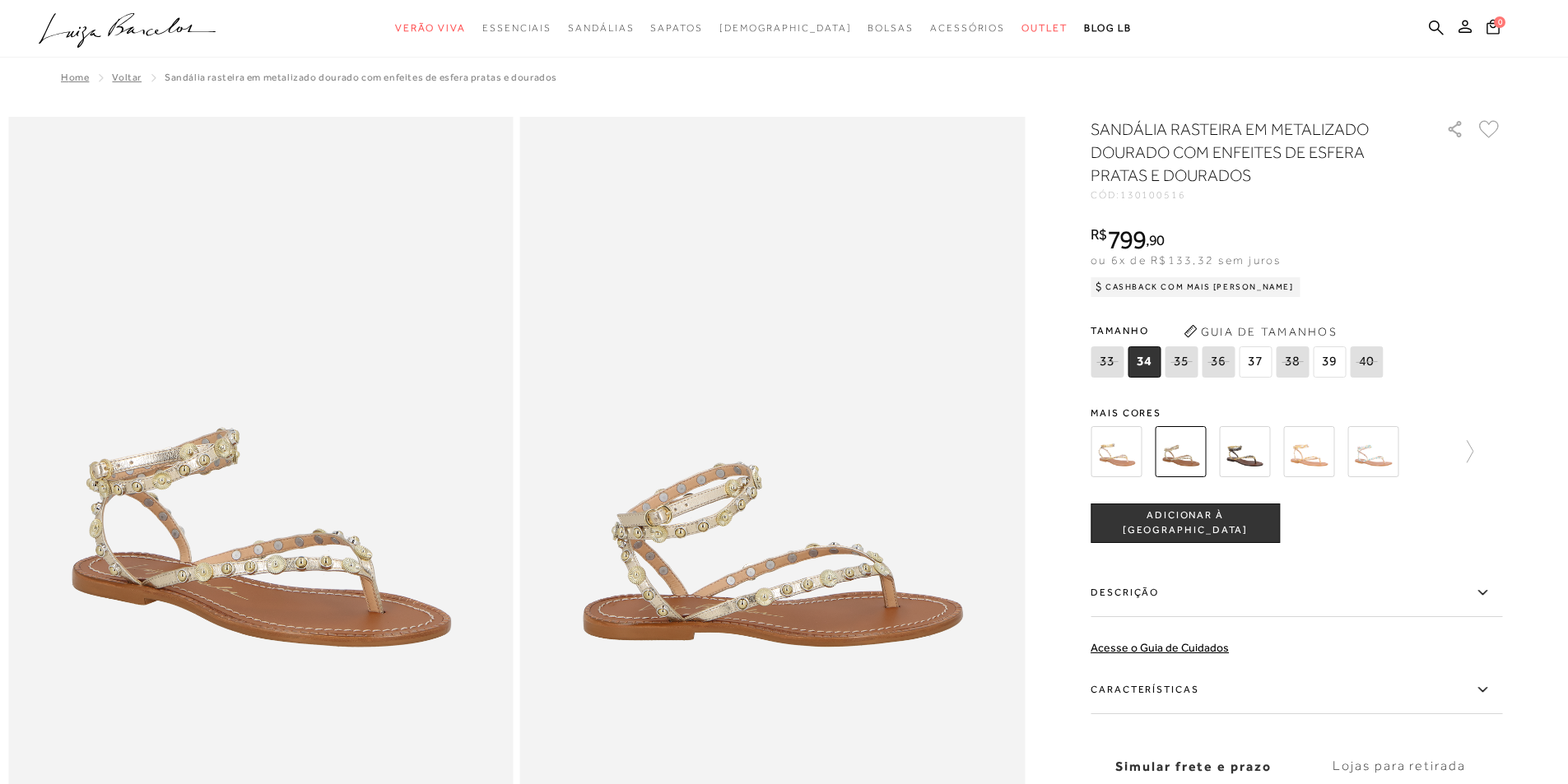
click at [1242, 440] on img at bounding box center [1244, 451] width 51 height 51
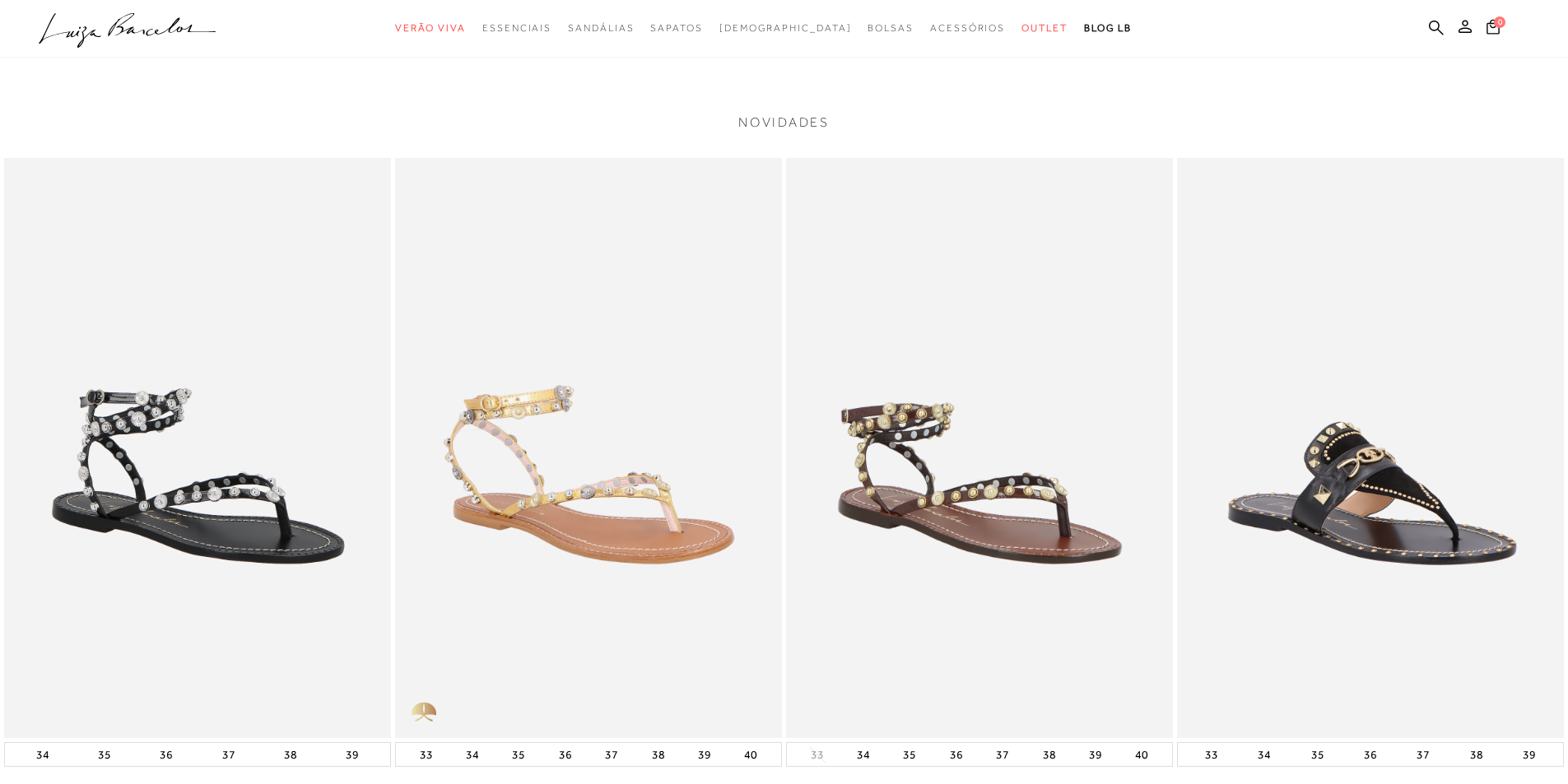
scroll to position [3126, 0]
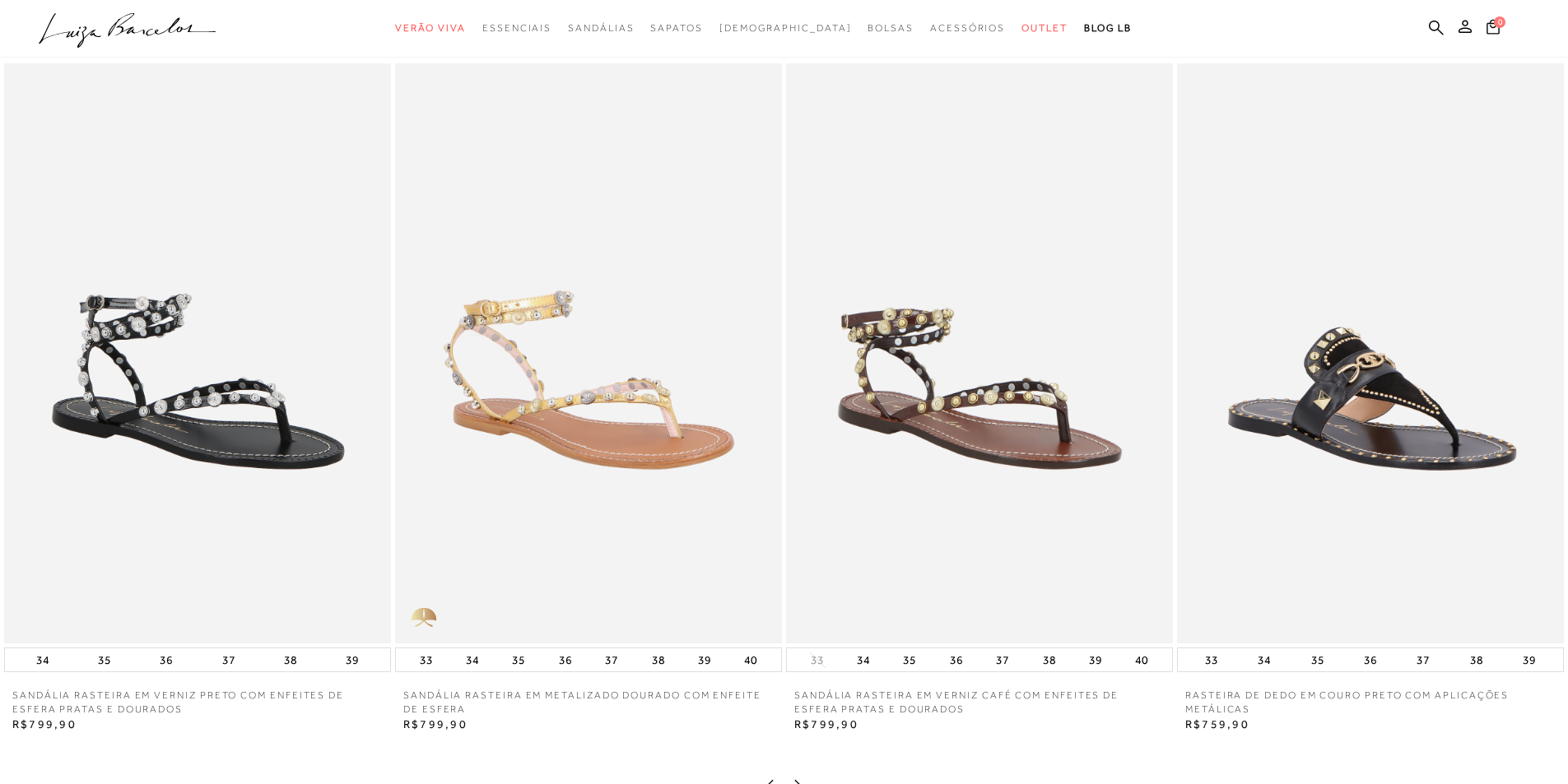
click at [927, 440] on img at bounding box center [979, 353] width 387 height 580
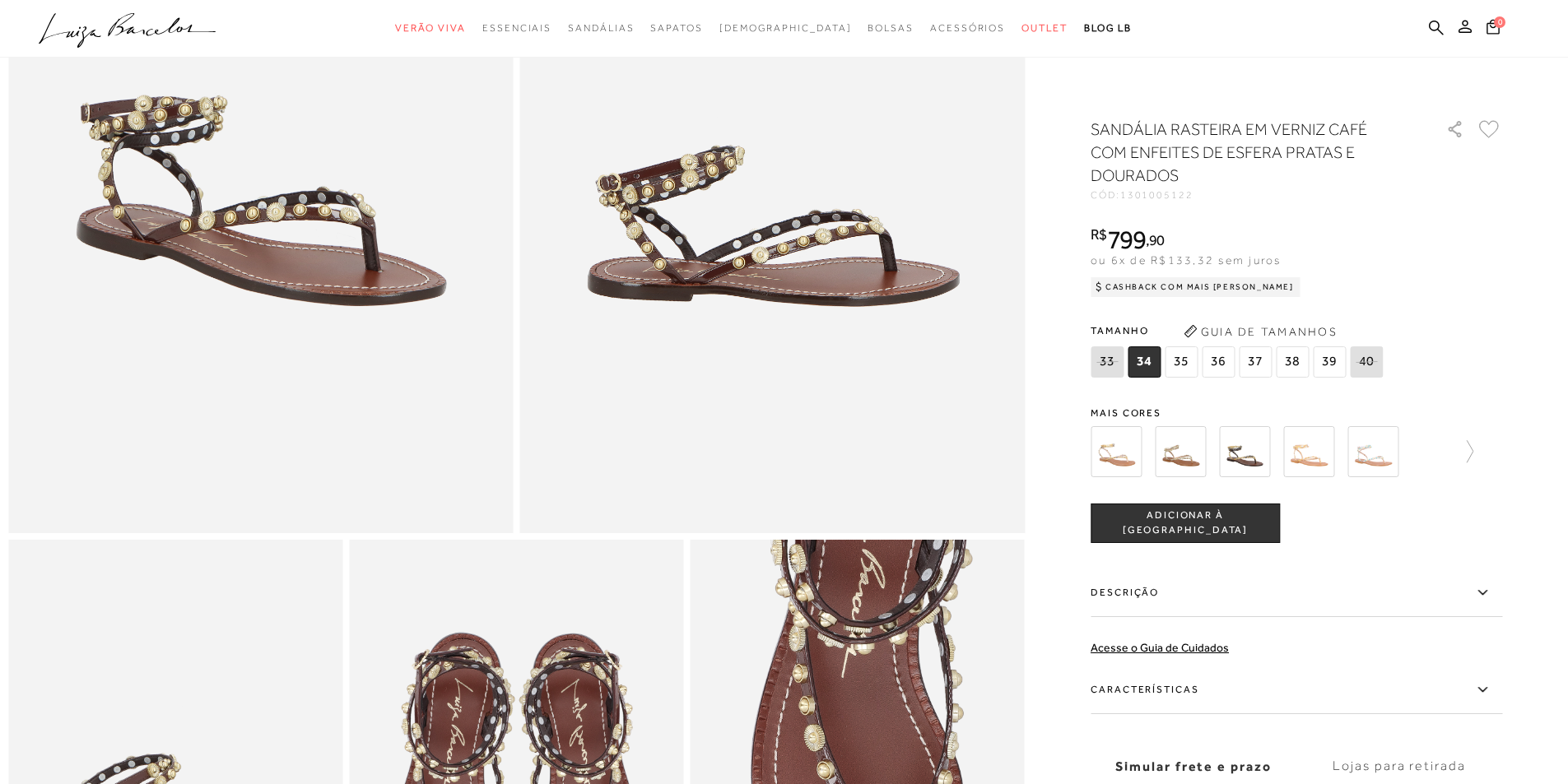
scroll to position [164, 0]
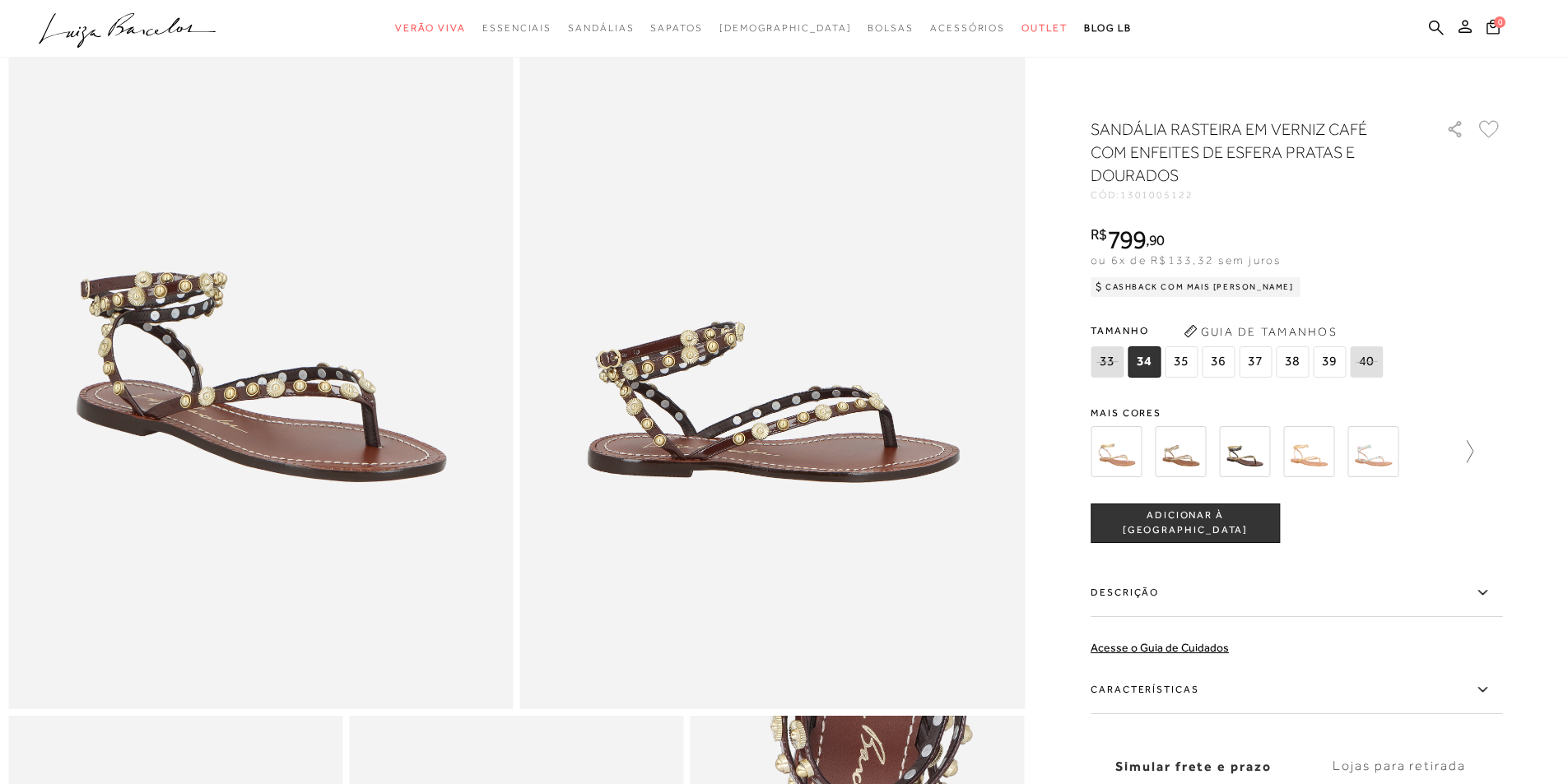
click at [1473, 454] on icon at bounding box center [1462, 452] width 23 height 23
click at [1242, 453] on div at bounding box center [1291, 452] width 354 height 61
click at [1207, 463] on img at bounding box center [1209, 451] width 51 height 51
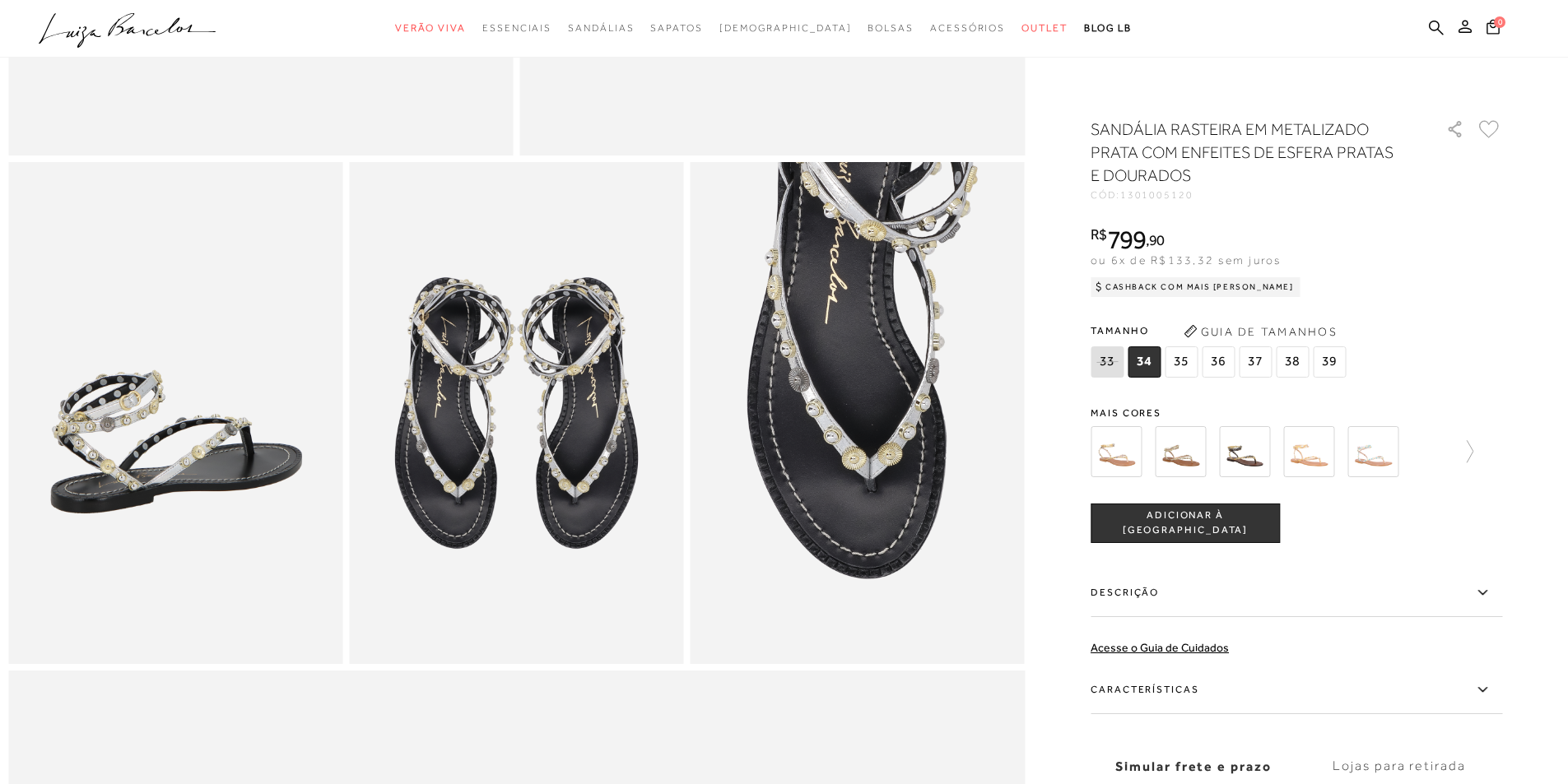
scroll to position [493, 0]
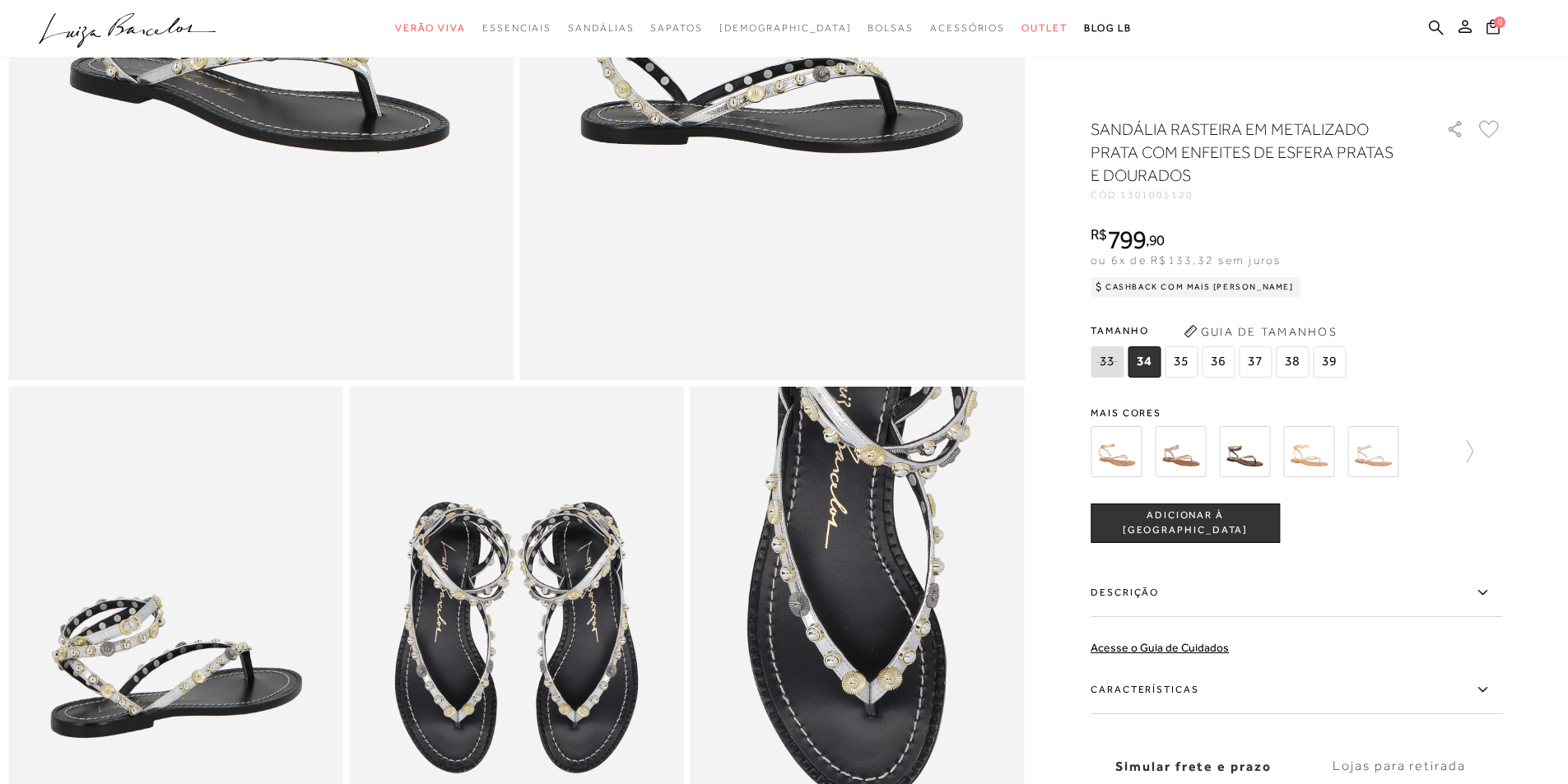
click at [1196, 469] on img at bounding box center [1180, 451] width 51 height 51
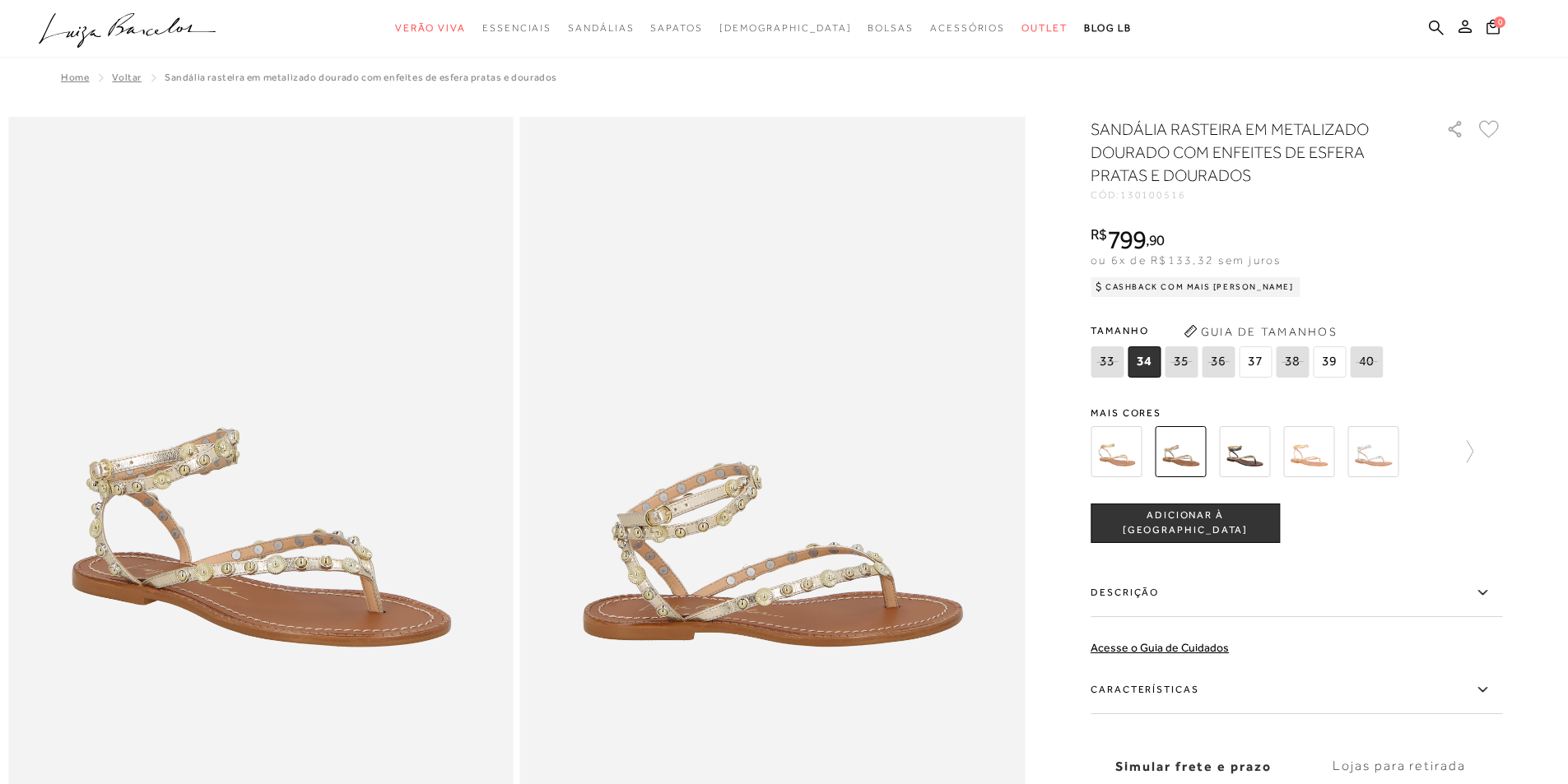
click at [1236, 456] on img at bounding box center [1244, 451] width 51 height 51
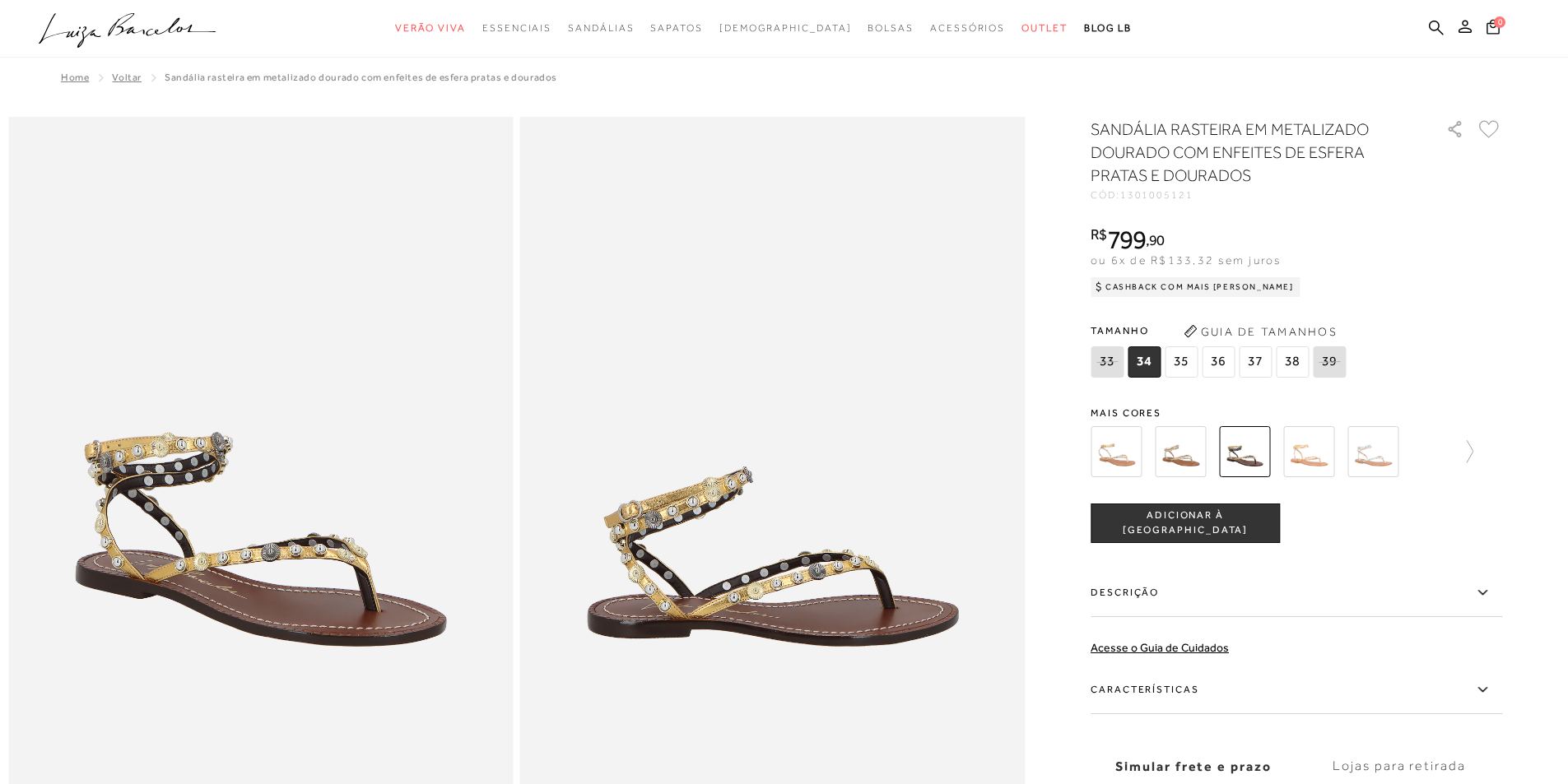
click at [1313, 447] on img at bounding box center [1308, 451] width 51 height 51
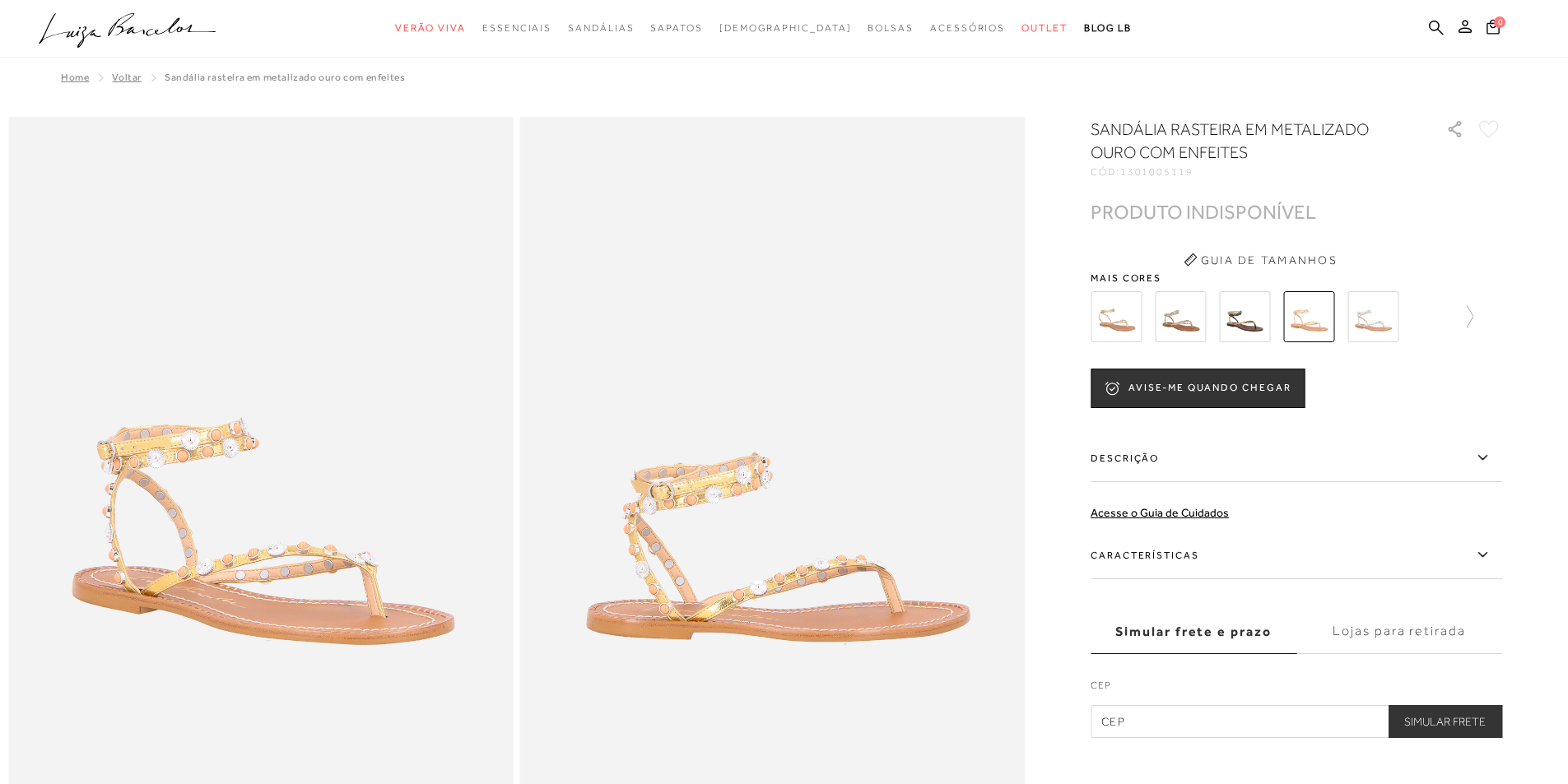
click at [1384, 324] on img at bounding box center [1372, 316] width 51 height 51
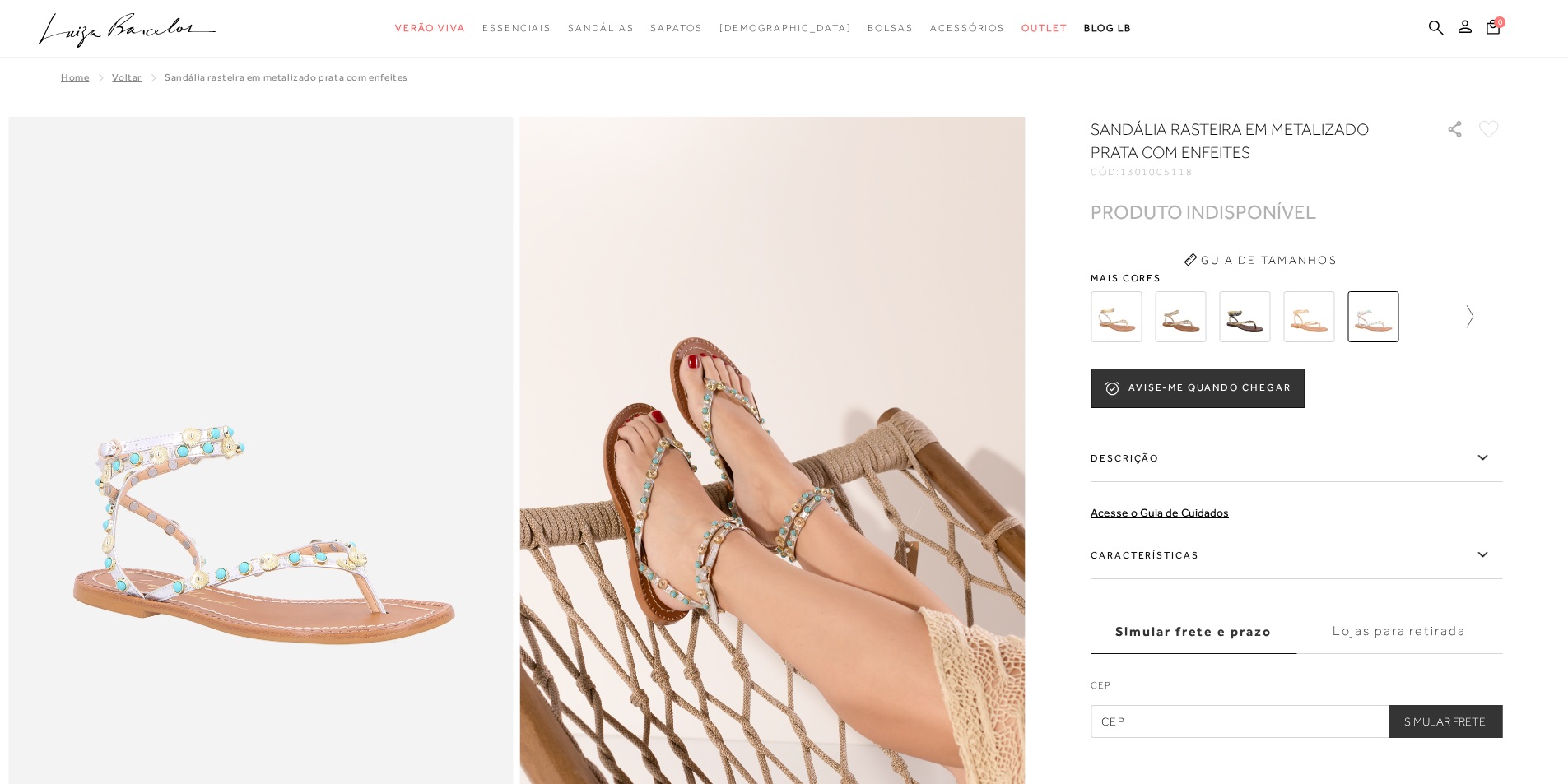
click at [1473, 317] on icon at bounding box center [1462, 317] width 23 height 23
click at [1468, 317] on div at bounding box center [1291, 317] width 354 height 61
click at [1210, 329] on img at bounding box center [1209, 316] width 51 height 51
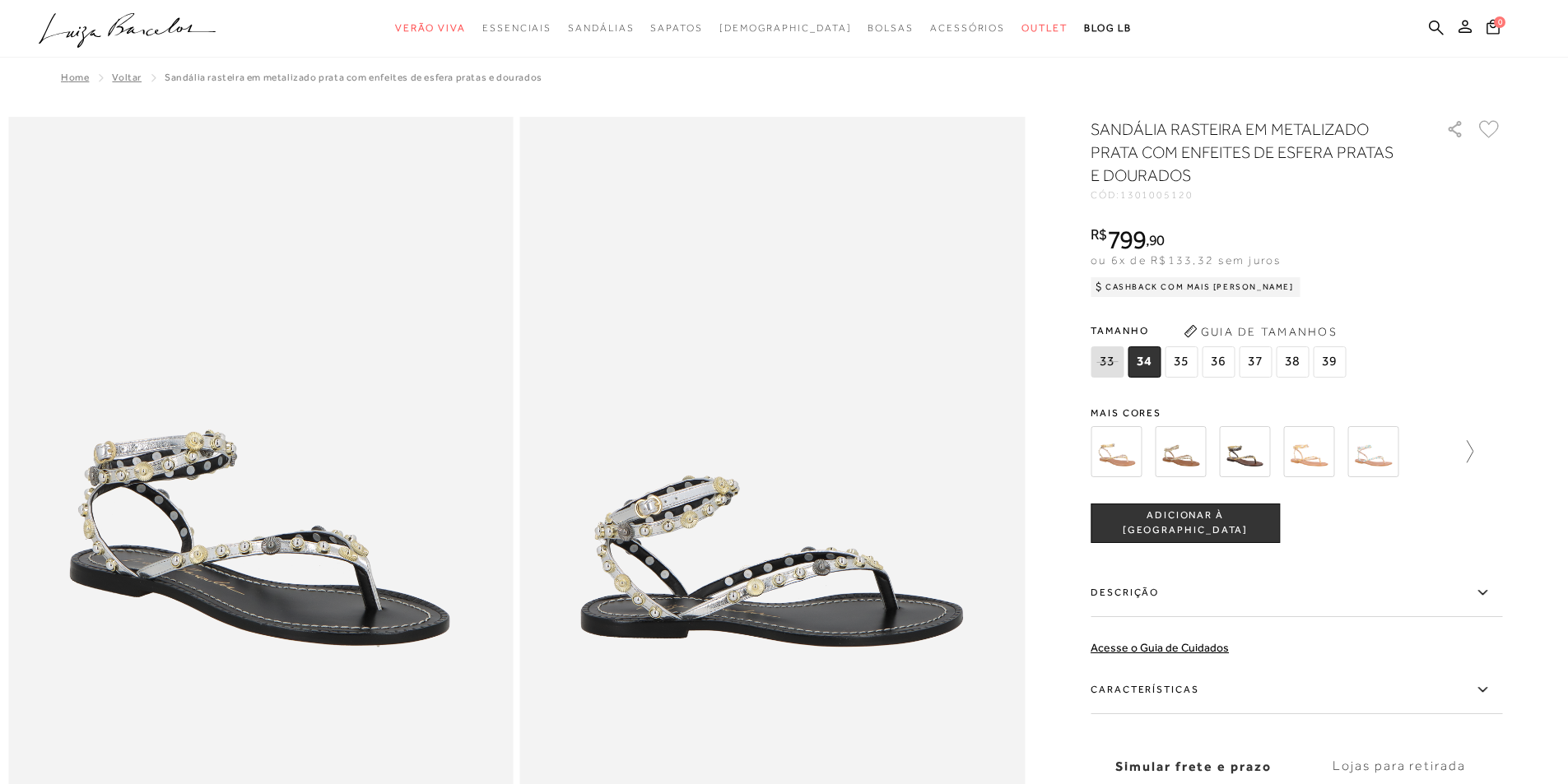
click at [1473, 447] on icon at bounding box center [1462, 452] width 23 height 23
click at [1473, 447] on div at bounding box center [1281, 452] width 383 height 61
click at [1478, 447] on div at bounding box center [1295, 452] width 411 height 61
click at [1266, 460] on img at bounding box center [1273, 451] width 51 height 51
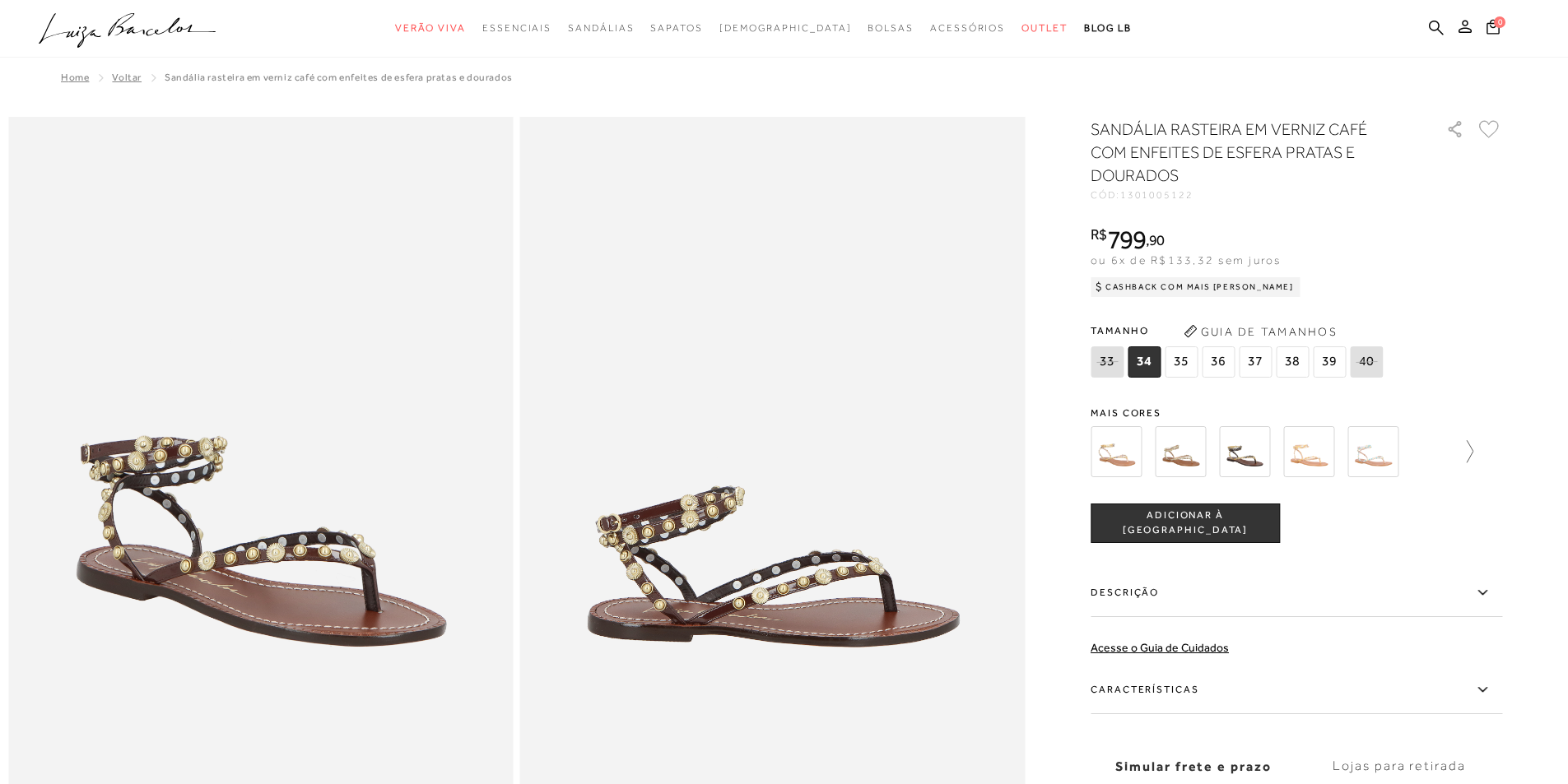
click at [1473, 436] on link at bounding box center [1462, 452] width 23 height 61
click at [1468, 436] on div at bounding box center [1291, 452] width 354 height 61
click at [1342, 465] on img at bounding box center [1337, 451] width 51 height 51
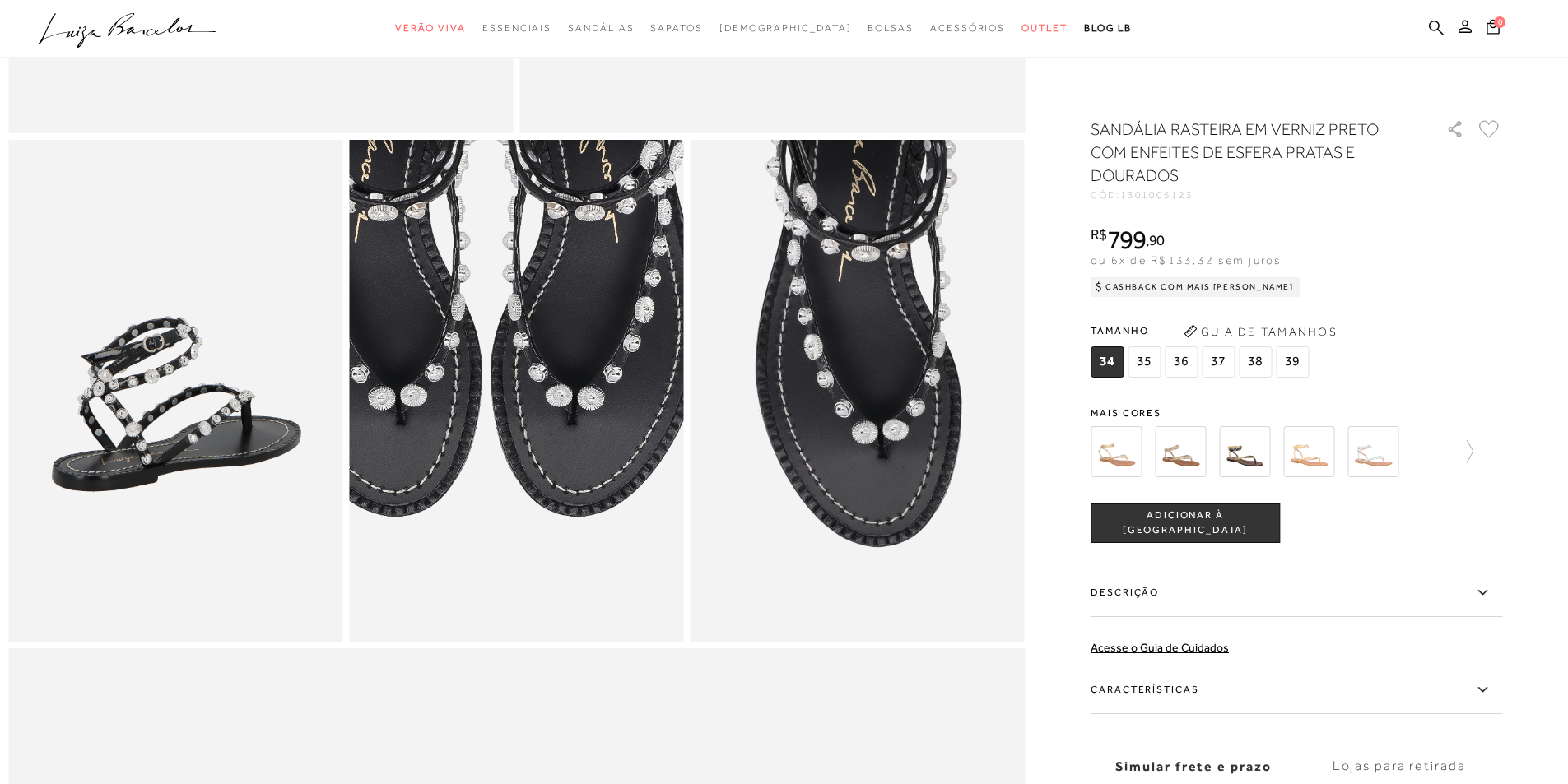
scroll to position [247, 0]
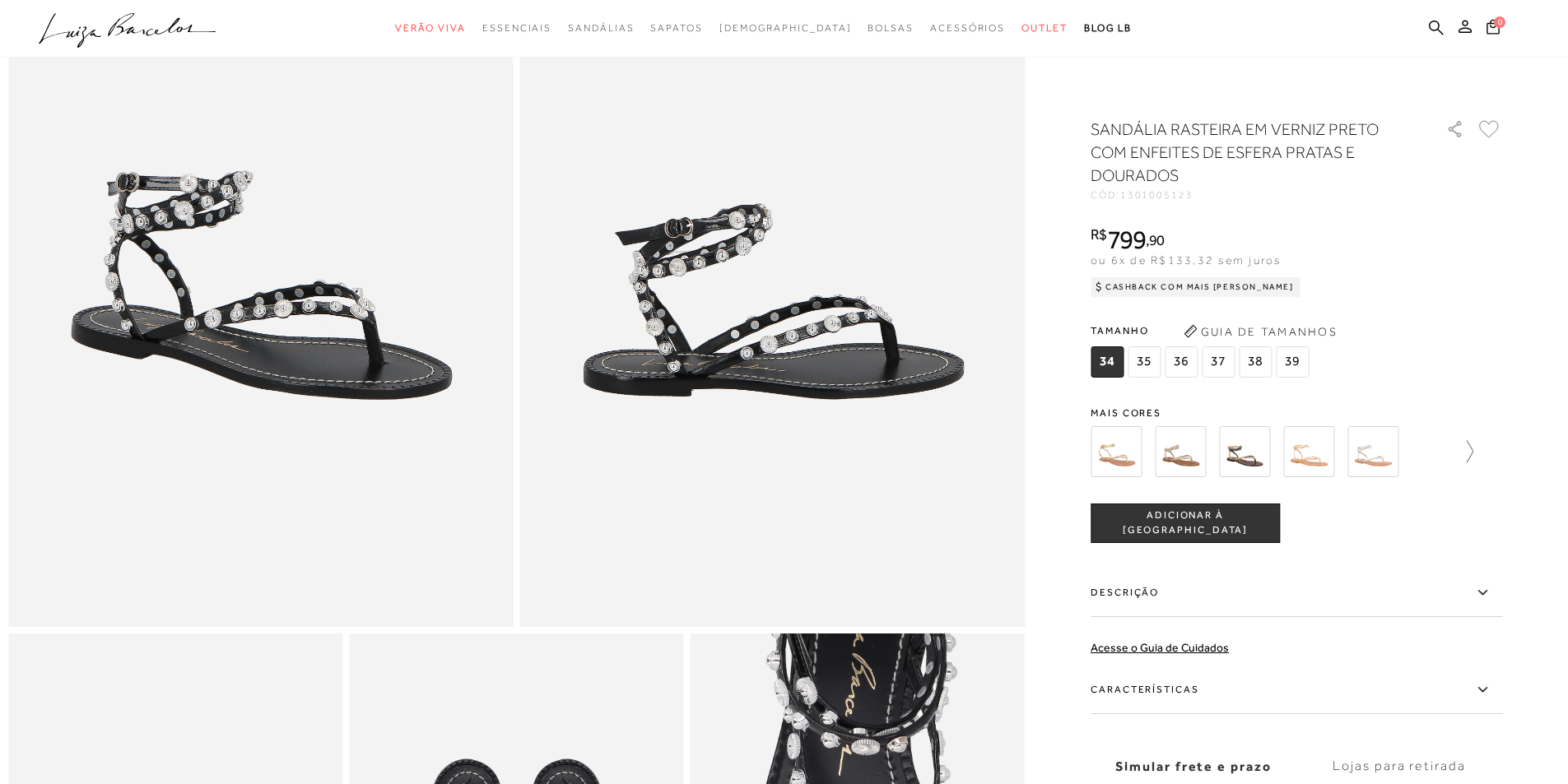
click at [1473, 453] on icon at bounding box center [1462, 452] width 23 height 23
click at [1475, 453] on div at bounding box center [1295, 452] width 411 height 61
click at [1404, 462] on img at bounding box center [1401, 451] width 51 height 51
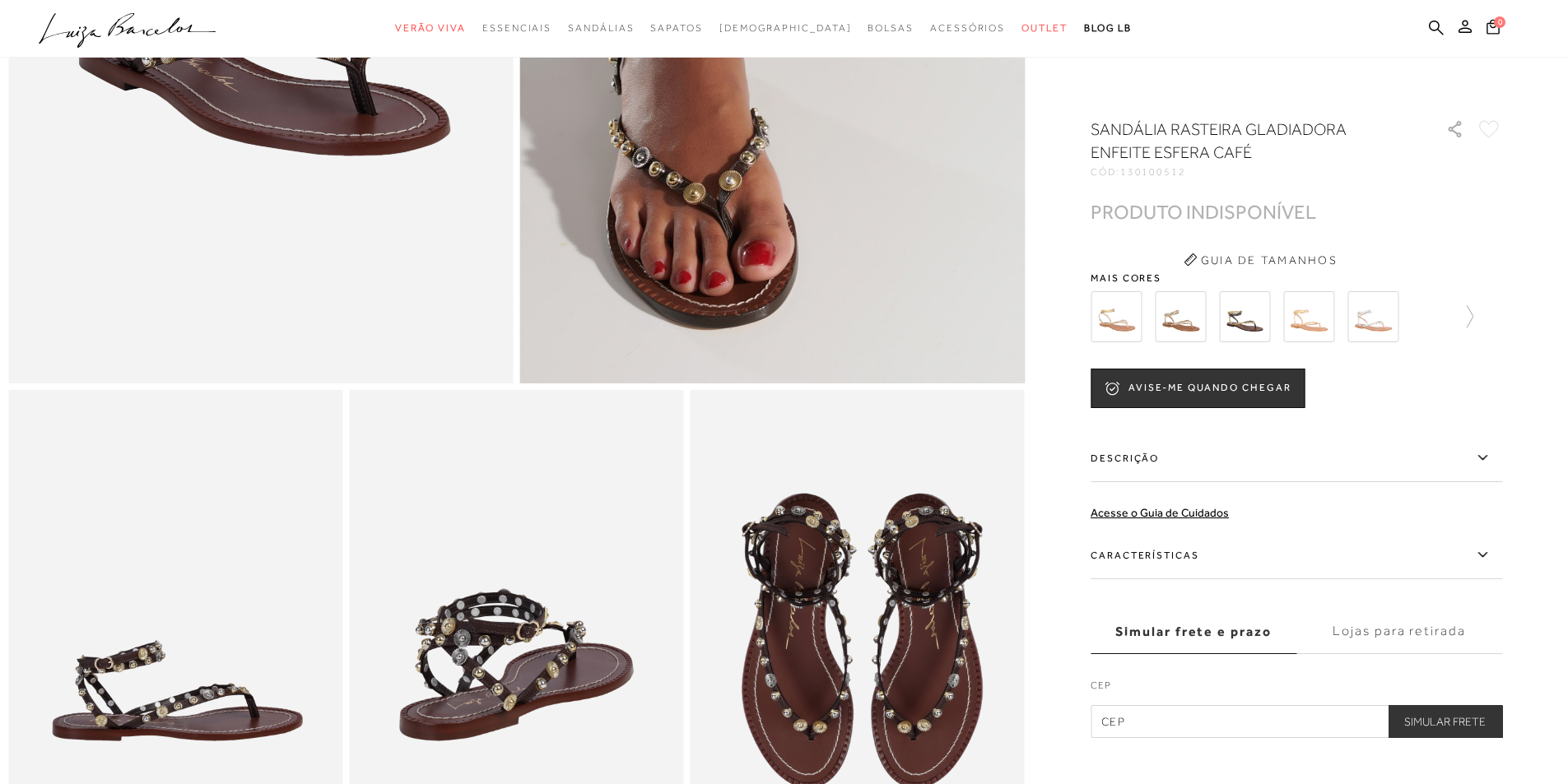
scroll to position [411, 0]
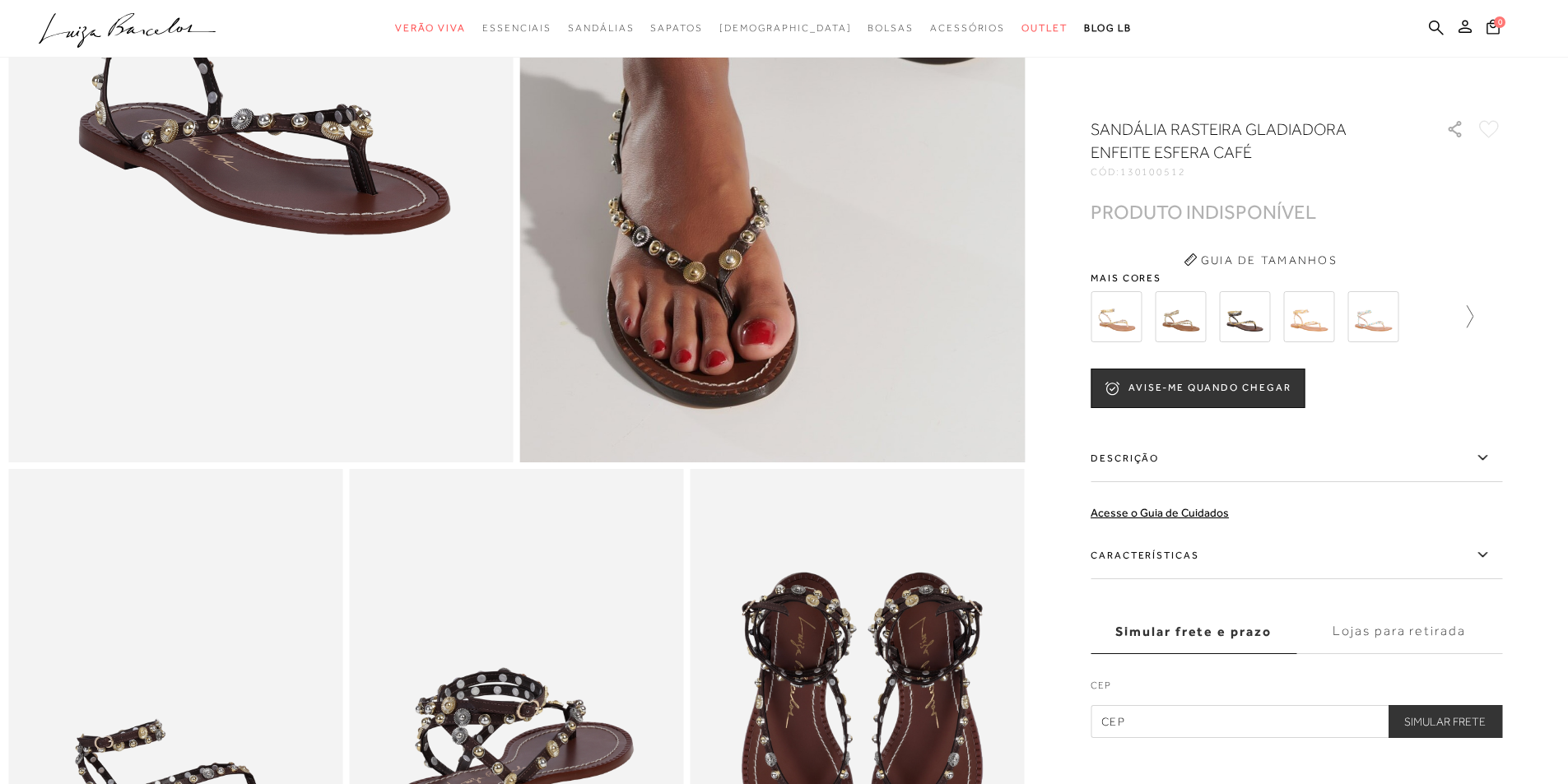
click at [1462, 312] on icon at bounding box center [1462, 317] width 23 height 23
click at [1272, 325] on img at bounding box center [1273, 316] width 51 height 51
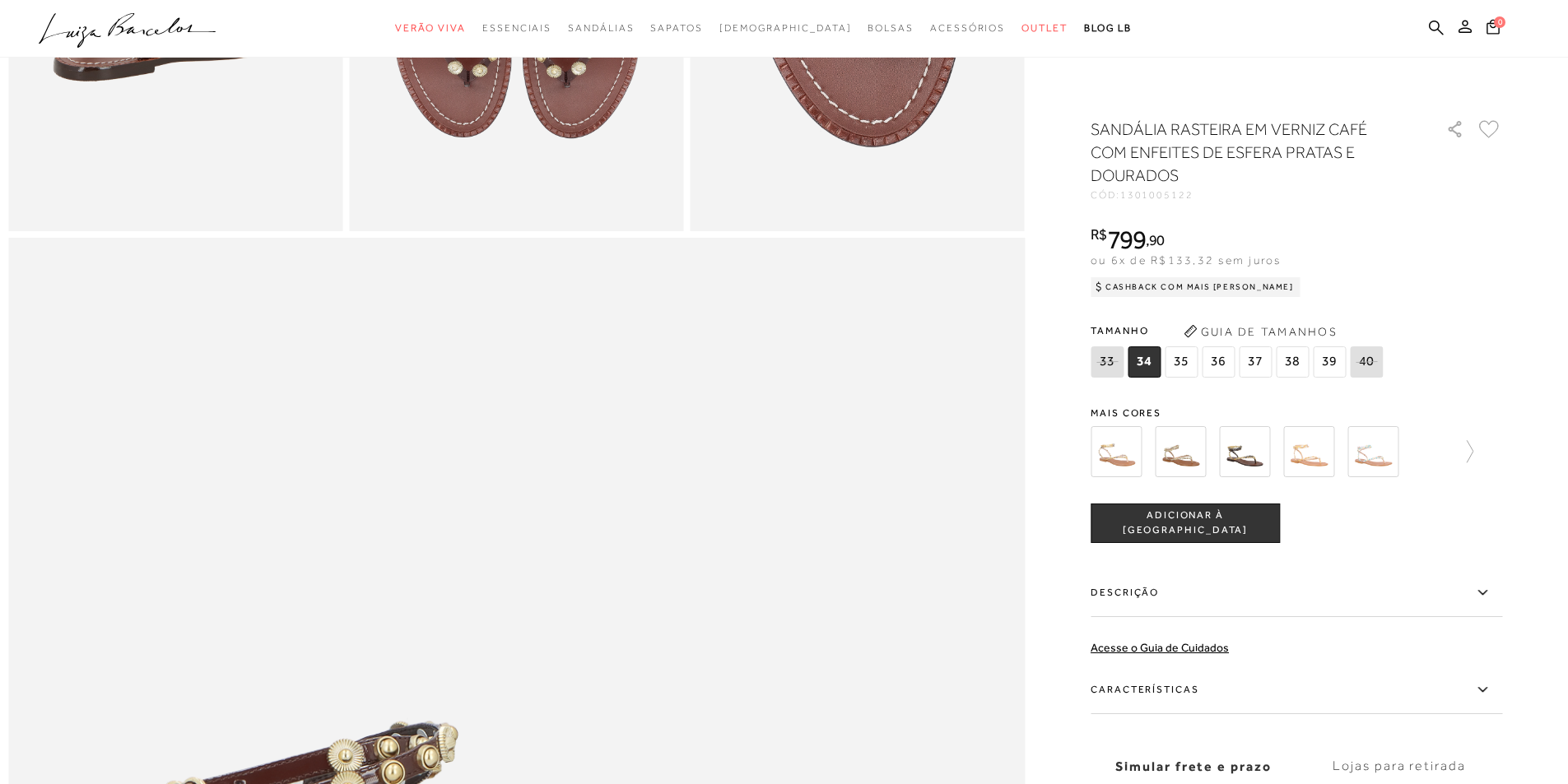
scroll to position [1152, 0]
